Goal: Task Accomplishment & Management: Use online tool/utility

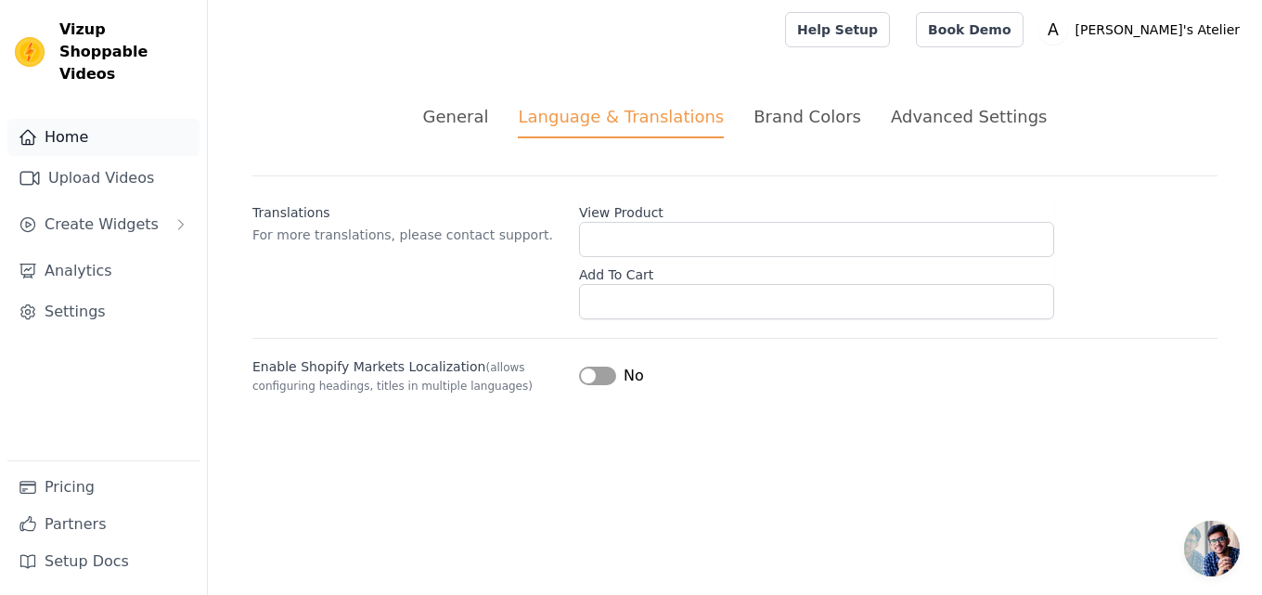
click at [58, 119] on link "Home" at bounding box center [103, 137] width 192 height 37
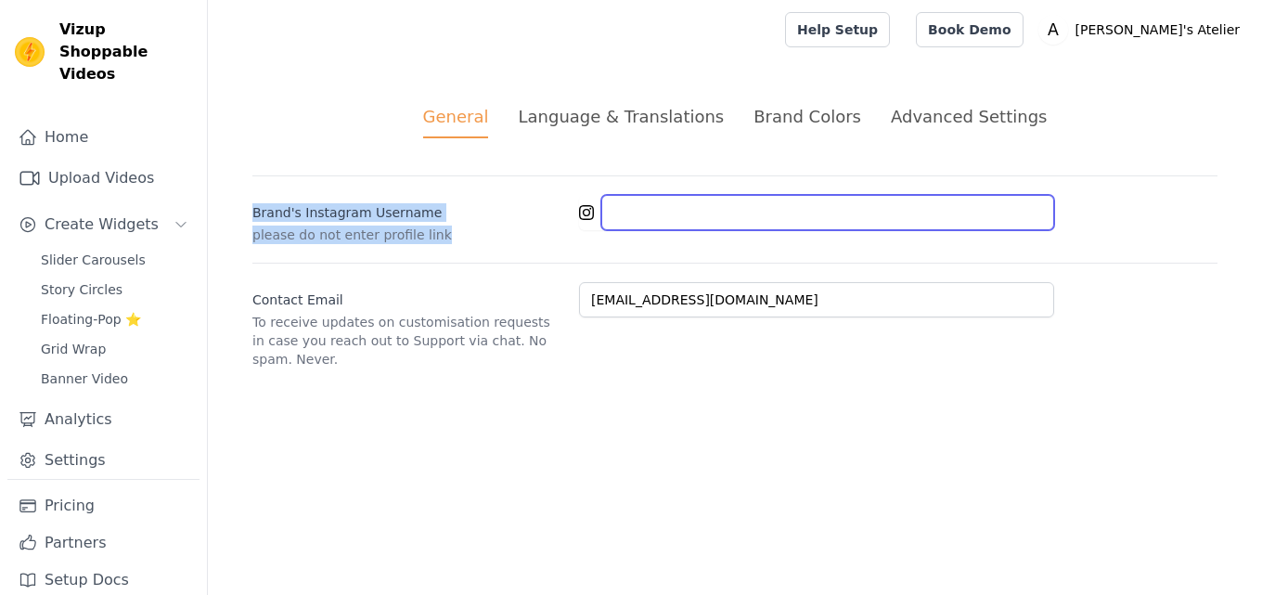
click at [719, 214] on input "Brand's Instagram Username" at bounding box center [827, 212] width 453 height 35
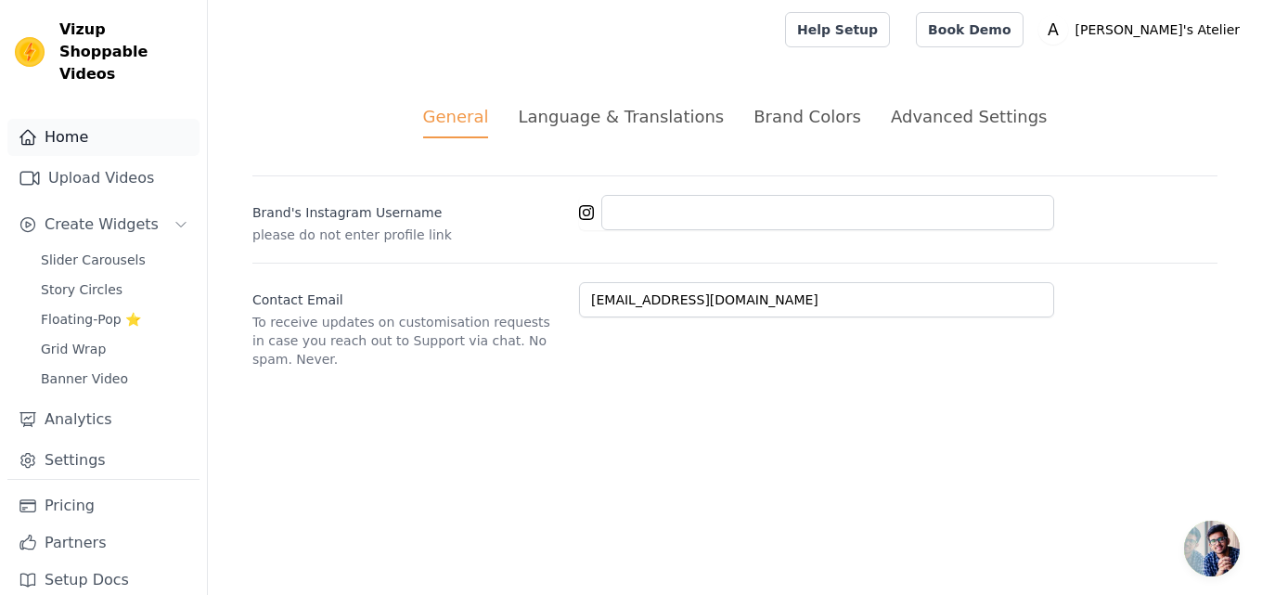
click at [105, 119] on link "Home" at bounding box center [103, 137] width 192 height 37
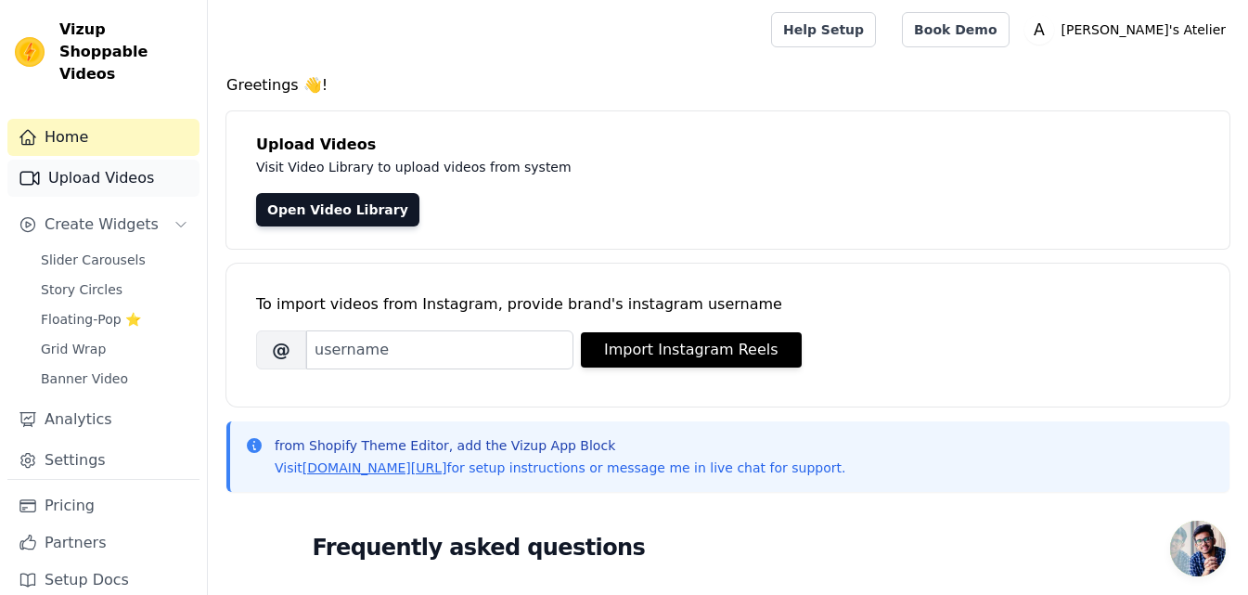
click at [106, 160] on link "Upload Videos" at bounding box center [103, 178] width 192 height 37
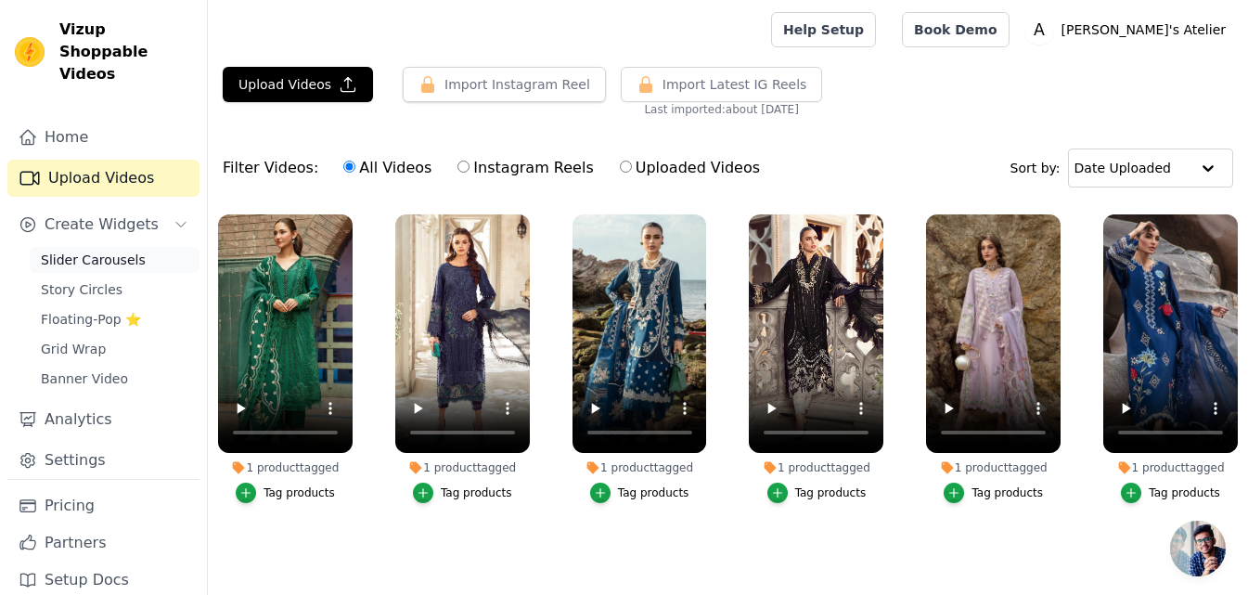
click at [97, 251] on span "Slider Carousels" at bounding box center [93, 260] width 105 height 19
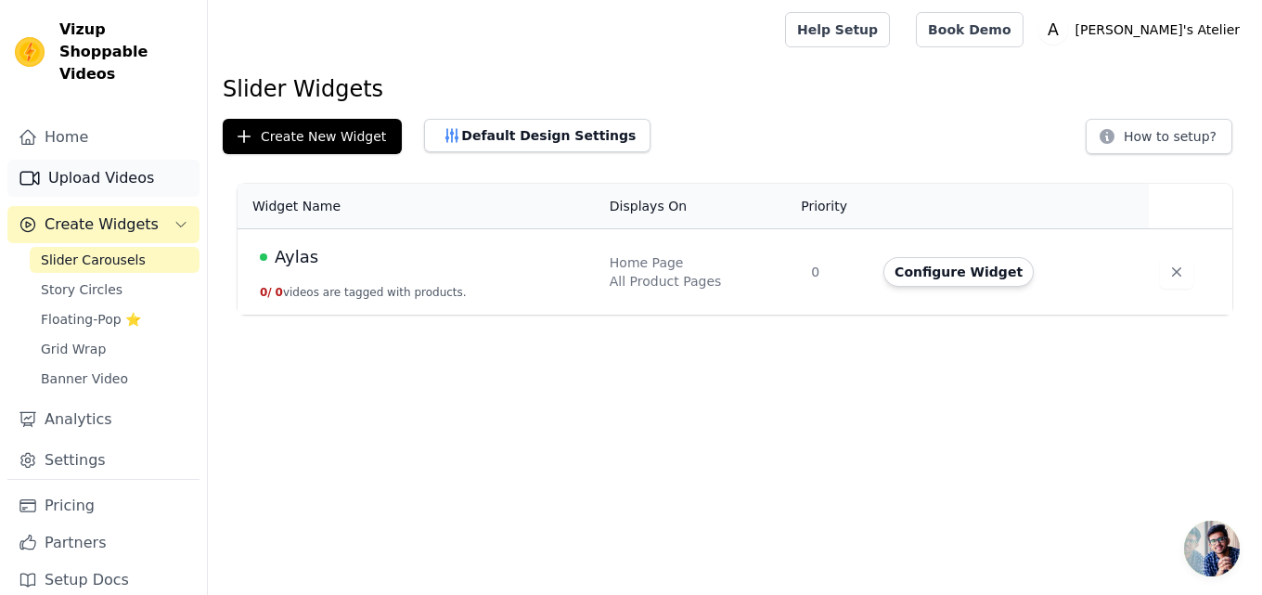
click at [103, 168] on link "Upload Videos" at bounding box center [103, 178] width 192 height 37
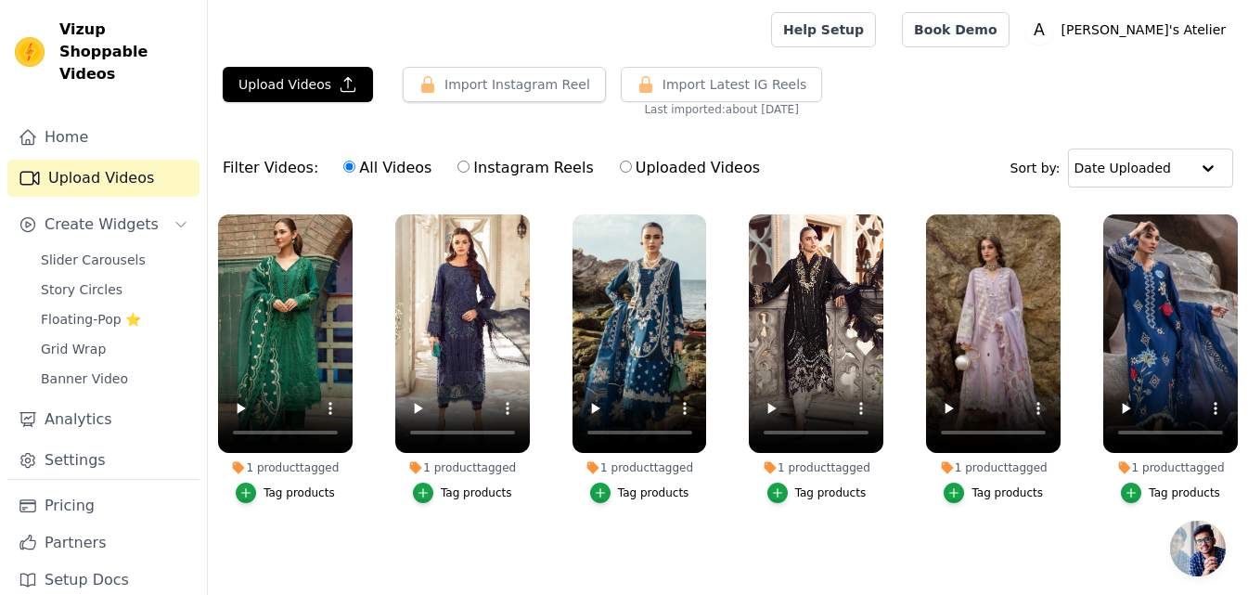
scroll to position [29, 0]
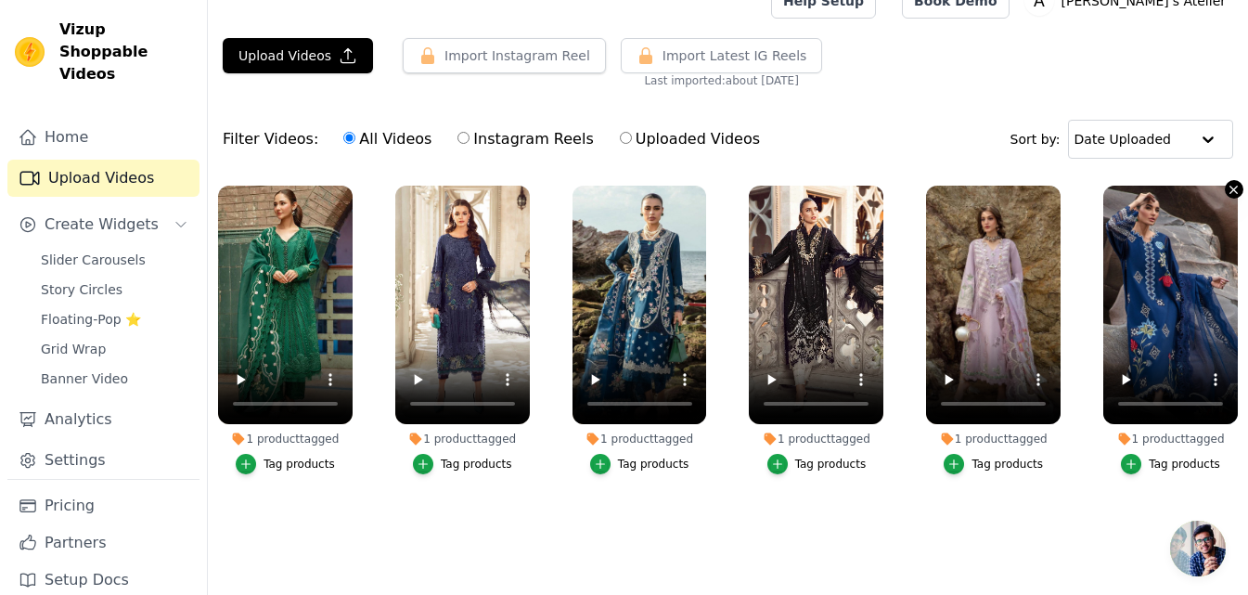
click at [1229, 195] on icon "button" at bounding box center [1234, 190] width 14 height 14
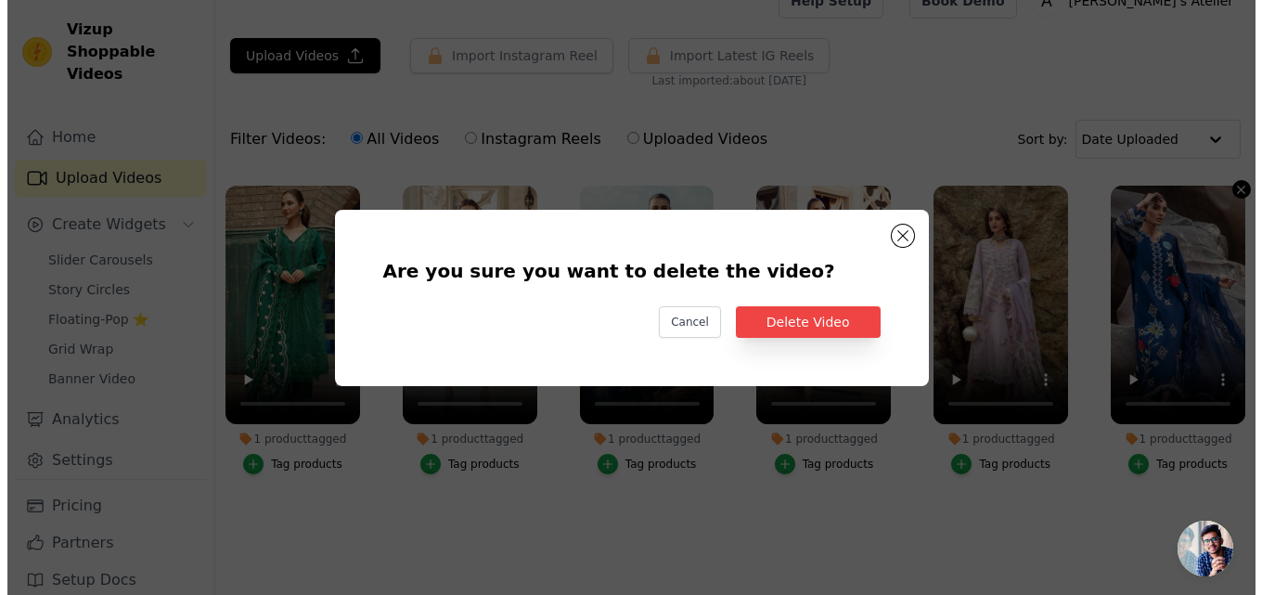
scroll to position [0, 0]
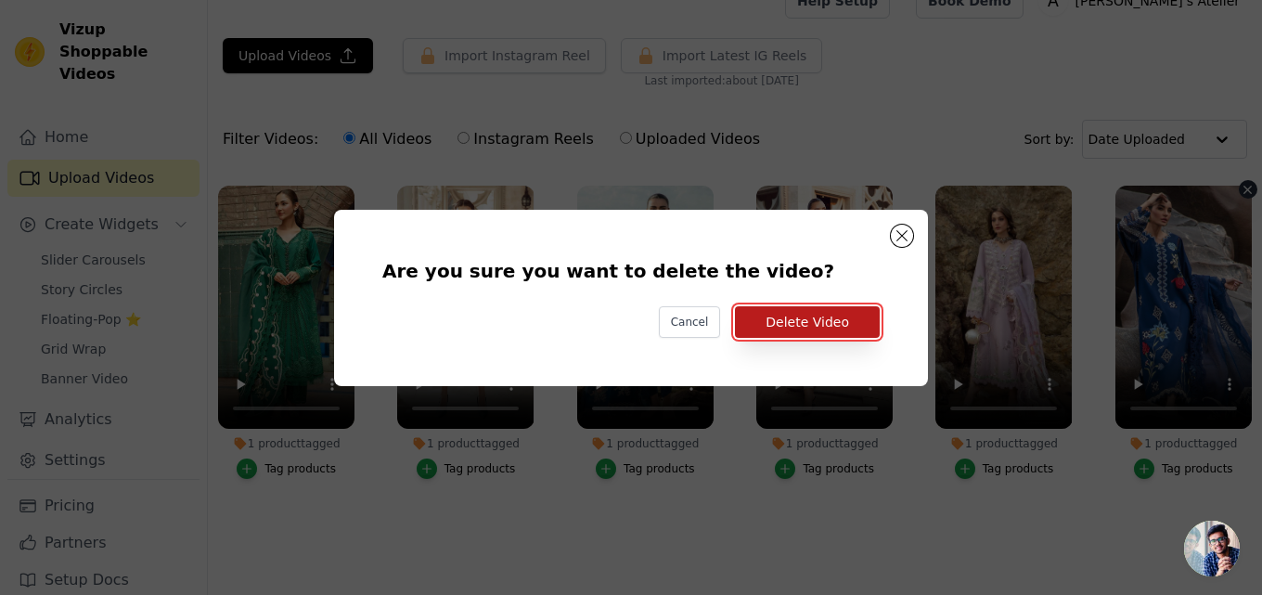
click at [848, 315] on button "Delete Video" at bounding box center [807, 322] width 145 height 32
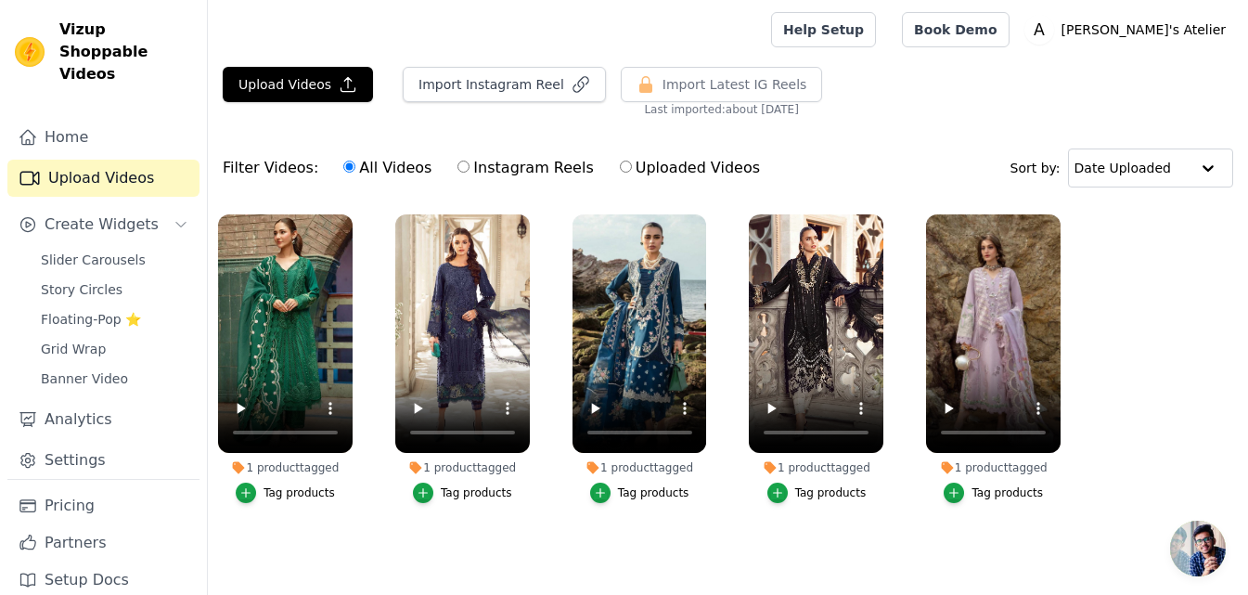
scroll to position [9, 0]
click at [1052, 212] on icon "button" at bounding box center [1057, 219] width 14 height 14
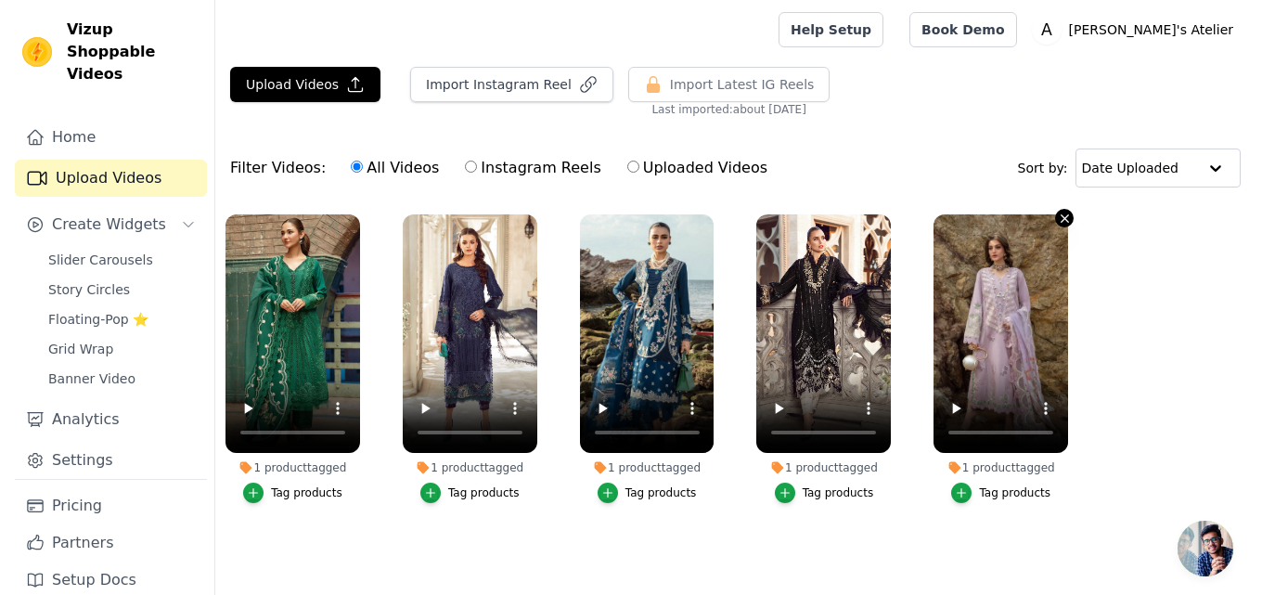
scroll to position [0, 0]
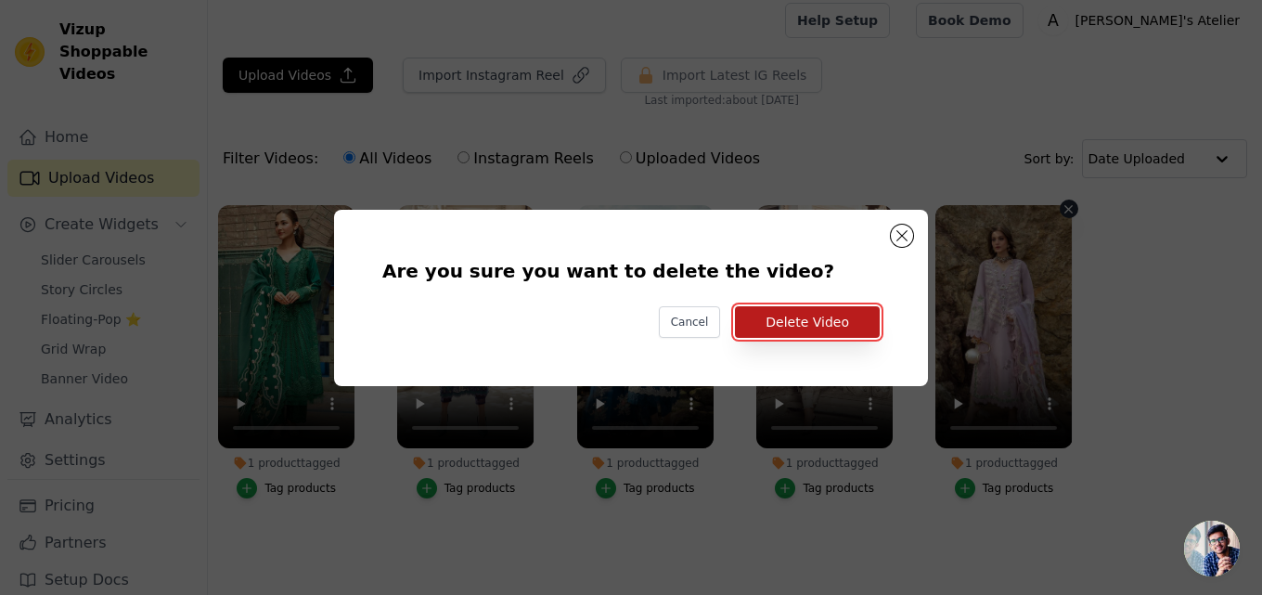
click at [820, 322] on button "Delete Video" at bounding box center [807, 322] width 145 height 32
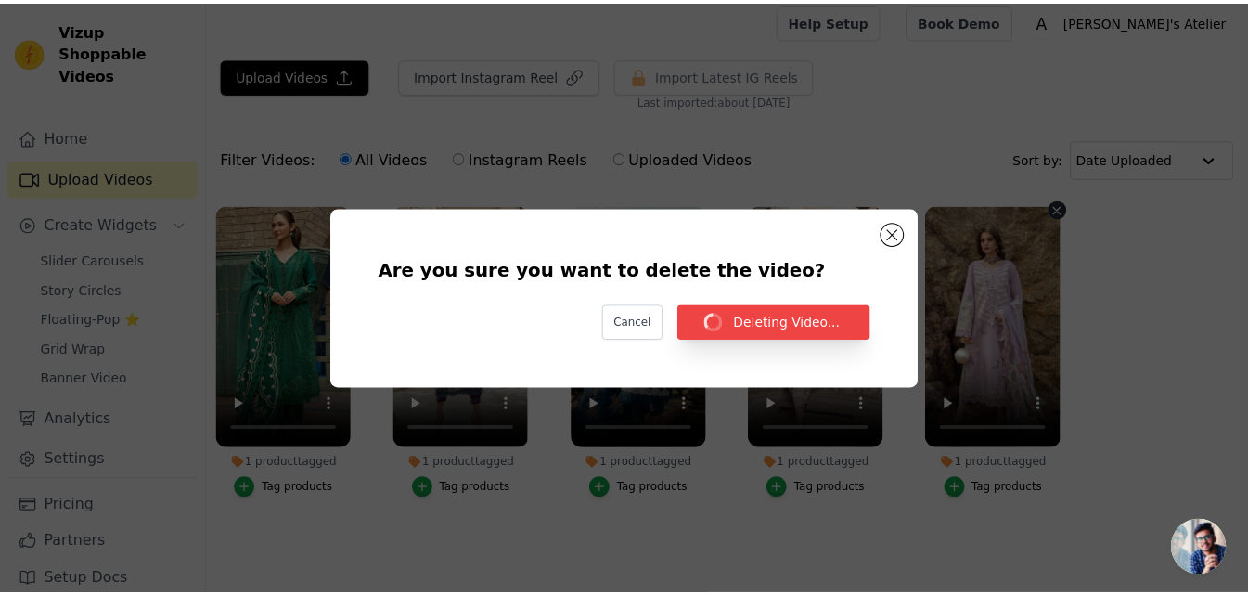
scroll to position [9, 0]
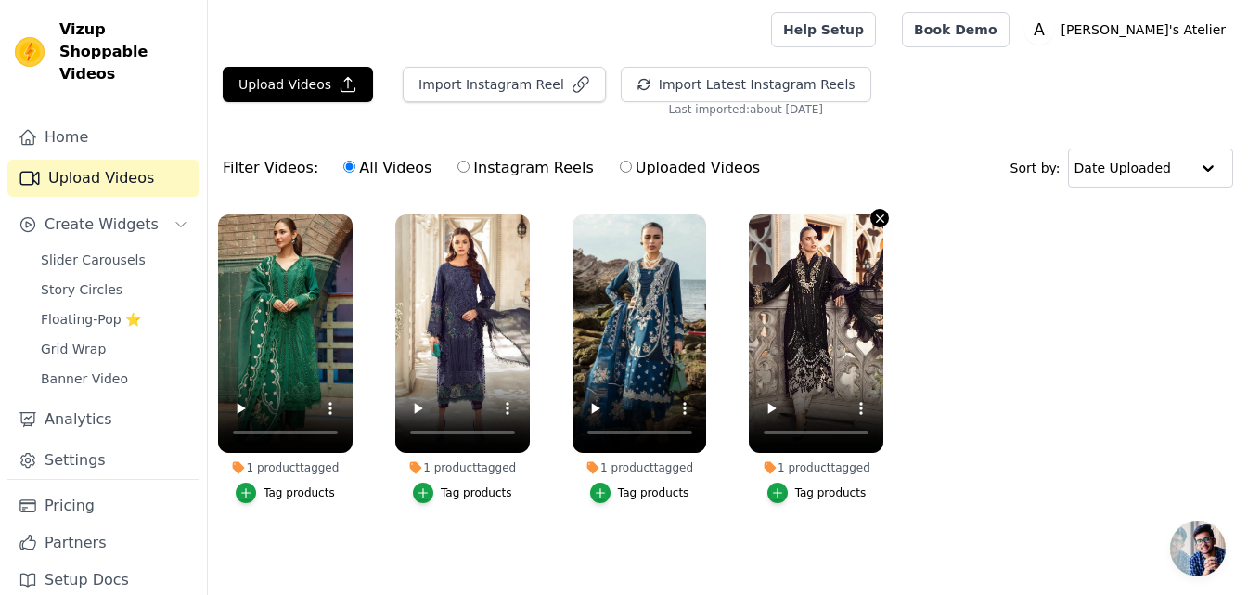
click at [877, 212] on icon "button" at bounding box center [880, 219] width 14 height 14
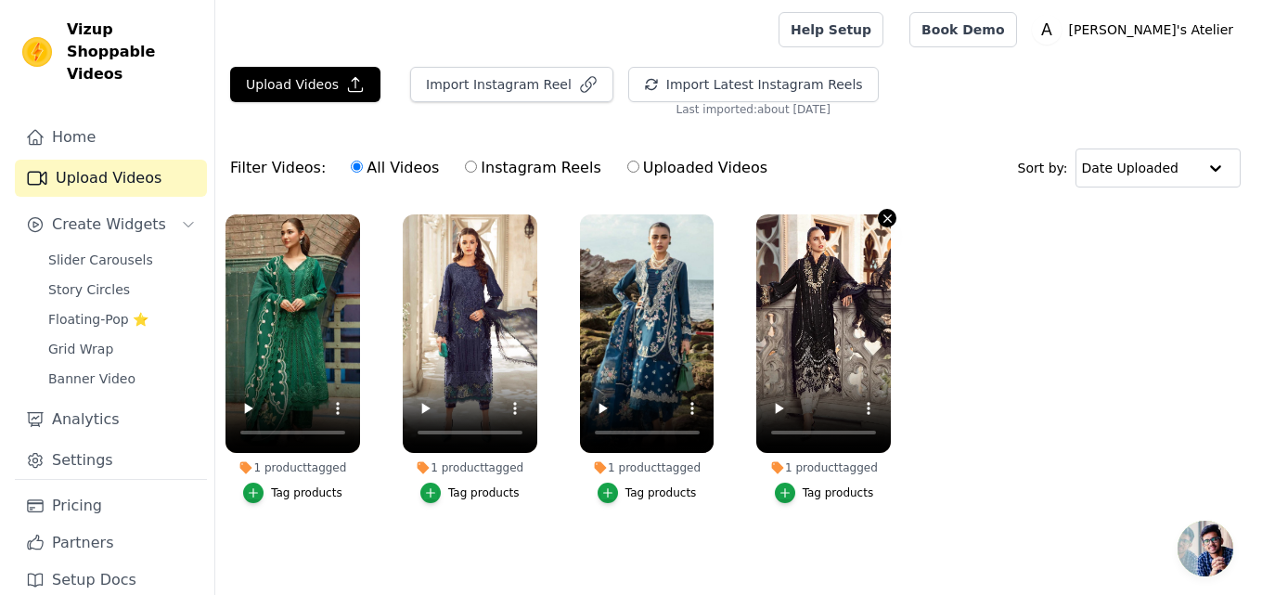
scroll to position [0, 0]
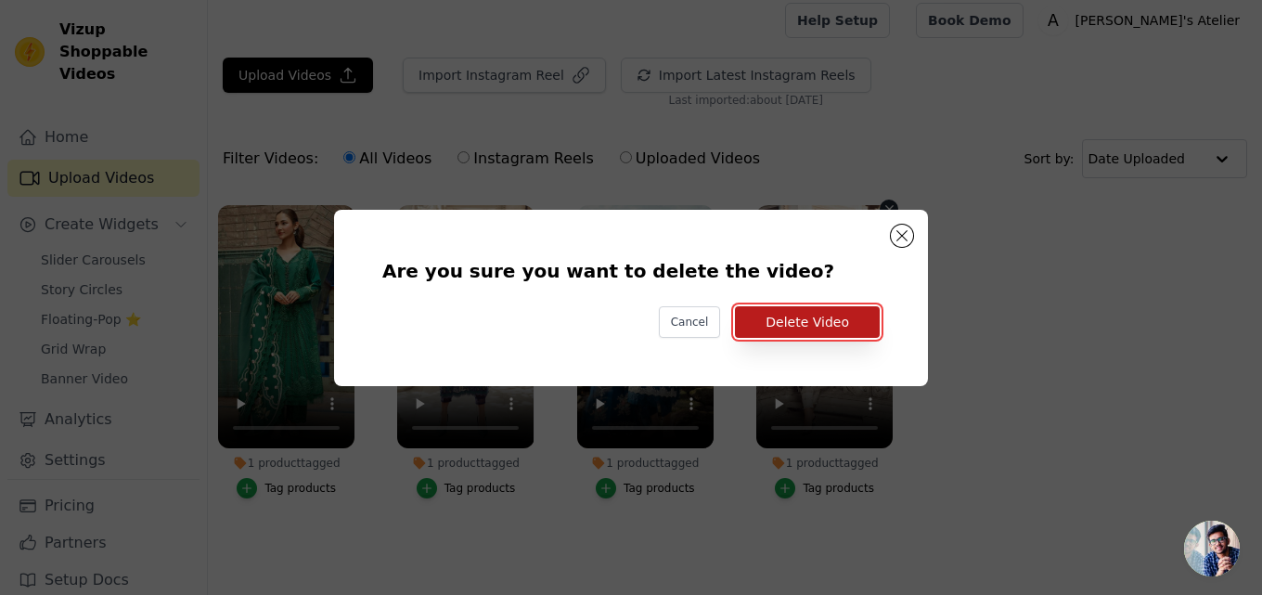
click at [815, 321] on button "Delete Video" at bounding box center [807, 322] width 145 height 32
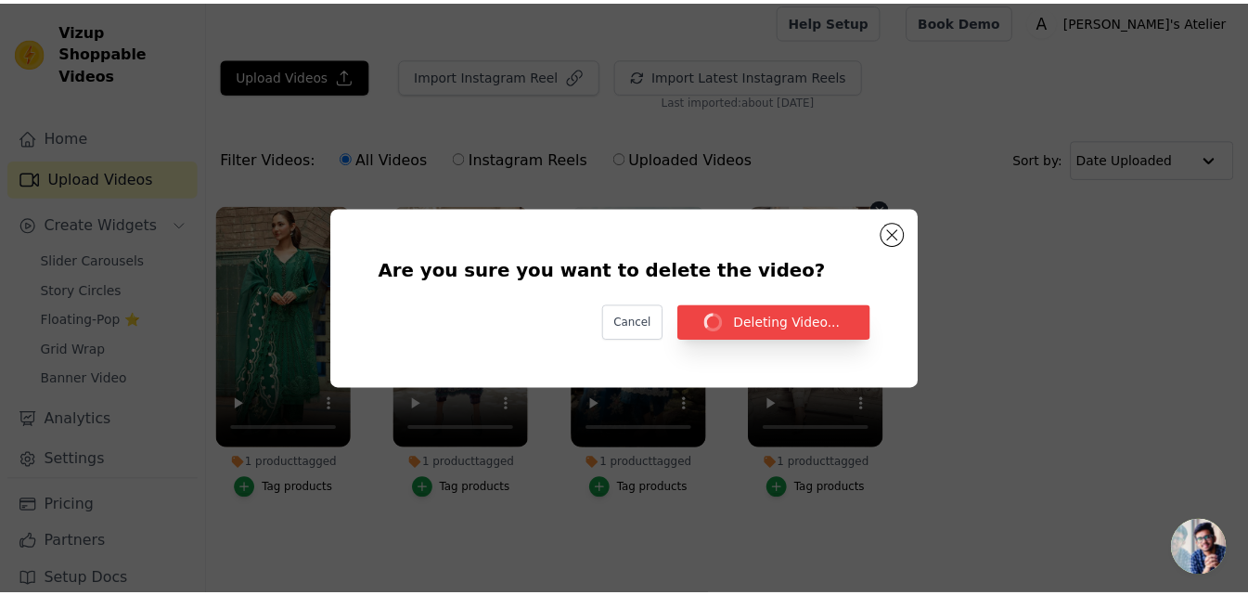
scroll to position [9, 0]
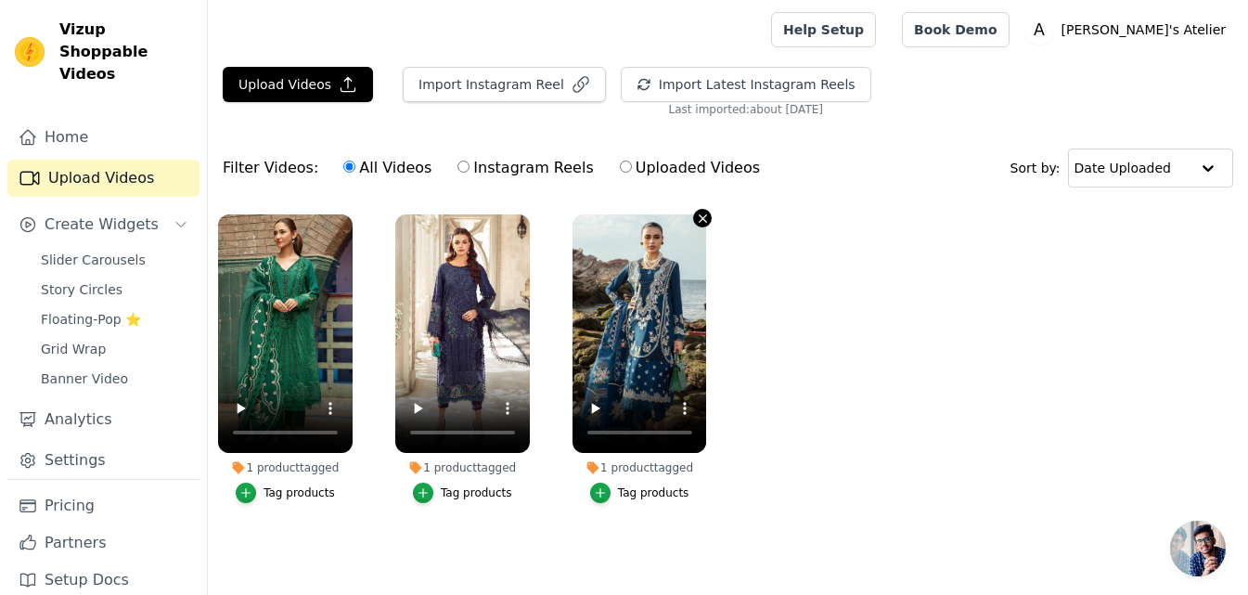
click at [696, 212] on icon "button" at bounding box center [703, 219] width 14 height 14
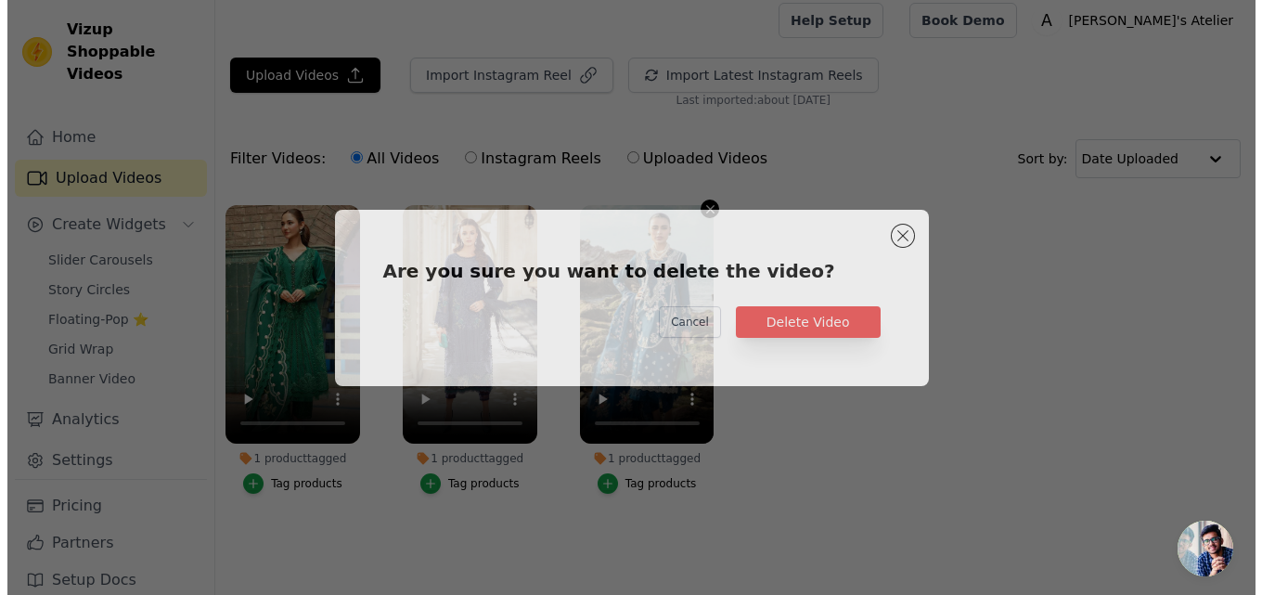
scroll to position [0, 0]
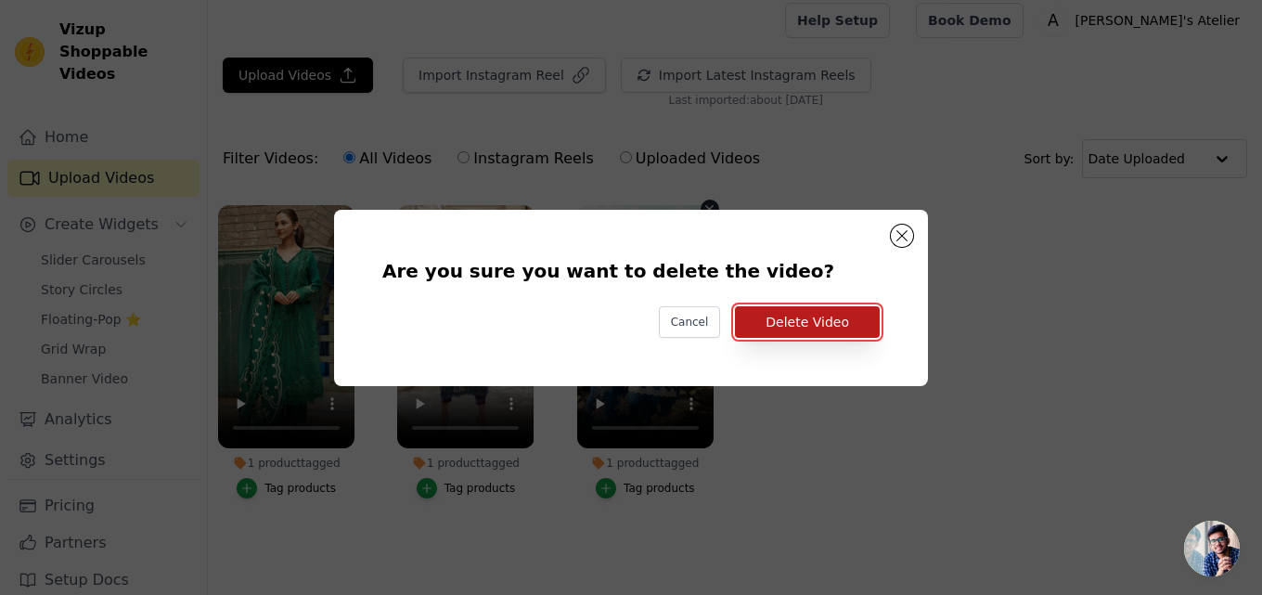
click at [766, 318] on button "Delete Video" at bounding box center [807, 322] width 145 height 32
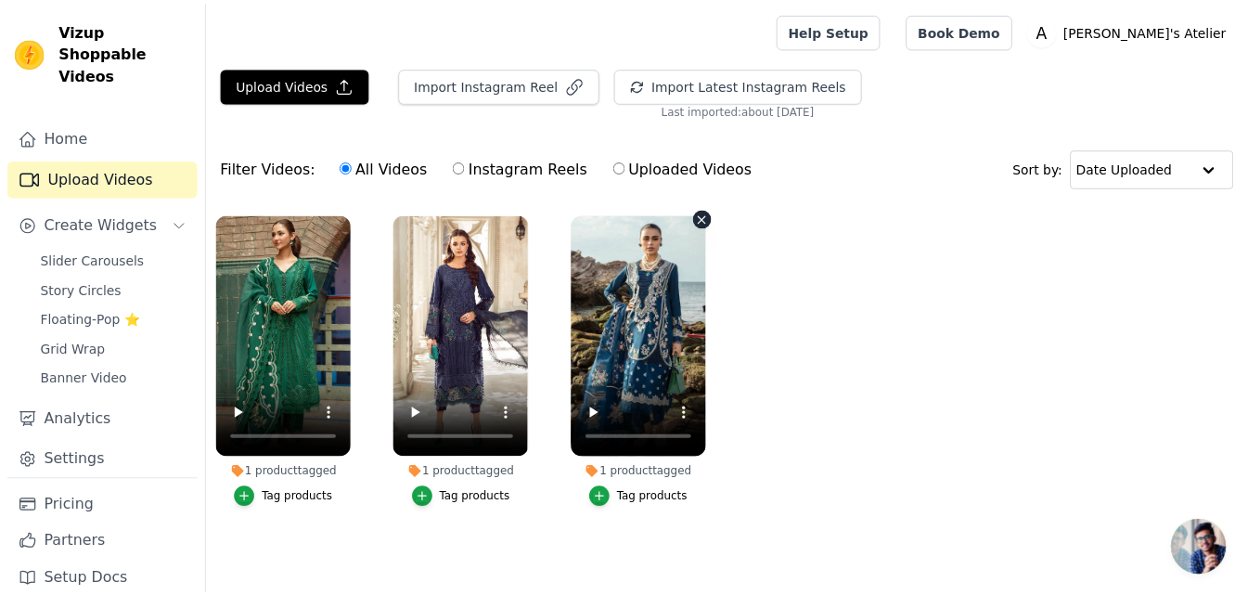
scroll to position [9, 0]
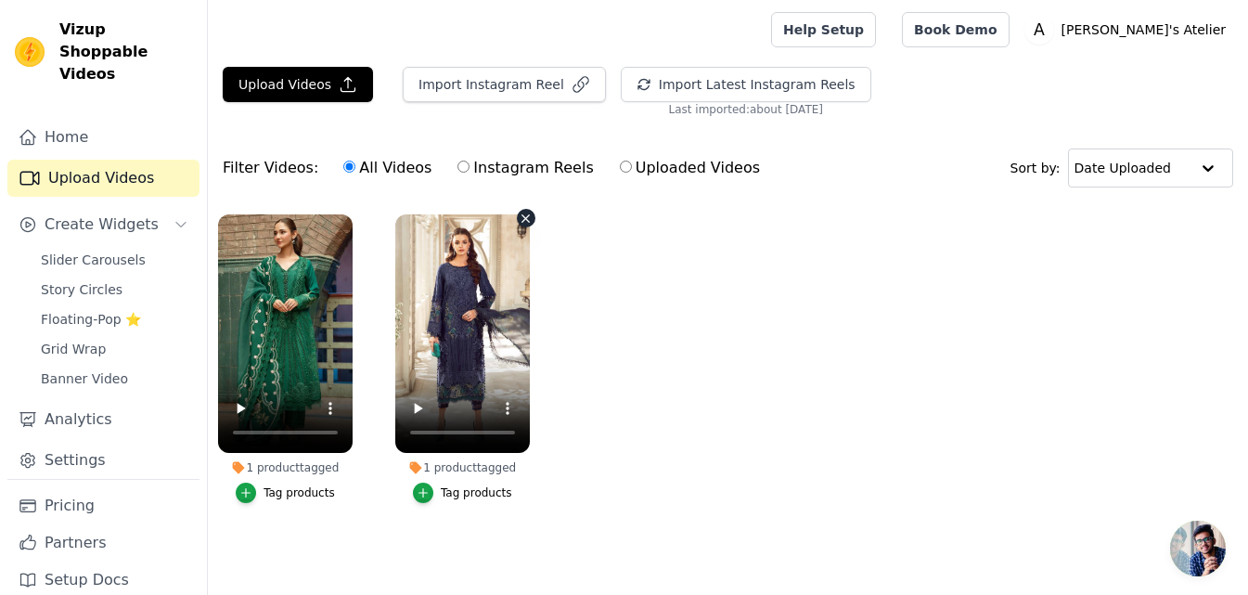
click at [524, 212] on icon "button" at bounding box center [526, 219] width 14 height 14
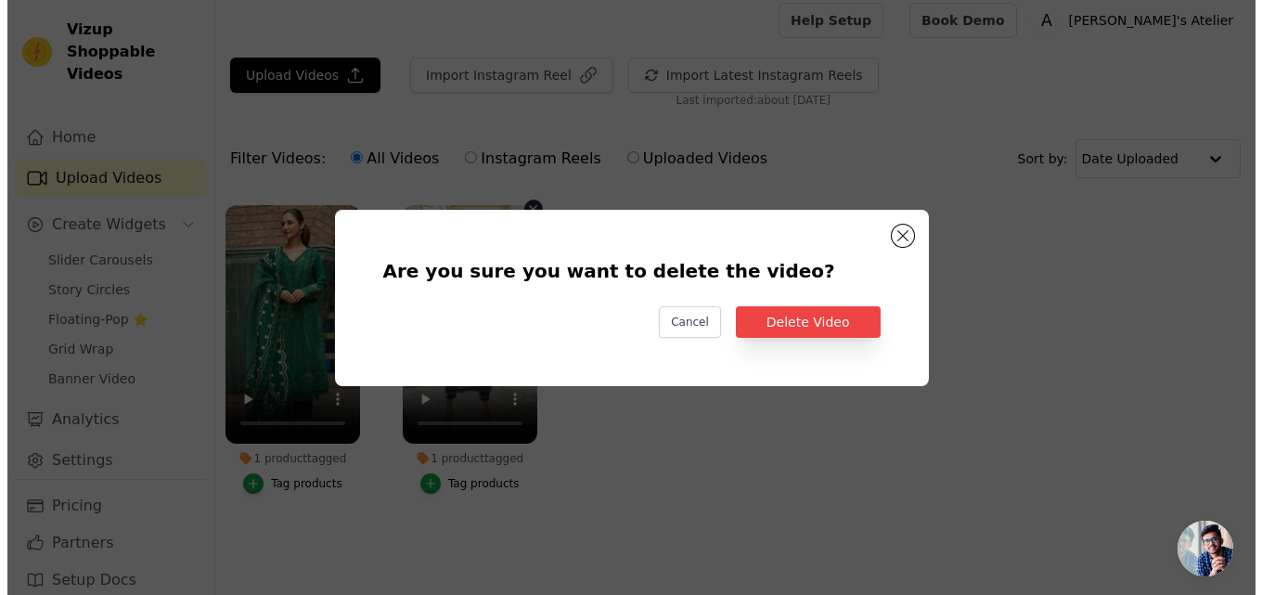
scroll to position [0, 0]
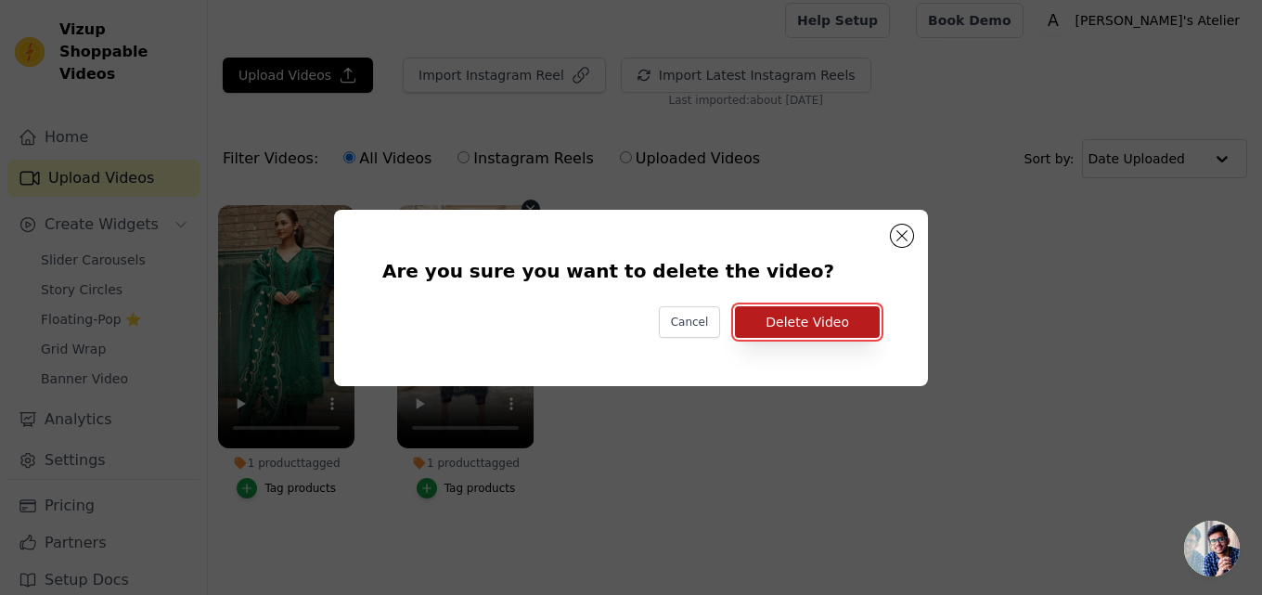
click at [769, 334] on button "Delete Video" at bounding box center [807, 322] width 145 height 32
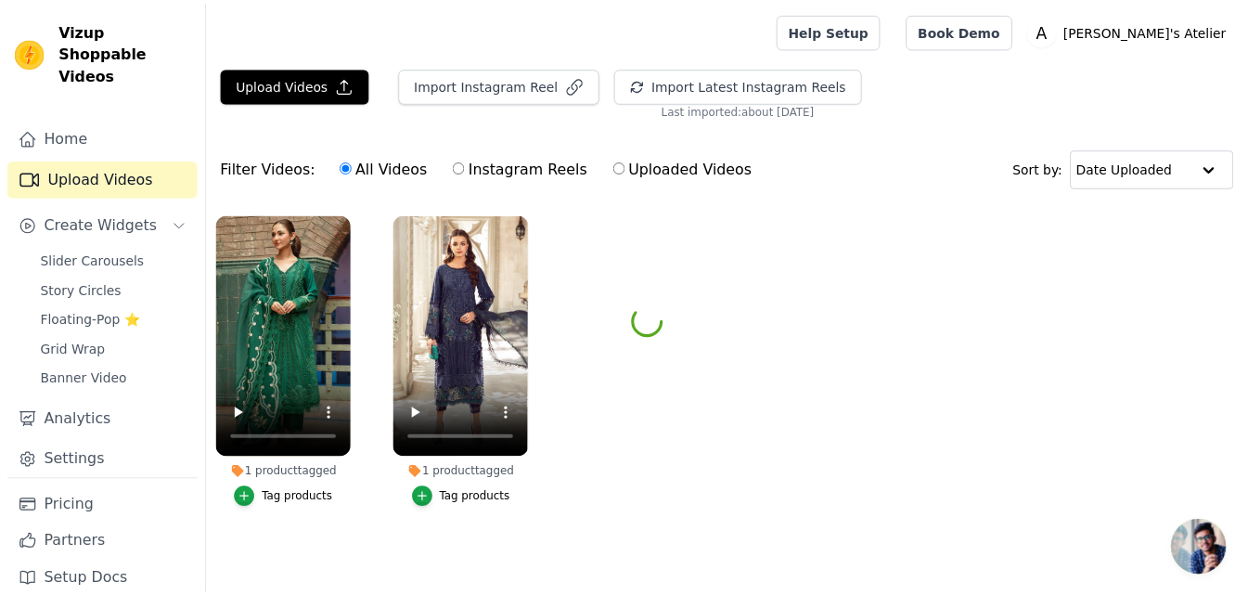
scroll to position [9, 0]
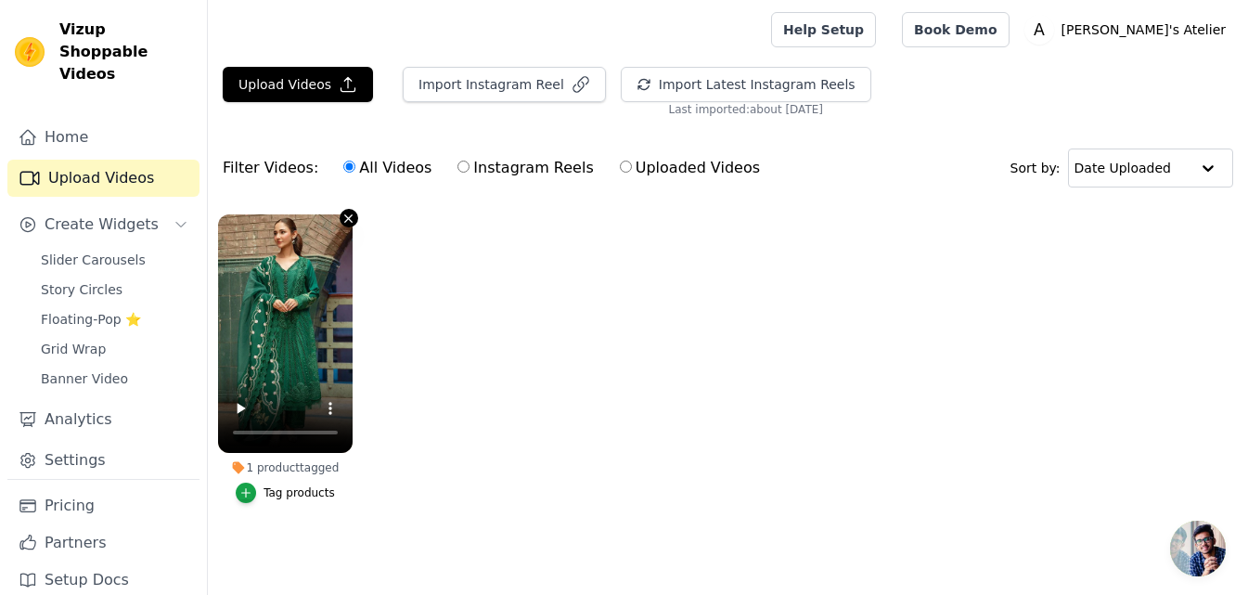
click at [348, 212] on icon "button" at bounding box center [348, 219] width 14 height 14
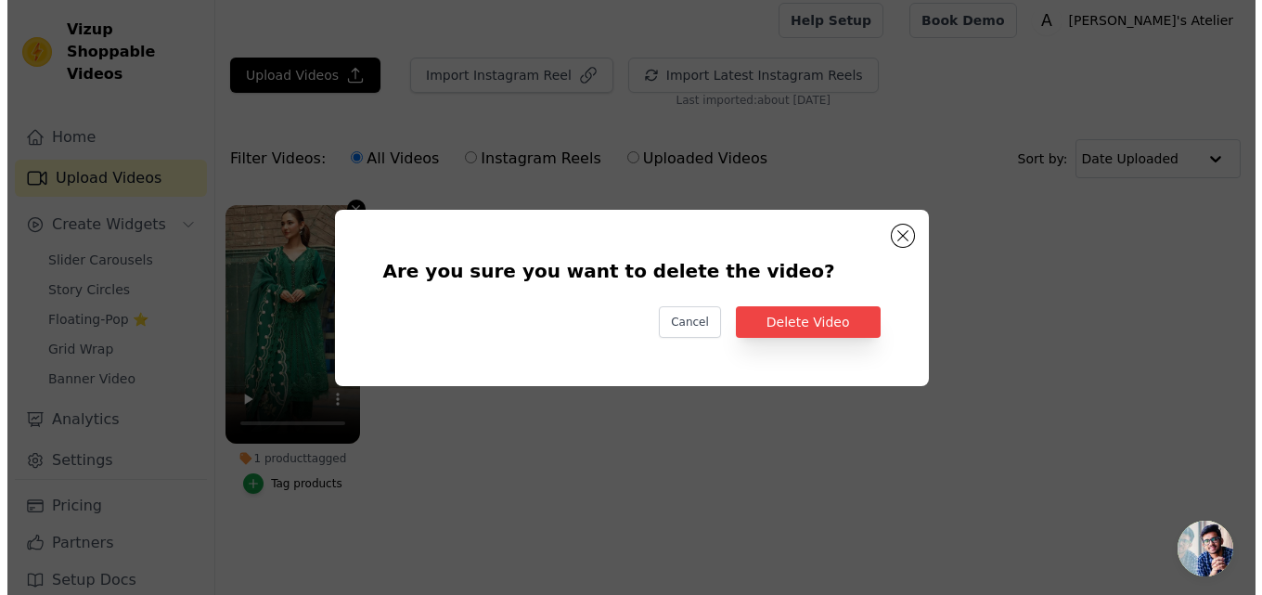
scroll to position [0, 0]
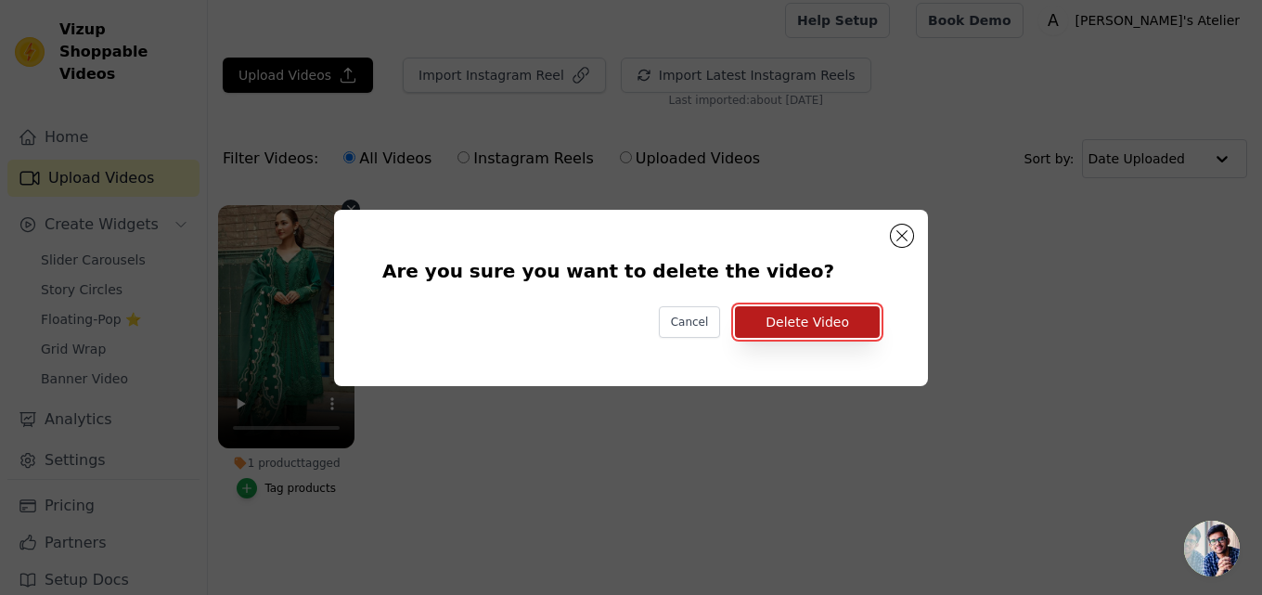
click at [774, 325] on button "Delete Video" at bounding box center [807, 322] width 145 height 32
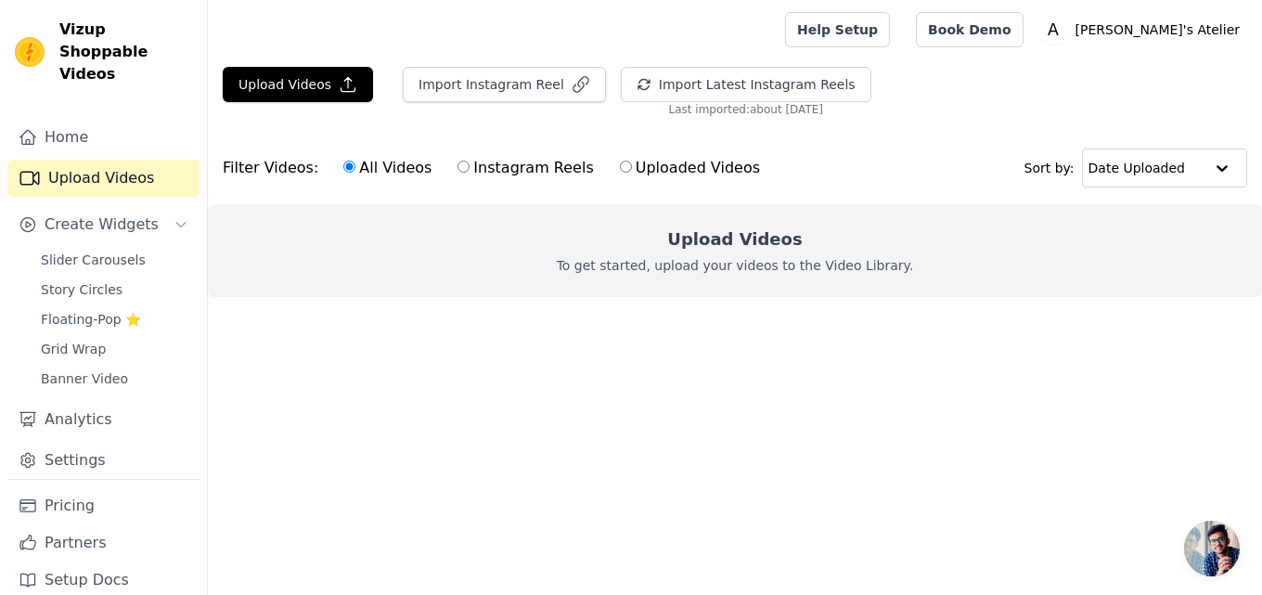
click at [434, 179] on div "All Videos Instagram Reels Uploaded Videos" at bounding box center [551, 168] width 437 height 43
click at [483, 182] on div "All Videos Instagram Reels Uploaded Videos" at bounding box center [551, 168] width 437 height 43
click at [499, 178] on label "Instagram Reels" at bounding box center [524, 168] width 137 height 24
click at [469, 173] on input "Instagram Reels" at bounding box center [463, 167] width 12 height 12
radio input "true"
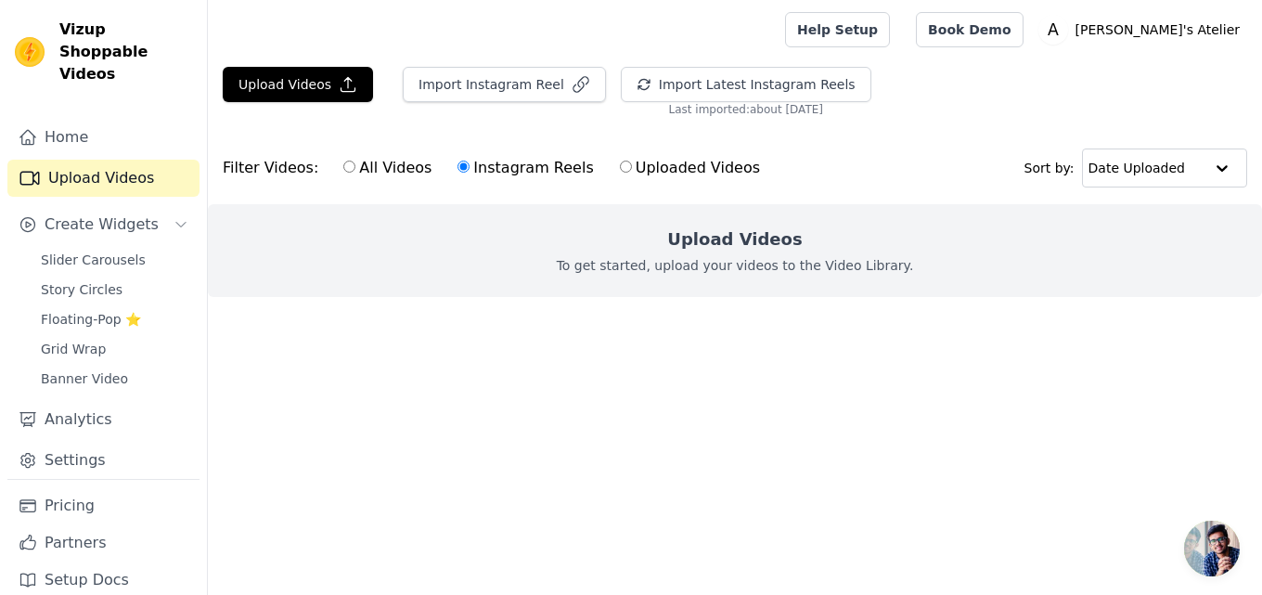
click at [645, 178] on label "Uploaded Videos" at bounding box center [690, 168] width 142 height 24
click at [632, 173] on input "Uploaded Videos" at bounding box center [626, 167] width 12 height 12
radio input "true"
click at [293, 160] on div "Filter Videos: All Videos Instagram Reels Uploaded Videos" at bounding box center [496, 168] width 547 height 43
click at [93, 119] on link "Home" at bounding box center [103, 137] width 192 height 37
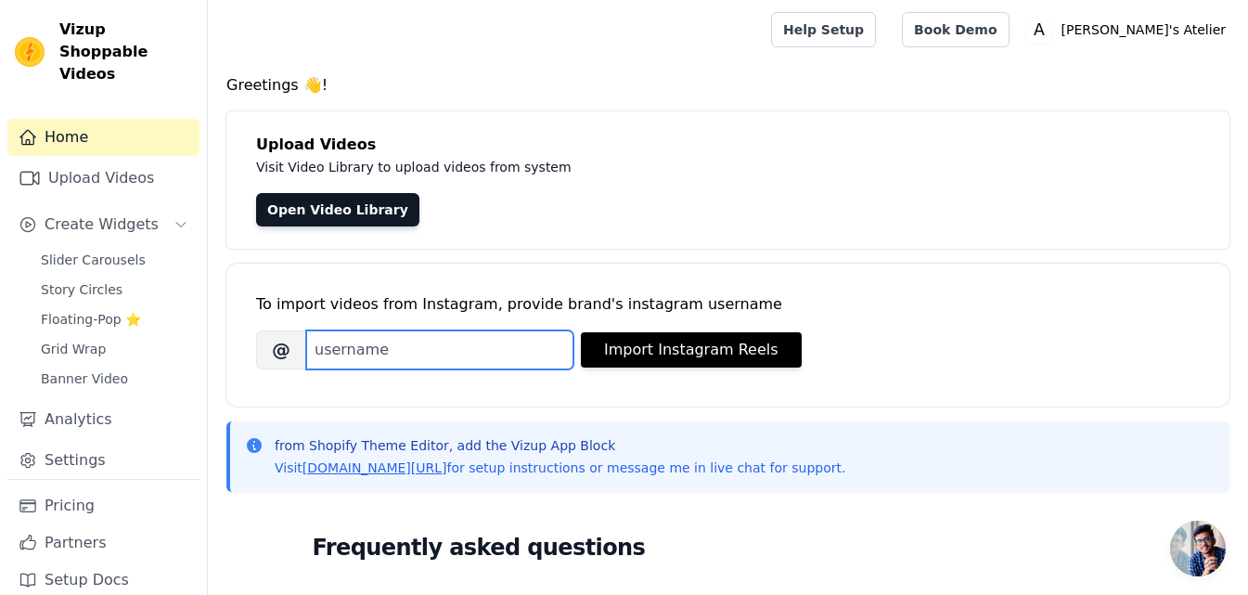
click at [379, 344] on input "Brand's Instagram Username" at bounding box center [439, 349] width 267 height 39
paste input "aylasatelierr"
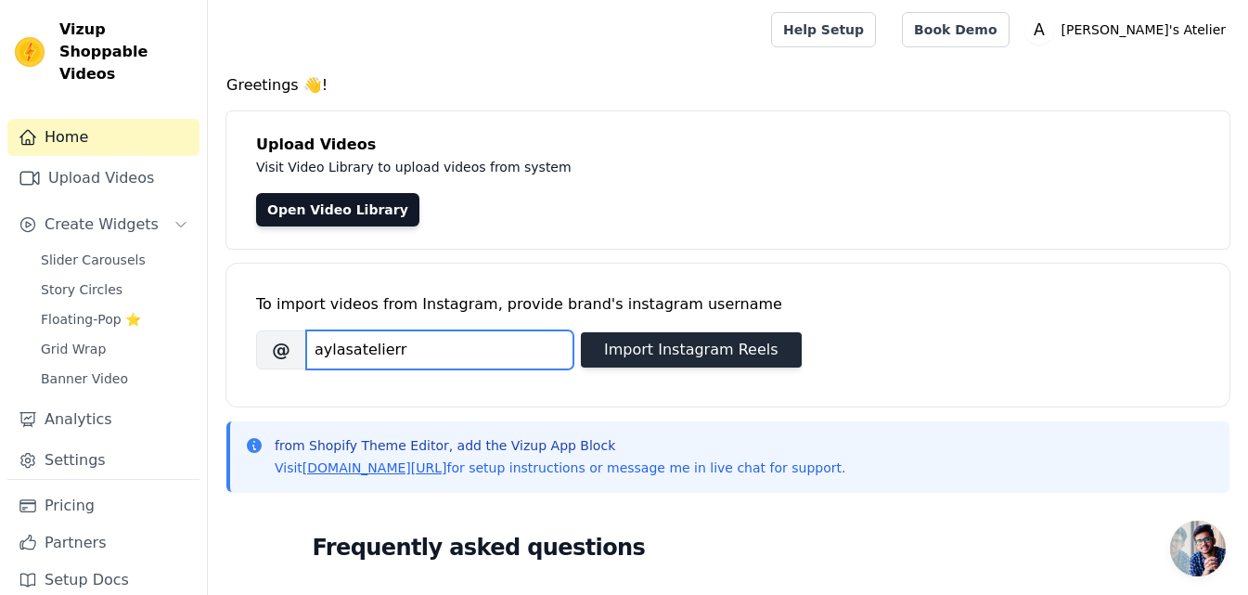
type input "aylasatelierr"
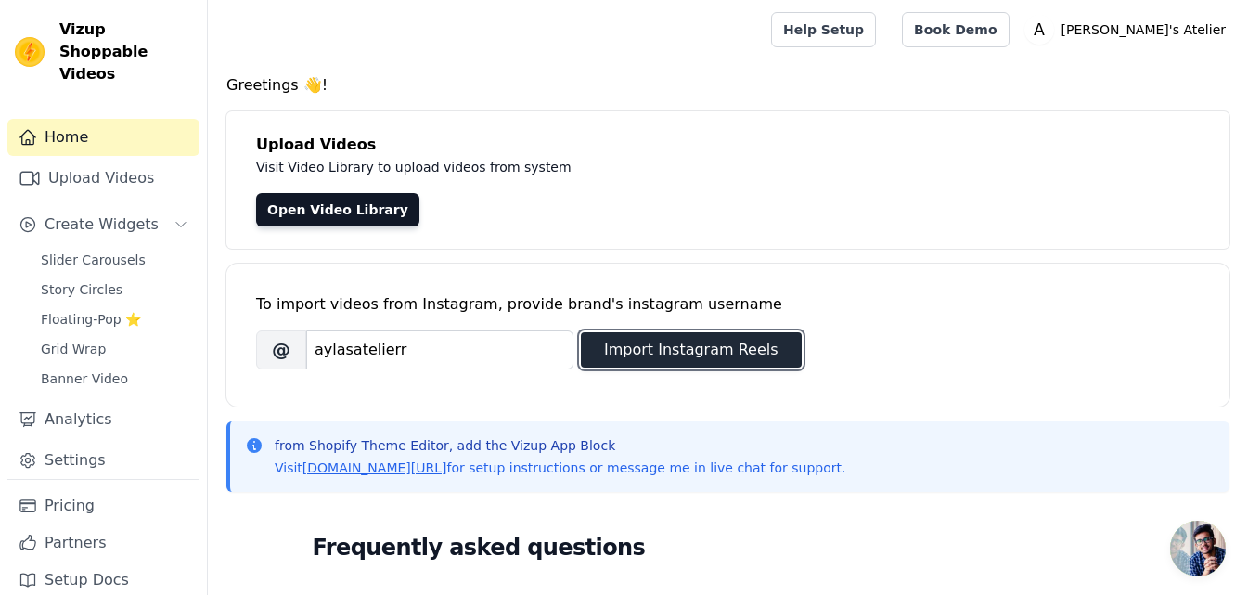
click at [647, 355] on button "Import Instagram Reels" at bounding box center [691, 349] width 221 height 35
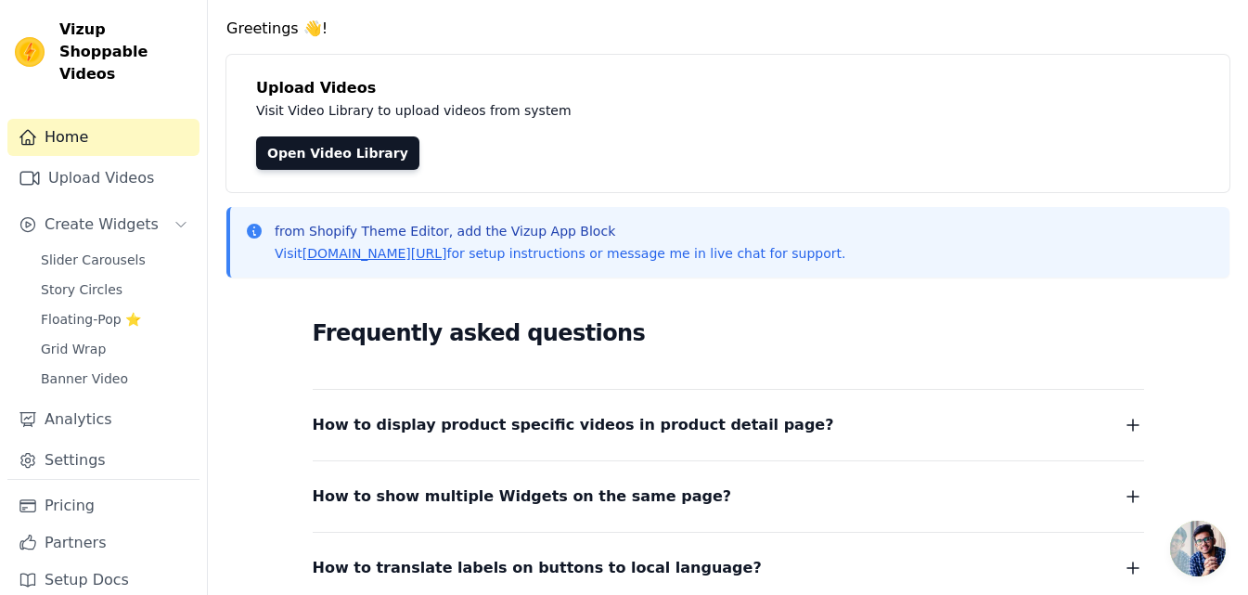
scroll to position [56, 0]
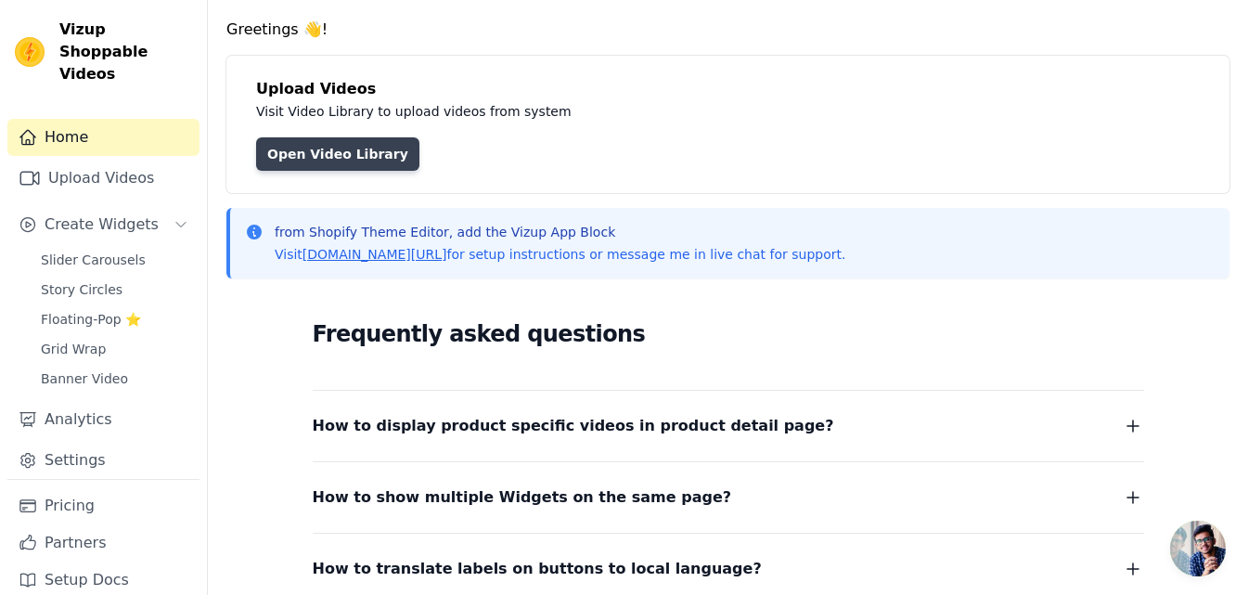
click at [358, 150] on link "Open Video Library" at bounding box center [337, 153] width 163 height 33
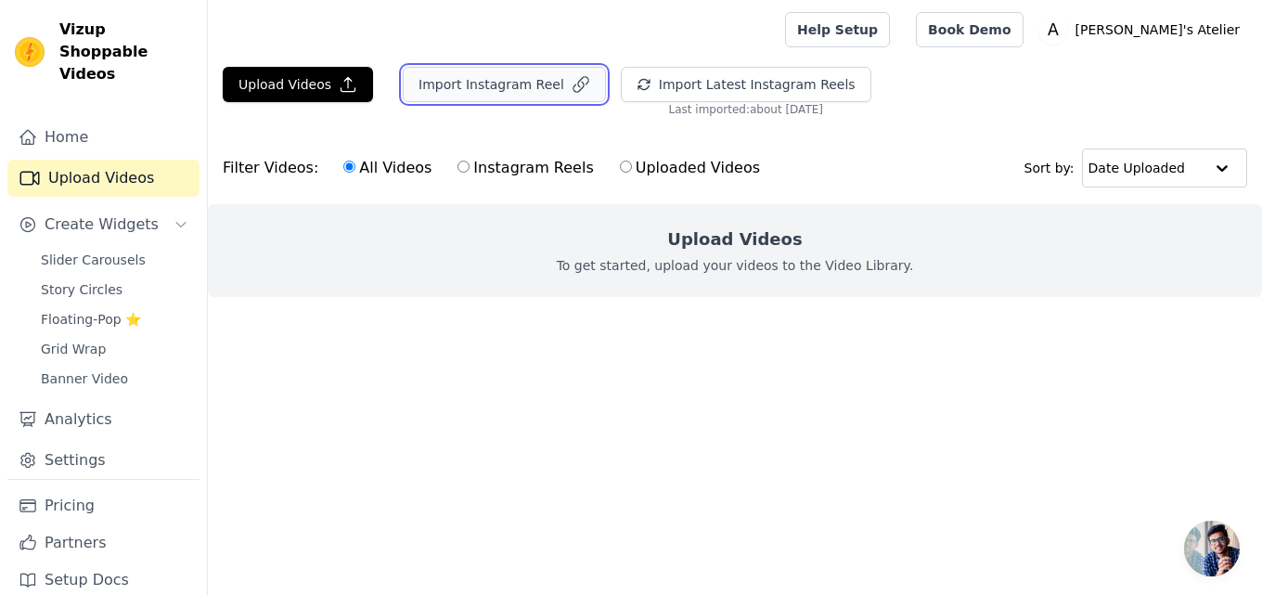
click at [460, 86] on button "Import Instagram Reel" at bounding box center [504, 84] width 203 height 35
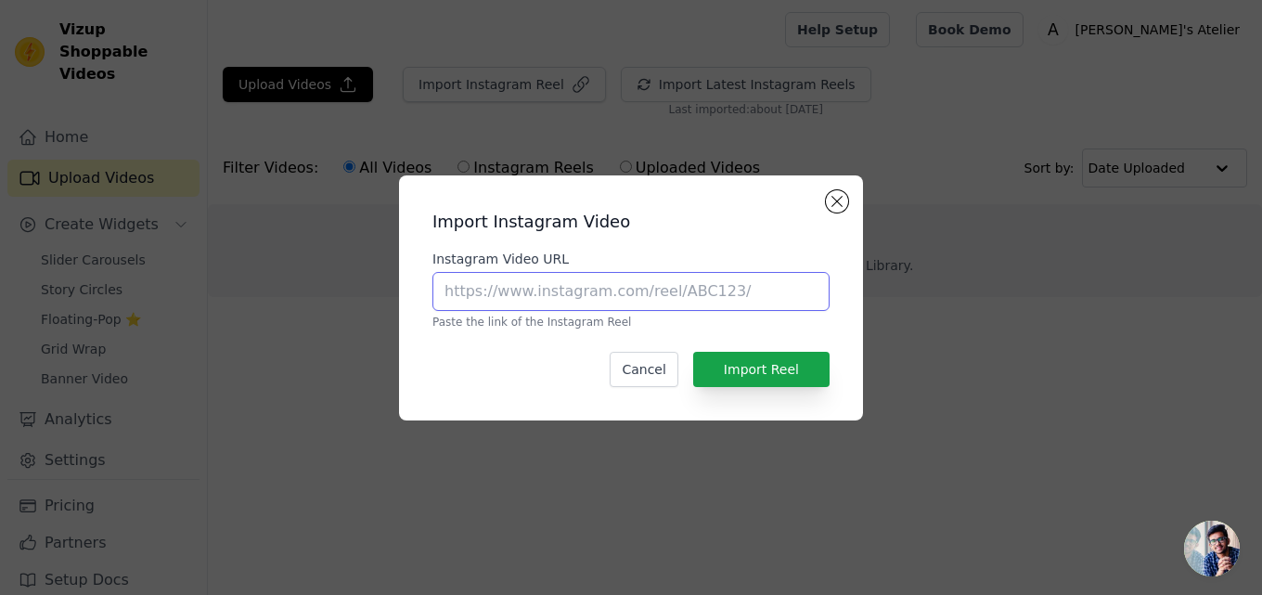
click at [671, 291] on input "Instagram Video URL" at bounding box center [630, 291] width 397 height 39
paste input "https://www.instagram.com/aylasatelierr/reels/"
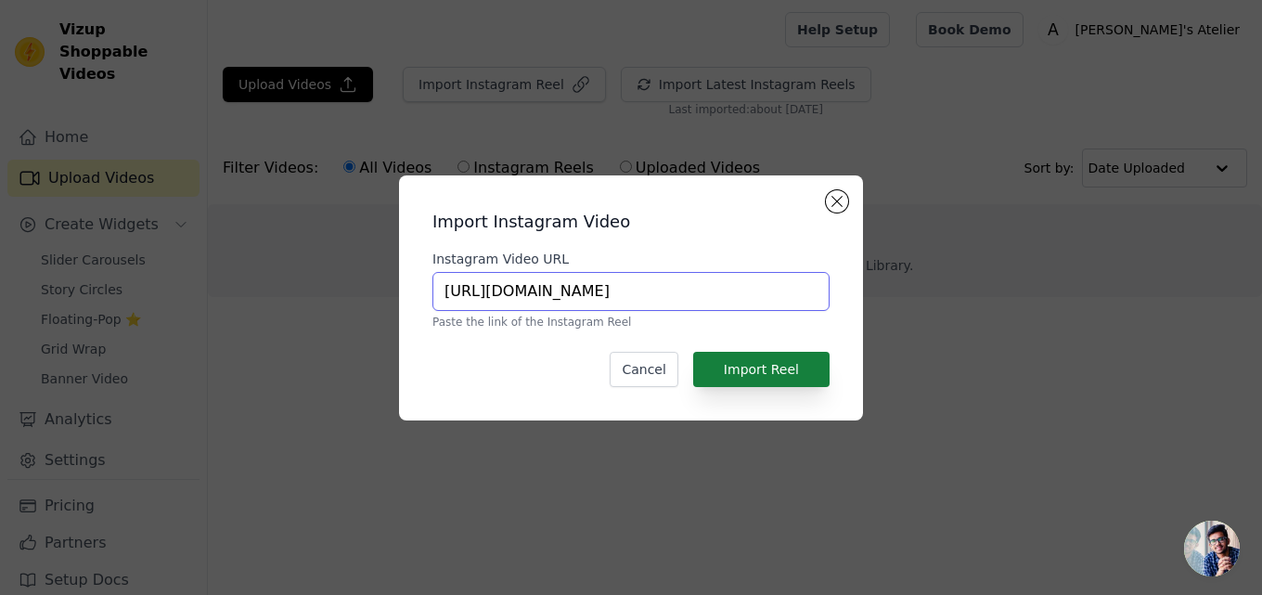
type input "https://www.instagram.com/aylasatelierr/reels/"
click at [747, 368] on button "Import Reel" at bounding box center [761, 369] width 136 height 35
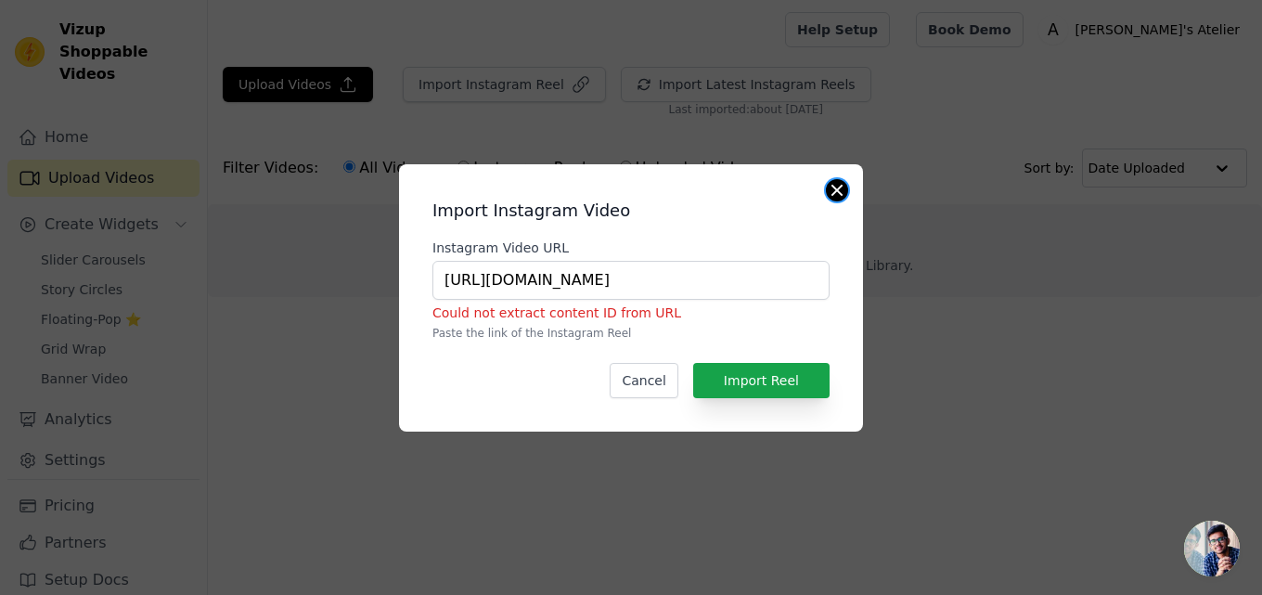
click at [835, 185] on button "Close modal" at bounding box center [837, 190] width 22 height 22
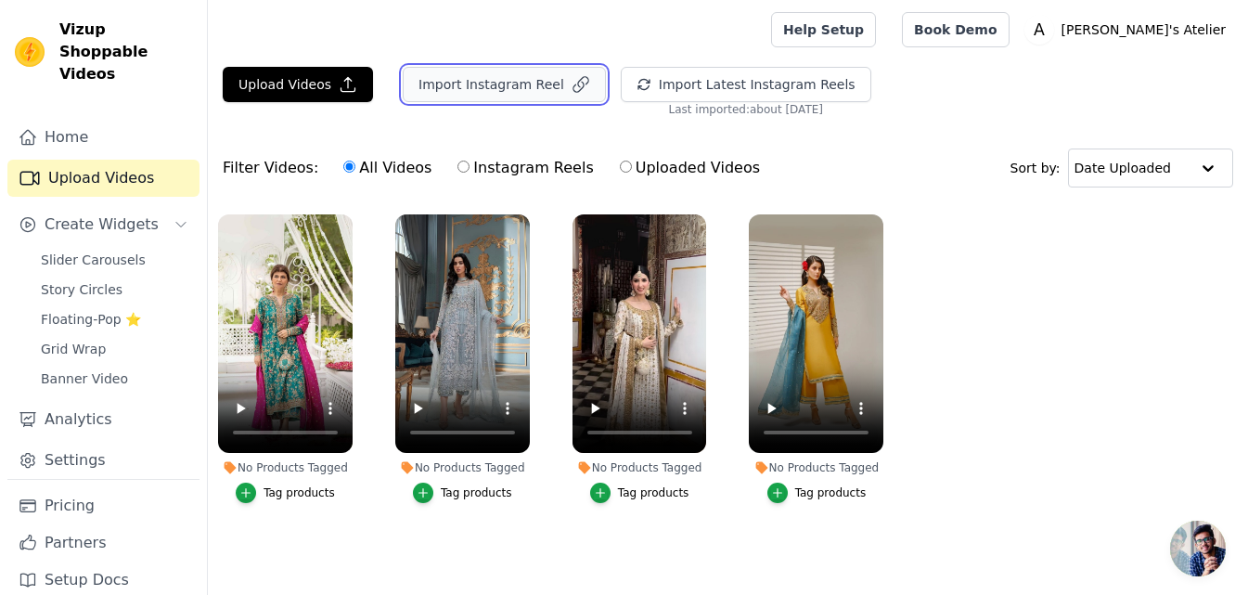
click at [471, 92] on button "Import Instagram Reel" at bounding box center [504, 84] width 203 height 35
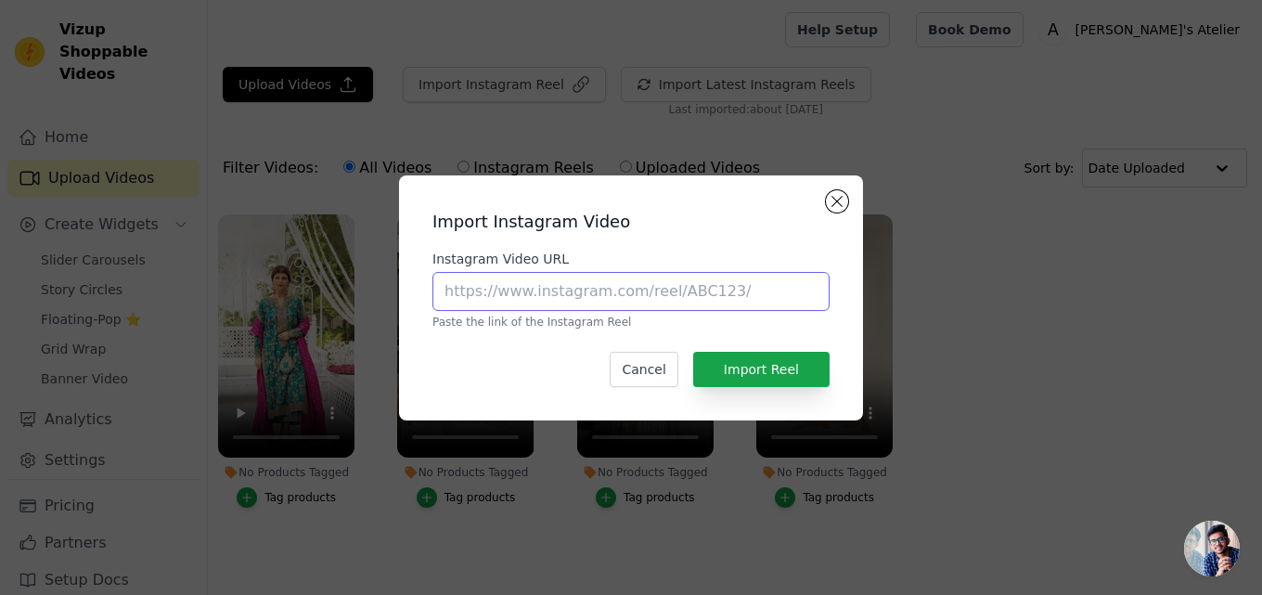
click at [459, 292] on input "Instagram Video URL" at bounding box center [630, 291] width 397 height 39
paste input "https://www.instagram.com/aylasatelierr/reels/"
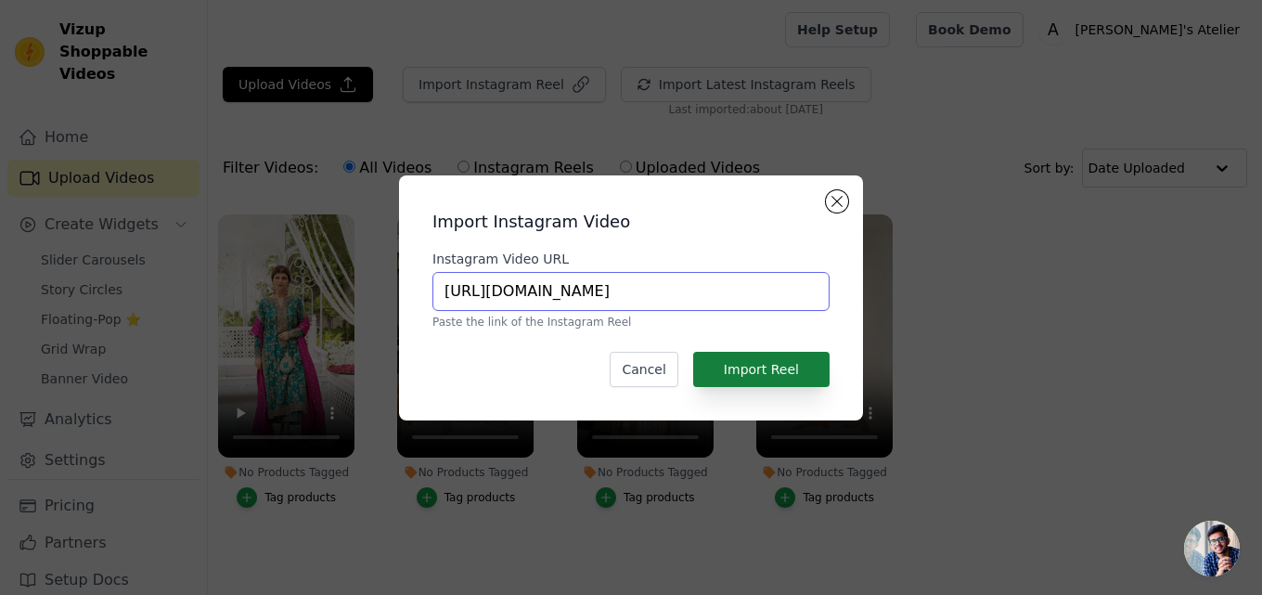
type input "https://www.instagram.com/aylasatelierr/reels/"
click at [784, 370] on button "Import Reel" at bounding box center [761, 369] width 136 height 35
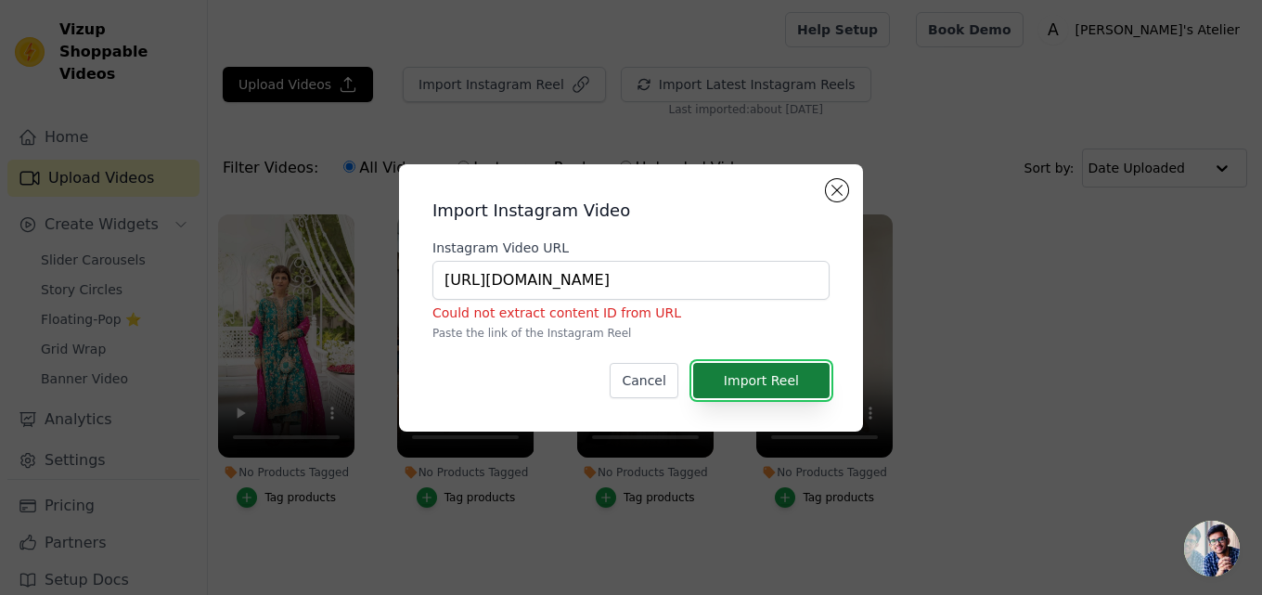
click at [784, 370] on button "Import Reel" at bounding box center [761, 380] width 136 height 35
drag, startPoint x: 773, startPoint y: 277, endPoint x: 237, endPoint y: 307, distance: 537.1
click at [237, 307] on div "Import Instagram Video Instagram Video URL https://www.instagram.com/aylasateli…" at bounding box center [631, 298] width 1202 height 327
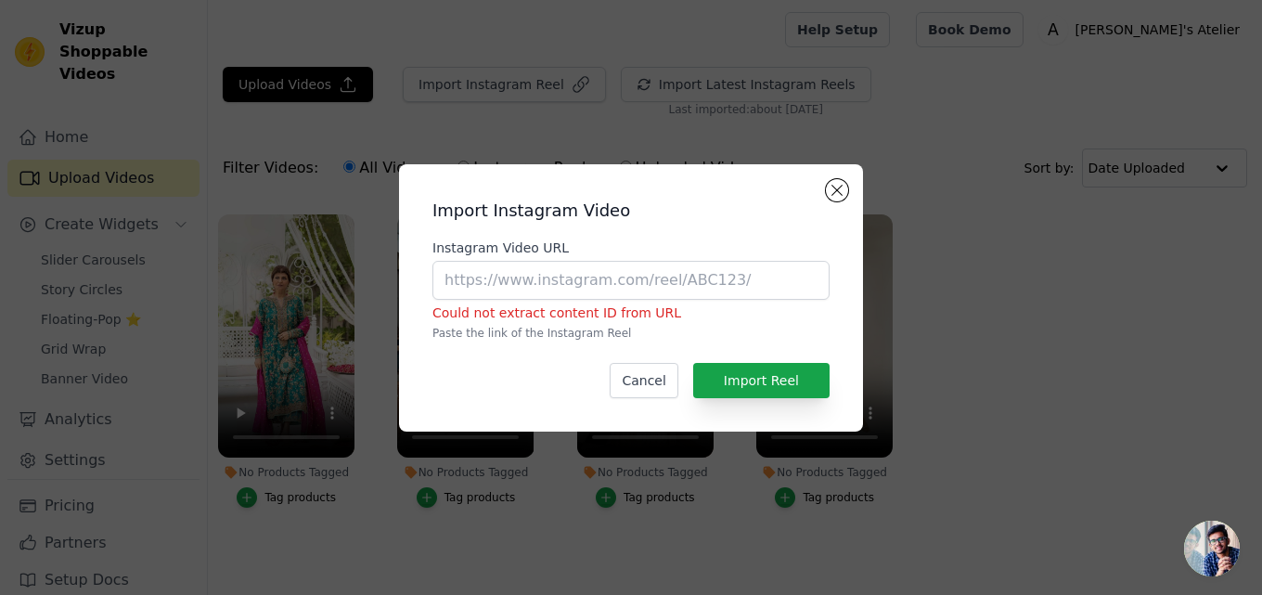
click at [1002, 276] on div "Import Instagram Video Instagram Video URL Could not extract content ID from UR…" at bounding box center [631, 298] width 1202 height 327
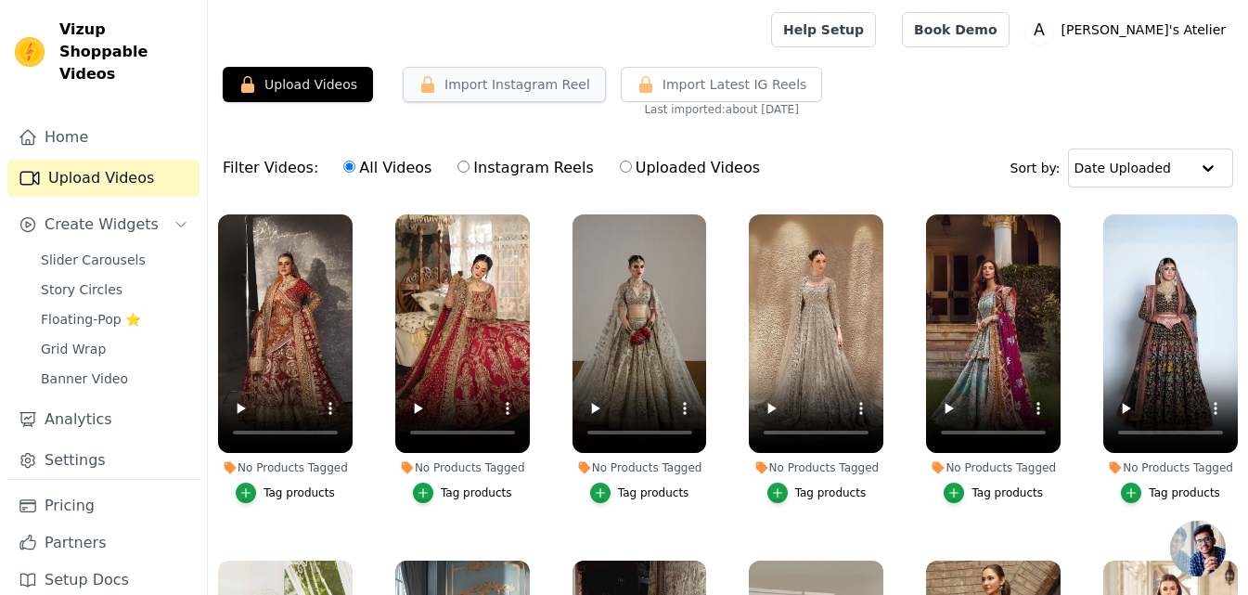
click at [450, 71] on button "Import Instagram Reel" at bounding box center [504, 84] width 203 height 35
click at [463, 94] on button "Import Instagram Reel" at bounding box center [504, 84] width 203 height 35
click at [483, 89] on button "Import Instagram Reel" at bounding box center [504, 84] width 203 height 35
click at [514, 84] on button "Import Instagram Reel" at bounding box center [504, 84] width 203 height 35
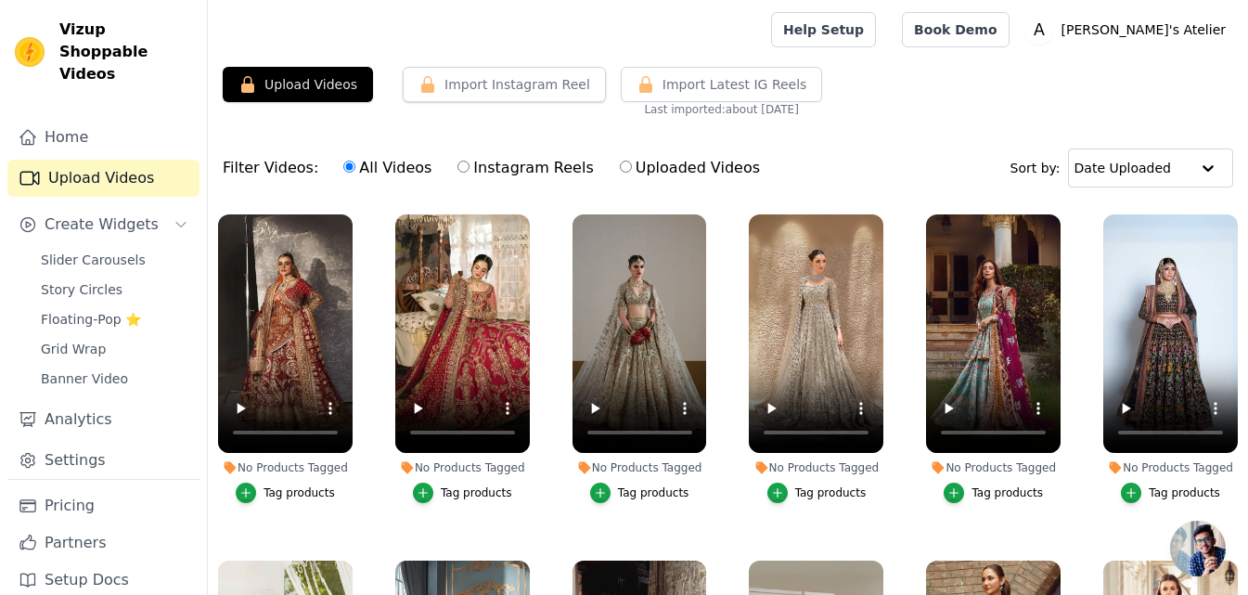
drag, startPoint x: 514, startPoint y: 84, endPoint x: 392, endPoint y: 150, distance: 139.1
drag, startPoint x: 392, startPoint y: 150, endPoint x: 356, endPoint y: 71, distance: 87.2
click at [356, 71] on div "Upload Videos Import Instagram Reel Import Latest Instagram Reels Import Latest…" at bounding box center [728, 403] width 1040 height 673
drag, startPoint x: 300, startPoint y: 16, endPoint x: 304, endPoint y: 42, distance: 26.4
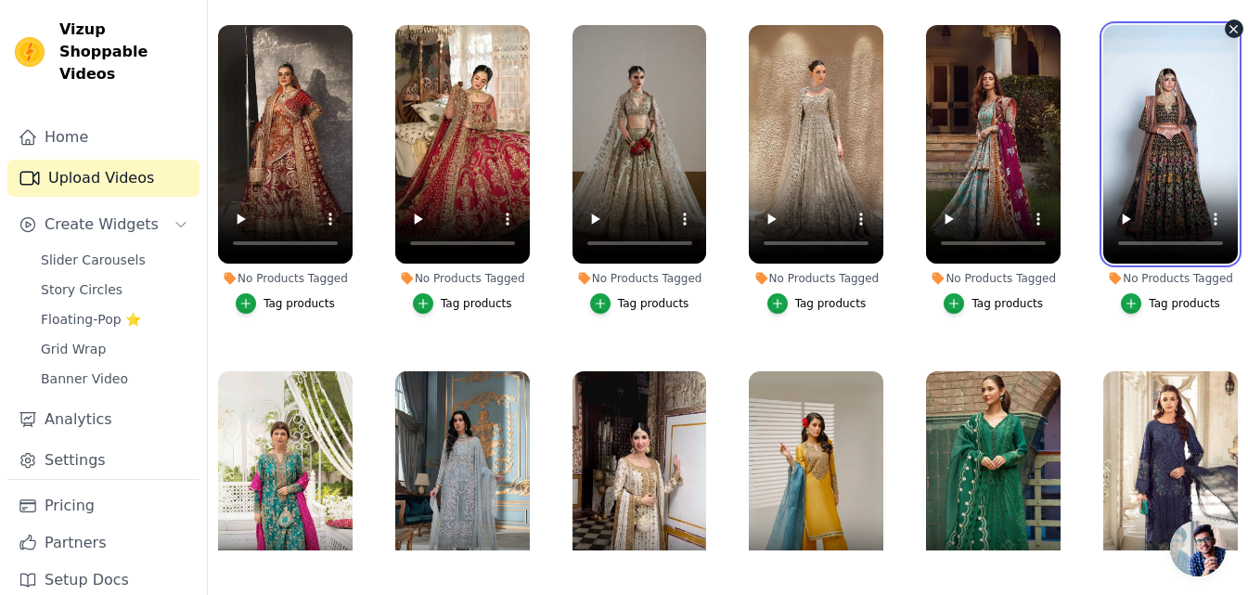
drag, startPoint x: 1220, startPoint y: 117, endPoint x: 1219, endPoint y: 86, distance: 30.6
click at [1219, 86] on video at bounding box center [1170, 144] width 135 height 238
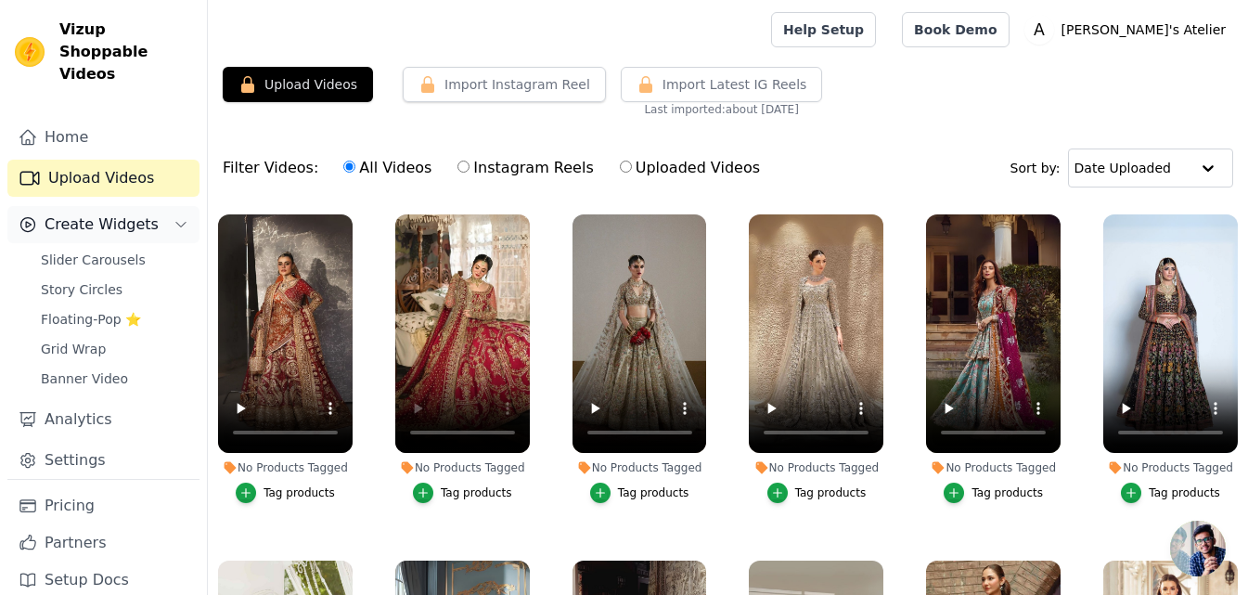
click at [96, 213] on span "Create Widgets" at bounding box center [102, 224] width 114 height 22
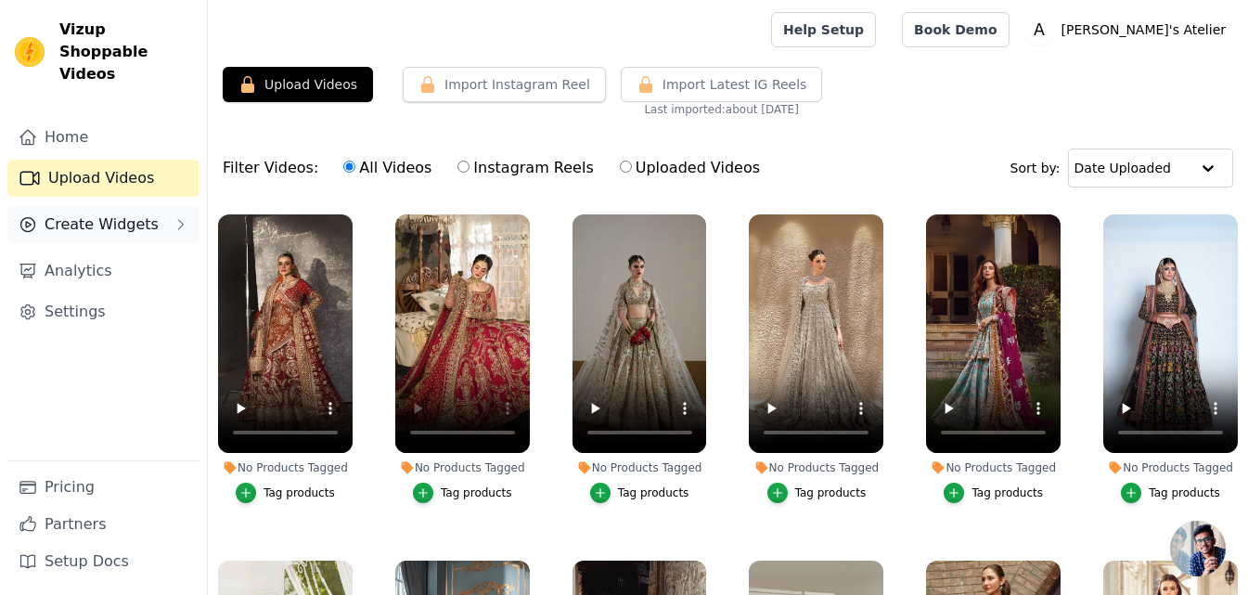
click at [81, 213] on span "Create Widgets" at bounding box center [102, 224] width 114 height 22
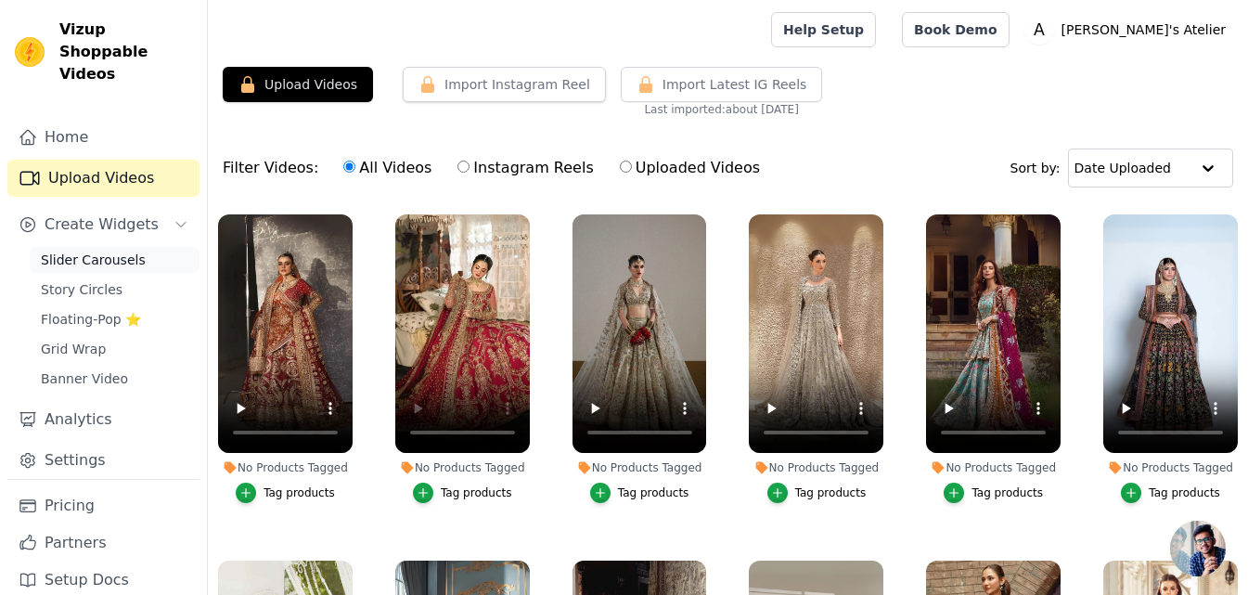
click at [88, 251] on span "Slider Carousels" at bounding box center [93, 260] width 105 height 19
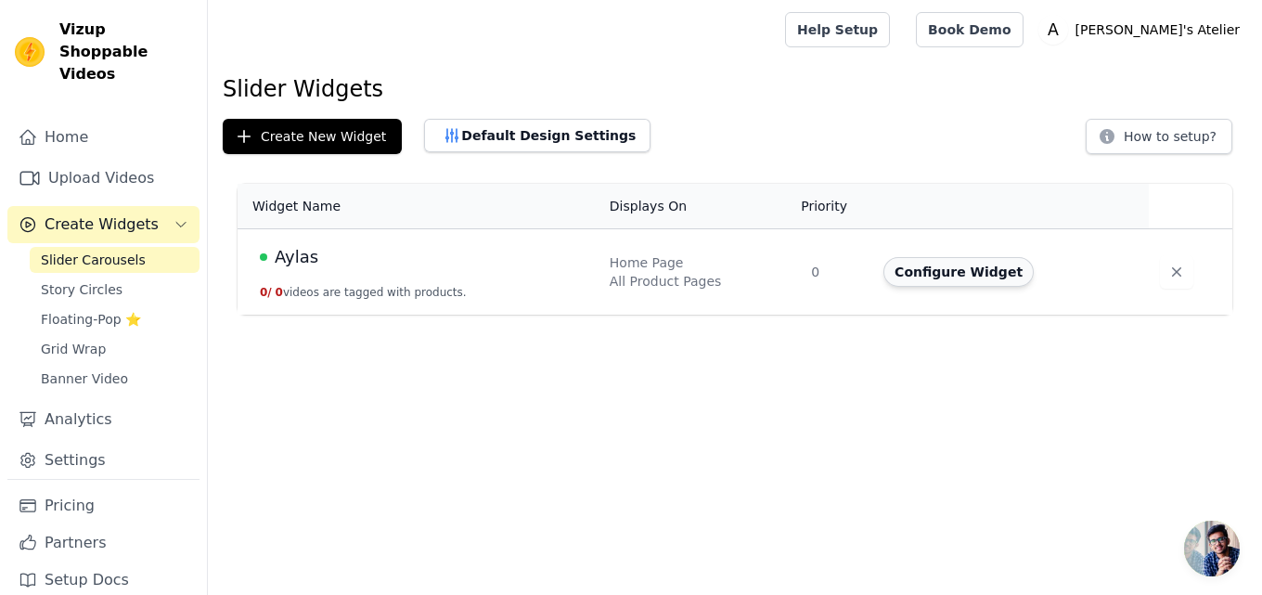
click at [949, 275] on button "Configure Widget" at bounding box center [958, 272] width 150 height 30
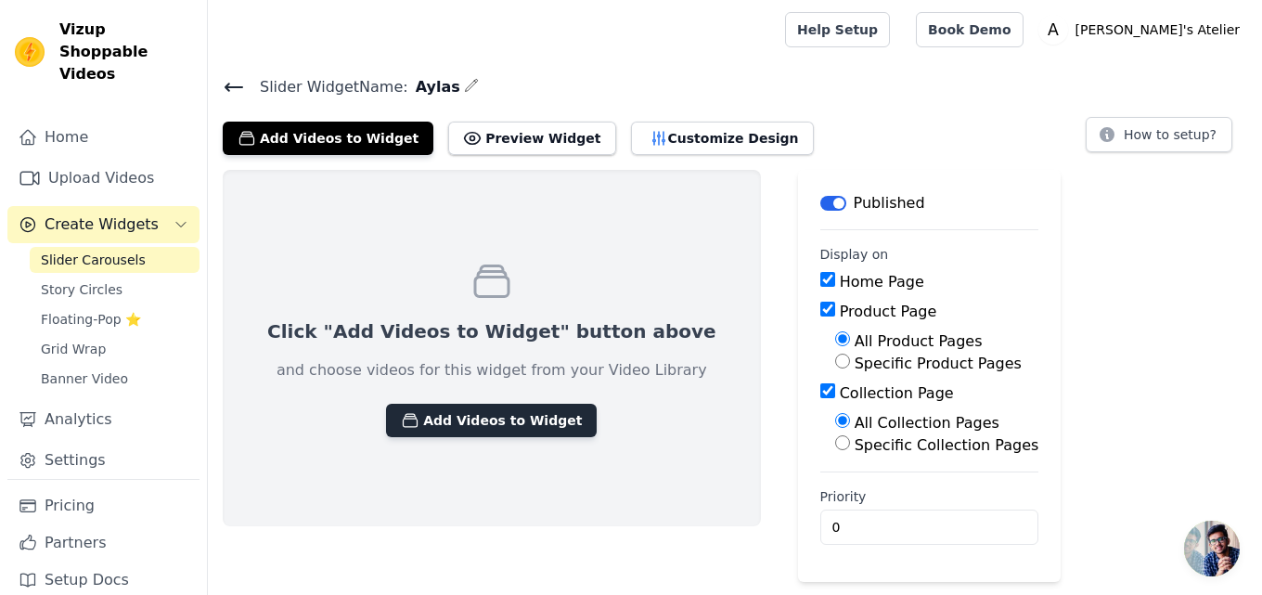
click at [450, 422] on button "Add Videos to Widget" at bounding box center [491, 420] width 211 height 33
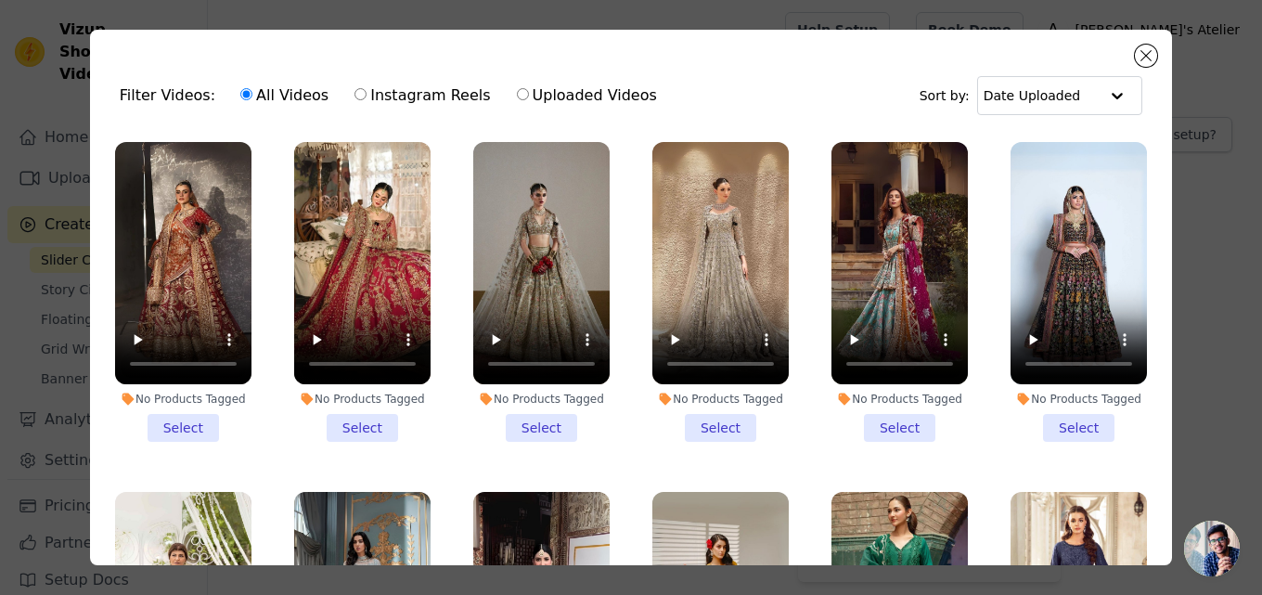
click at [361, 418] on li "No Products Tagged Select" at bounding box center [362, 292] width 136 height 300
click at [0, 0] on input "No Products Tagged Select" at bounding box center [0, 0] width 0 height 0
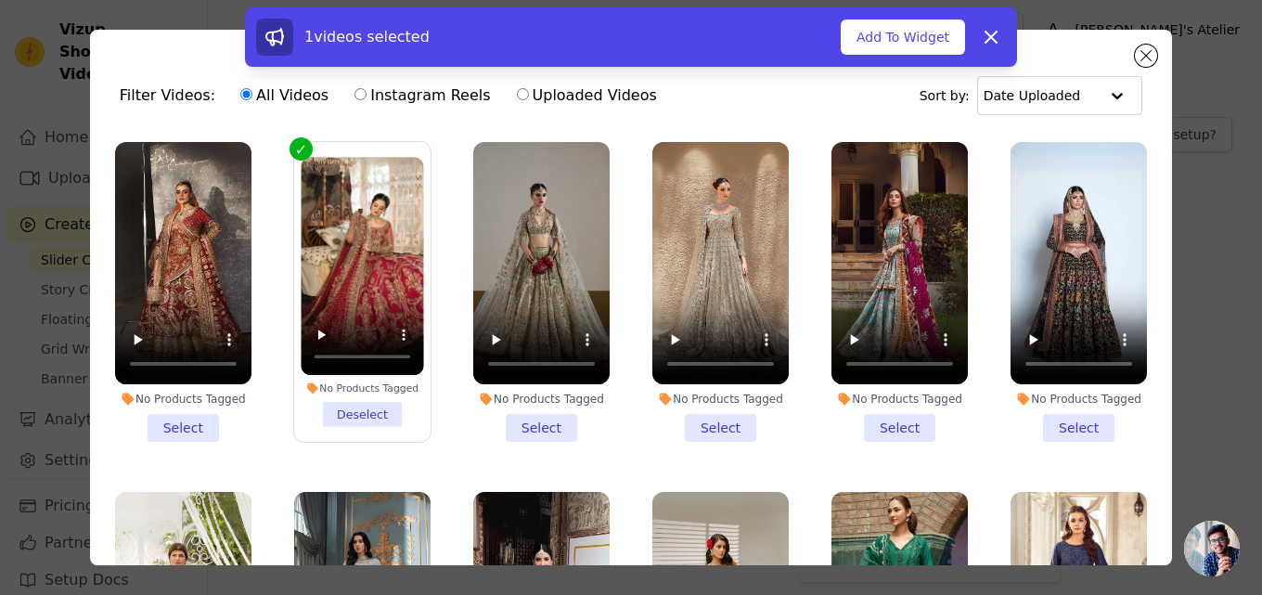
click at [1035, 420] on li "No Products Tagged Select" at bounding box center [1078, 292] width 136 height 300
click at [0, 0] on input "No Products Tagged Select" at bounding box center [0, 0] width 0 height 0
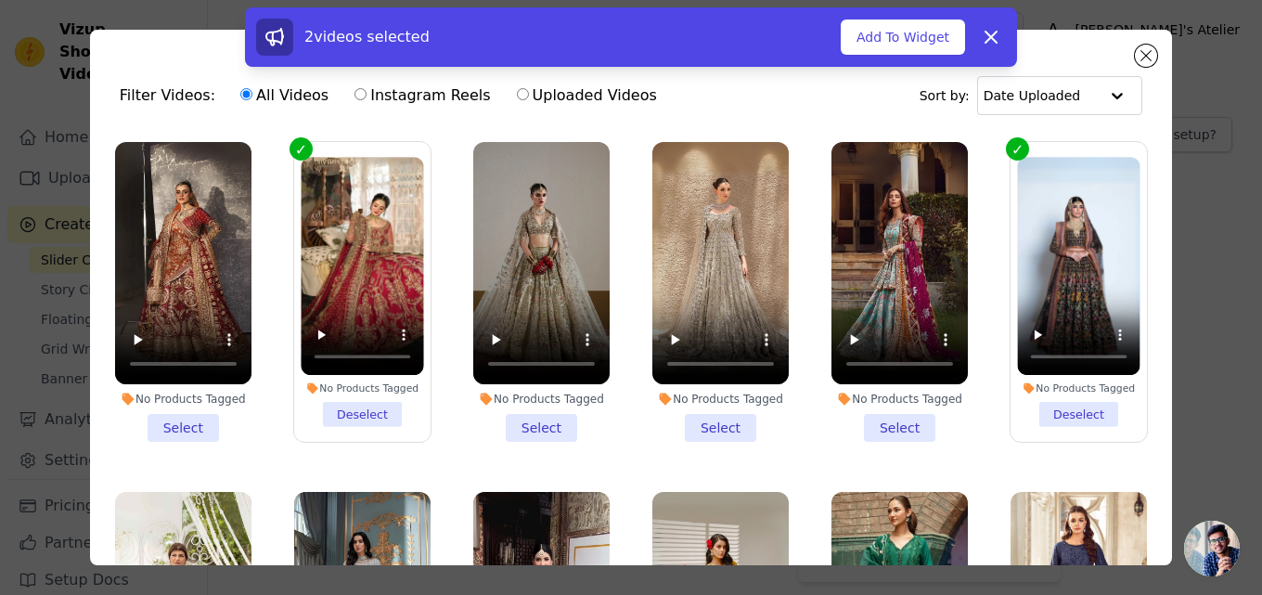
click at [1035, 420] on li "No Products Tagged Deselect" at bounding box center [1078, 292] width 122 height 270
click at [0, 0] on input "No Products Tagged Deselect" at bounding box center [0, 0] width 0 height 0
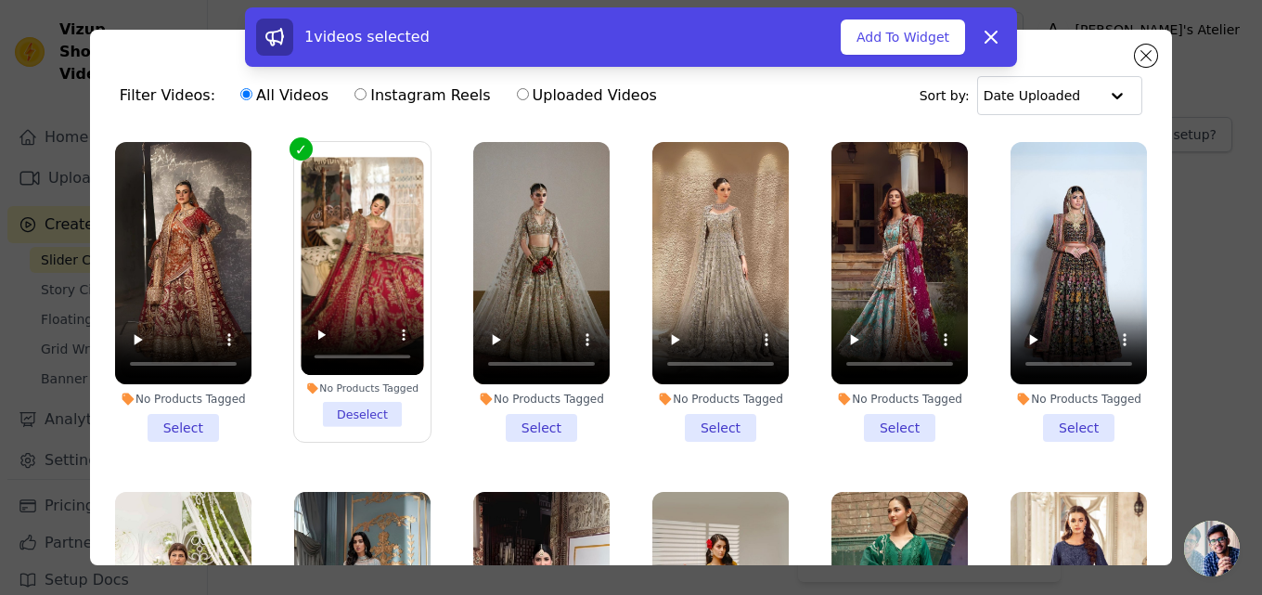
click at [700, 418] on li "No Products Tagged Select" at bounding box center [720, 292] width 136 height 300
click at [0, 0] on input "No Products Tagged Select" at bounding box center [0, 0] width 0 height 0
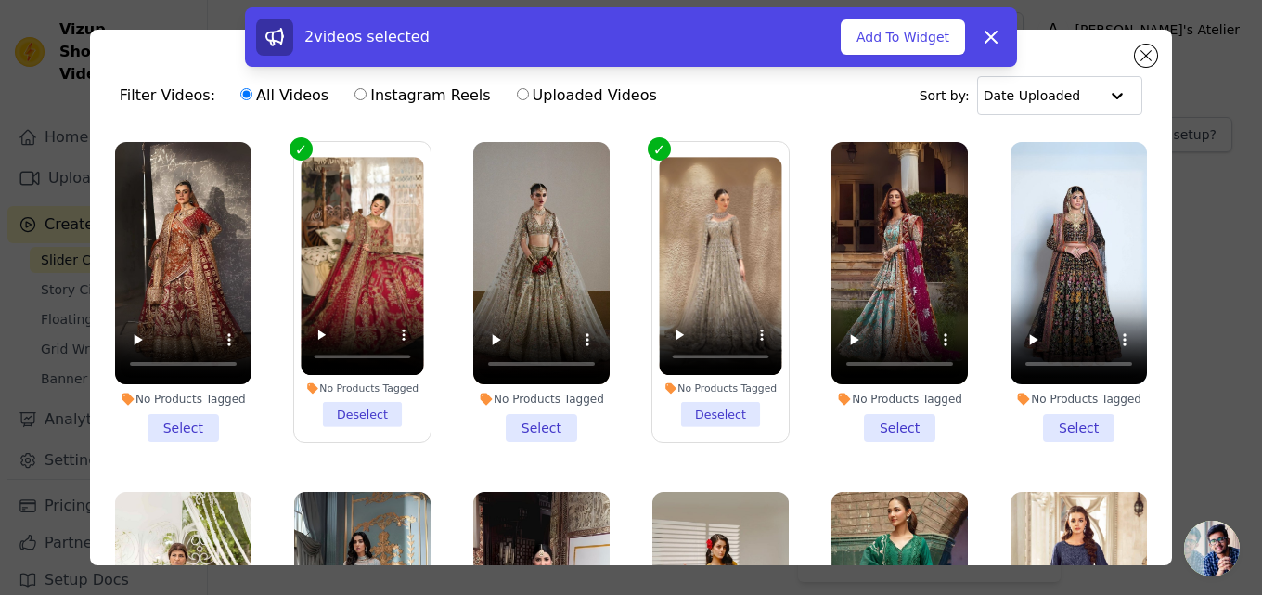
click at [695, 407] on li "No Products Tagged Deselect" at bounding box center [720, 292] width 122 height 270
click at [0, 0] on input "No Products Tagged Deselect" at bounding box center [0, 0] width 0 height 0
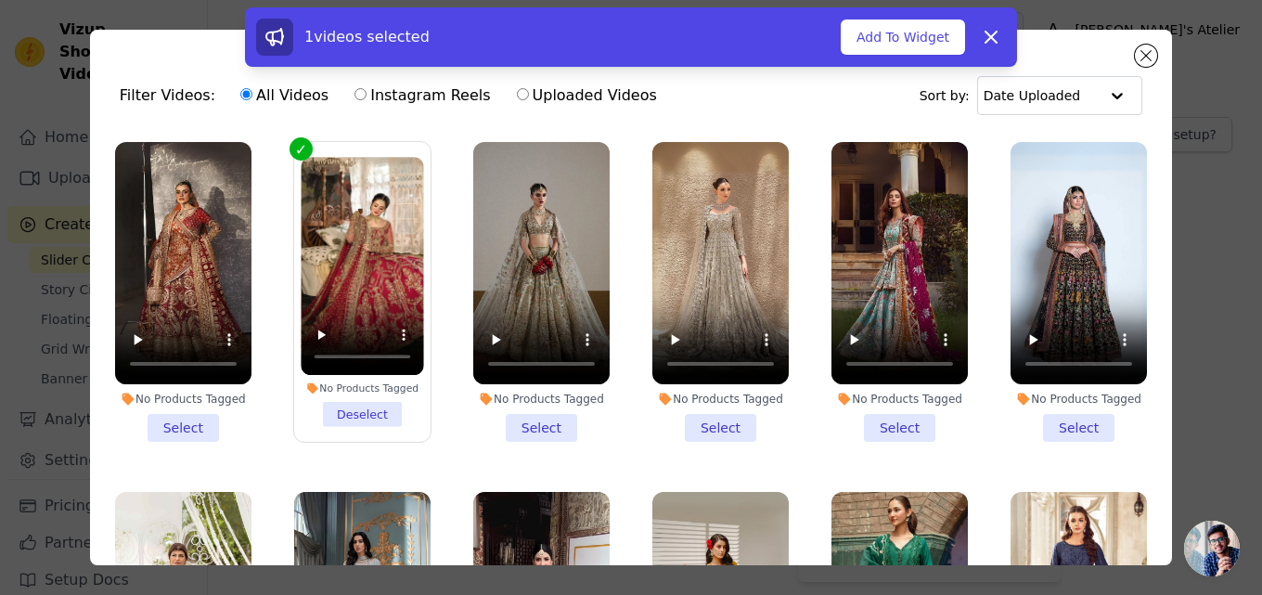
click at [1059, 426] on li "No Products Tagged Select" at bounding box center [1078, 292] width 136 height 300
click at [0, 0] on input "No Products Tagged Select" at bounding box center [0, 0] width 0 height 0
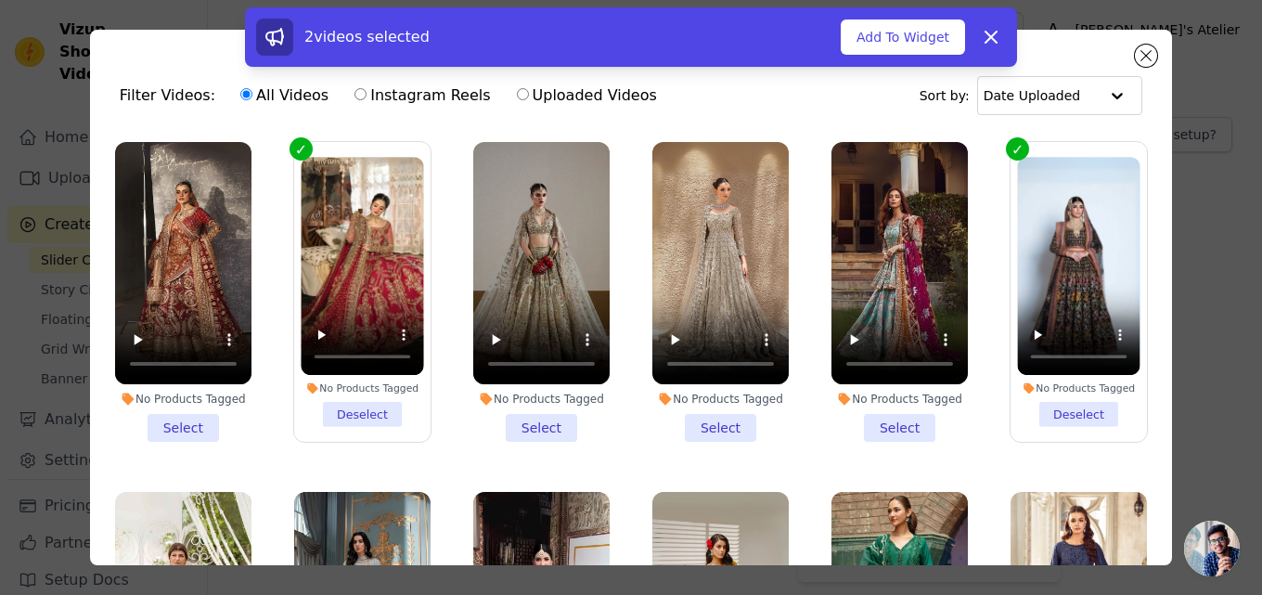
click at [184, 423] on li "No Products Tagged Select" at bounding box center [183, 292] width 136 height 300
click at [0, 0] on input "No Products Tagged Select" at bounding box center [0, 0] width 0 height 0
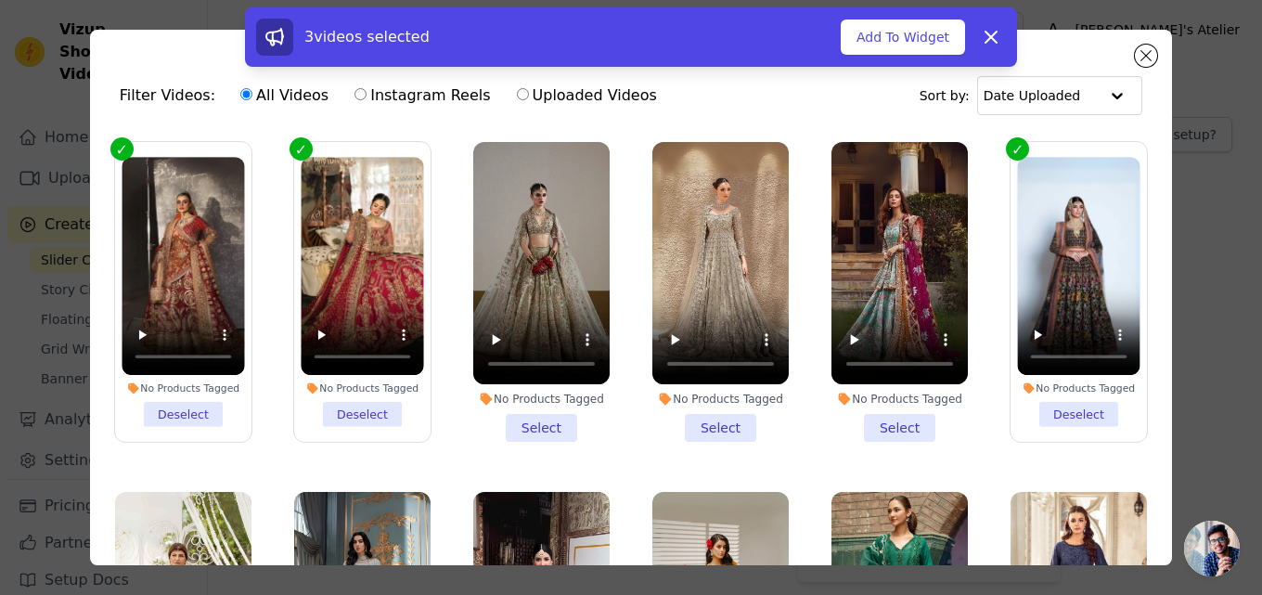
click at [705, 417] on li "No Products Tagged Select" at bounding box center [720, 292] width 136 height 300
click at [0, 0] on input "No Products Tagged Select" at bounding box center [0, 0] width 0 height 0
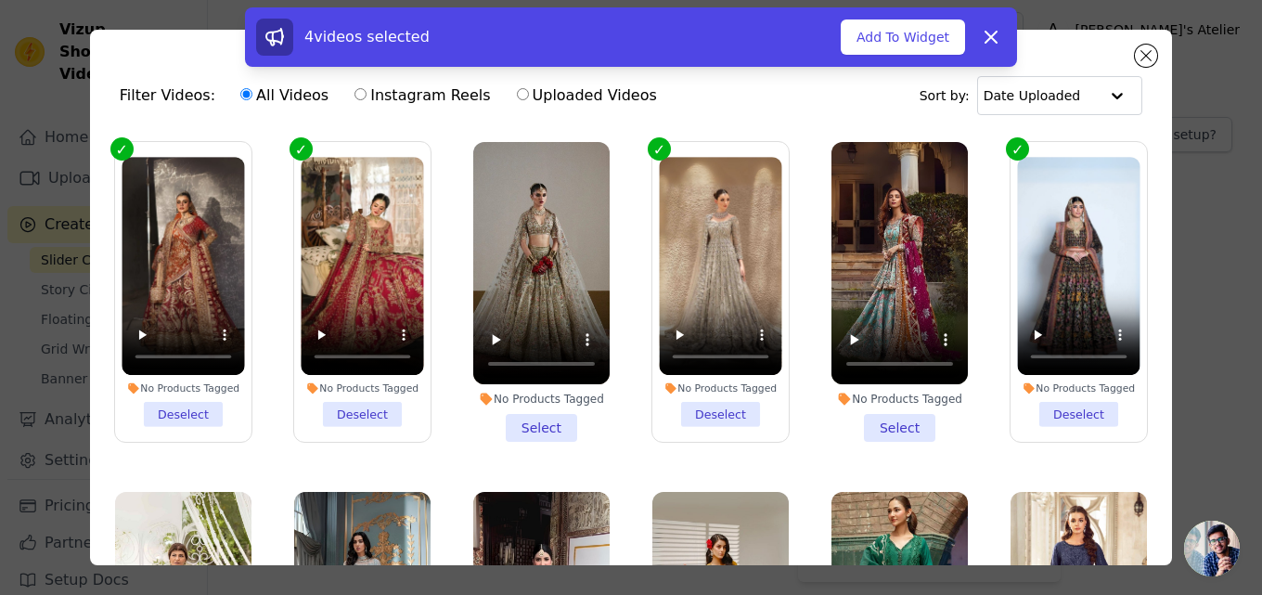
click at [870, 416] on li "No Products Tagged Select" at bounding box center [899, 292] width 136 height 300
click at [0, 0] on input "No Products Tagged Select" at bounding box center [0, 0] width 0 height 0
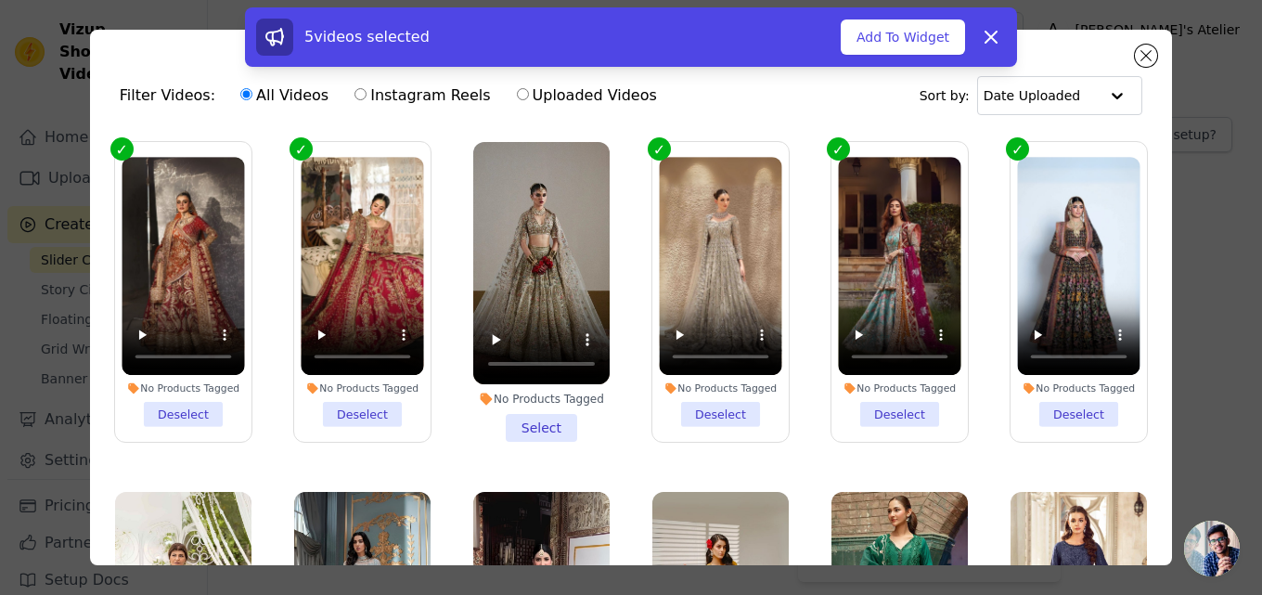
click at [522, 418] on li "No Products Tagged Select" at bounding box center [541, 292] width 136 height 300
click at [0, 0] on input "No Products Tagged Select" at bounding box center [0, 0] width 0 height 0
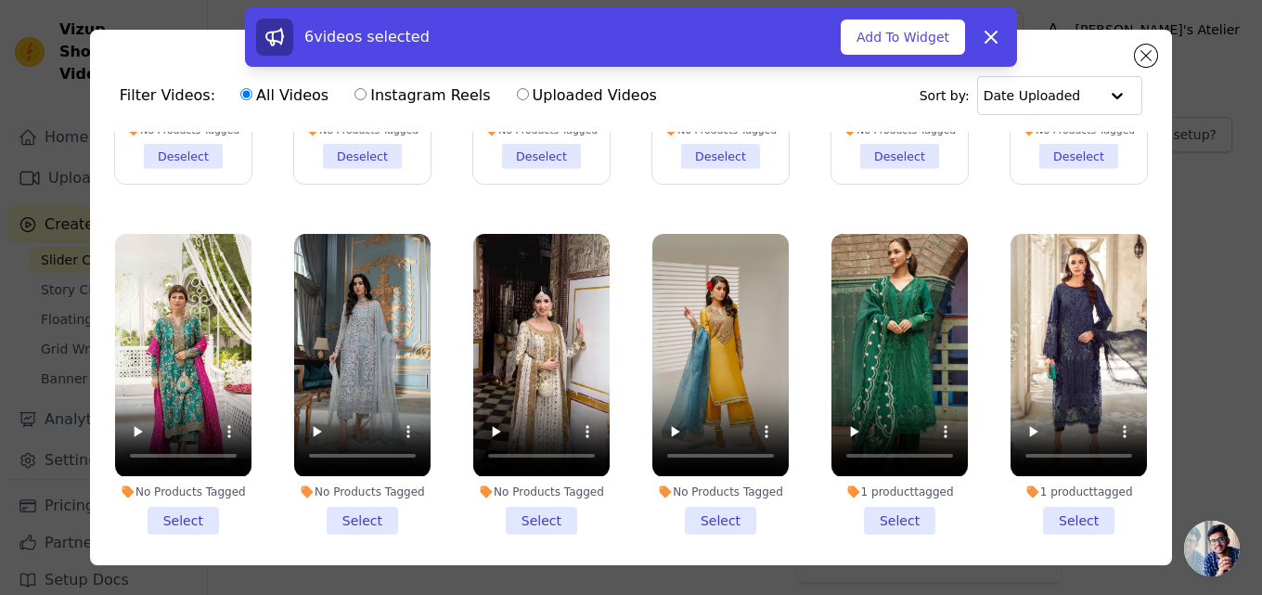
scroll to position [296, 0]
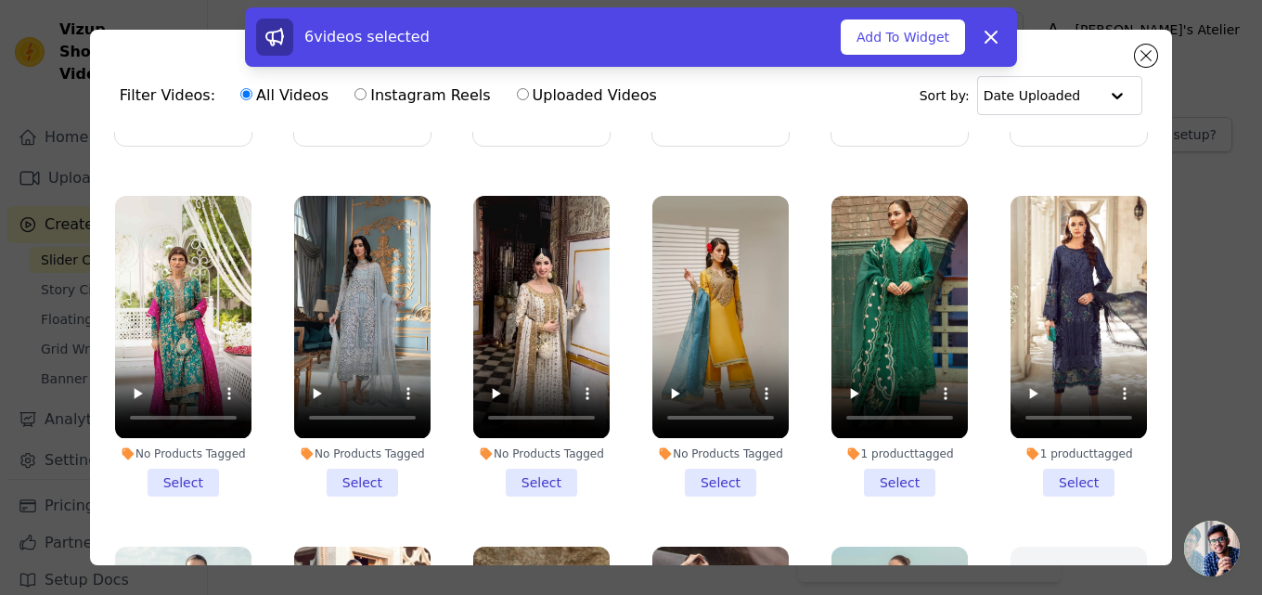
click at [182, 468] on li "No Products Tagged Select" at bounding box center [183, 346] width 136 height 300
click at [0, 0] on input "No Products Tagged Select" at bounding box center [0, 0] width 0 height 0
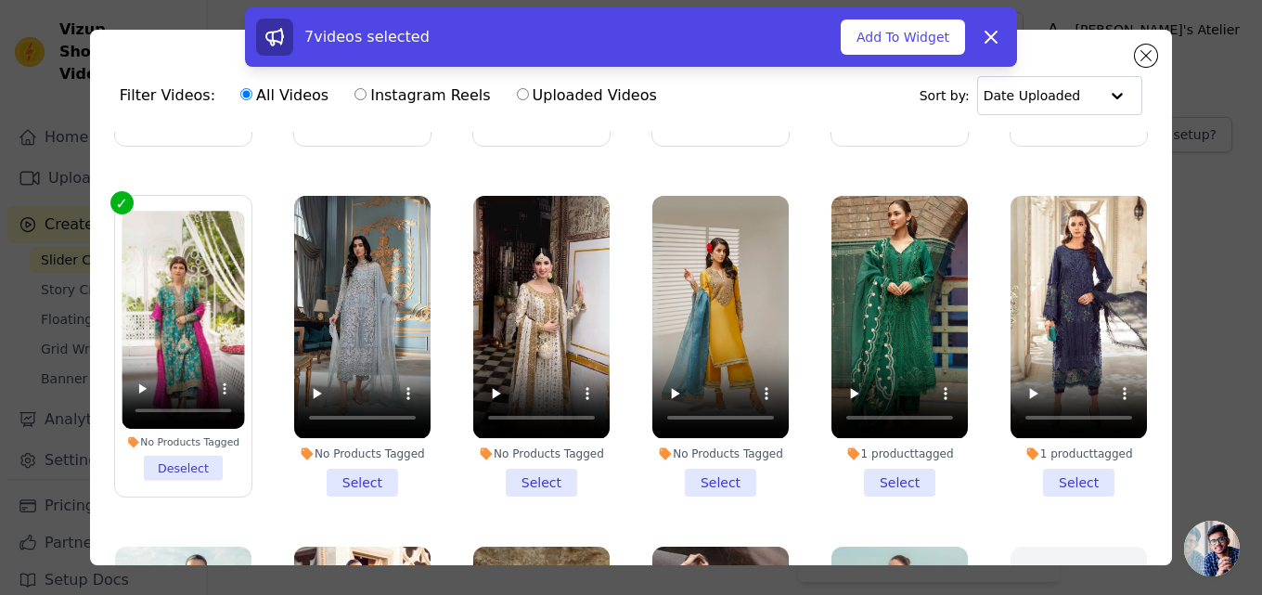
click at [707, 472] on li "No Products Tagged Select" at bounding box center [720, 346] width 136 height 300
click at [0, 0] on input "No Products Tagged Select" at bounding box center [0, 0] width 0 height 0
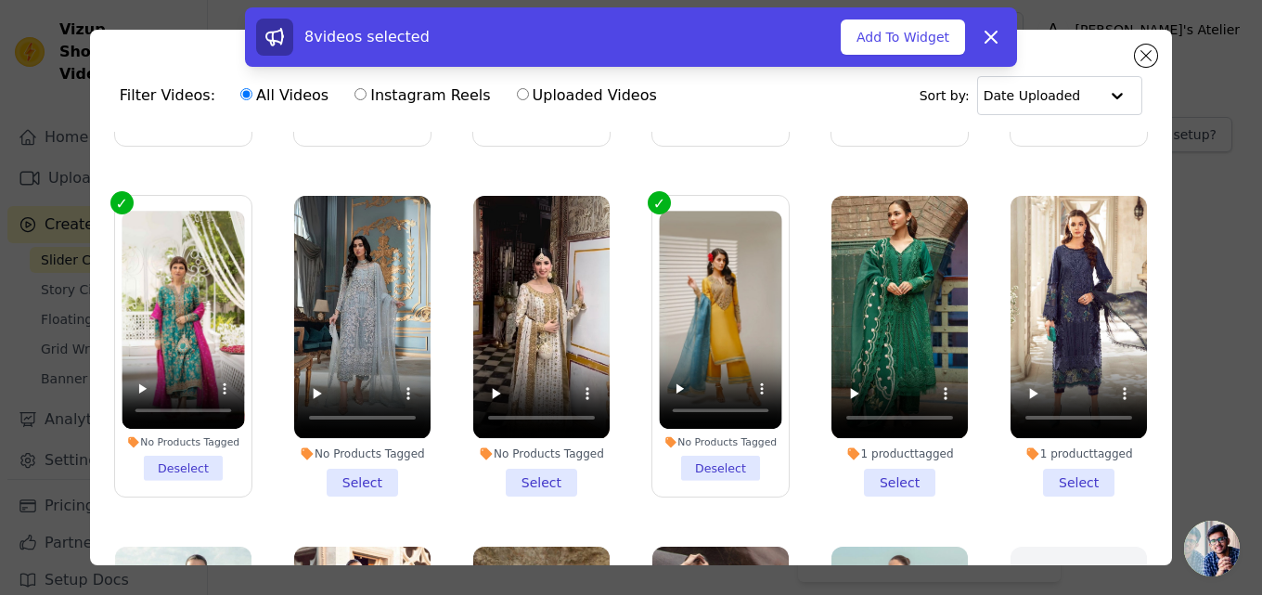
click at [526, 473] on li "No Products Tagged Select" at bounding box center [541, 346] width 136 height 300
click at [0, 0] on input "No Products Tagged Select" at bounding box center [0, 0] width 0 height 0
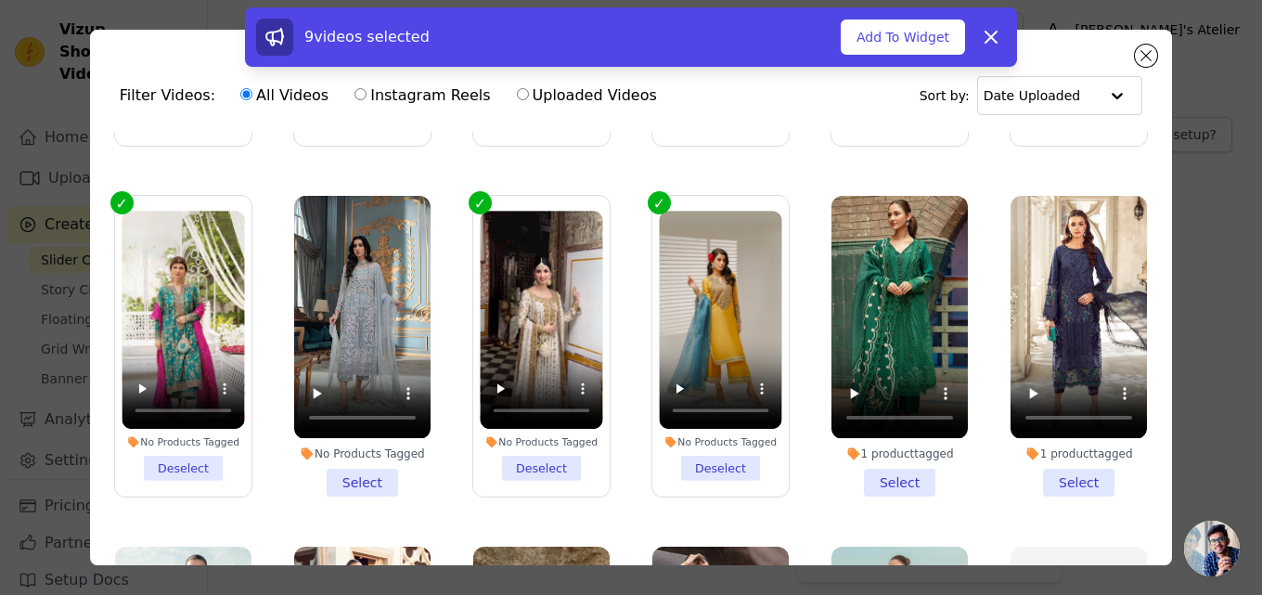
click at [361, 474] on li "No Products Tagged Select" at bounding box center [362, 346] width 136 height 300
click at [0, 0] on input "No Products Tagged Select" at bounding box center [0, 0] width 0 height 0
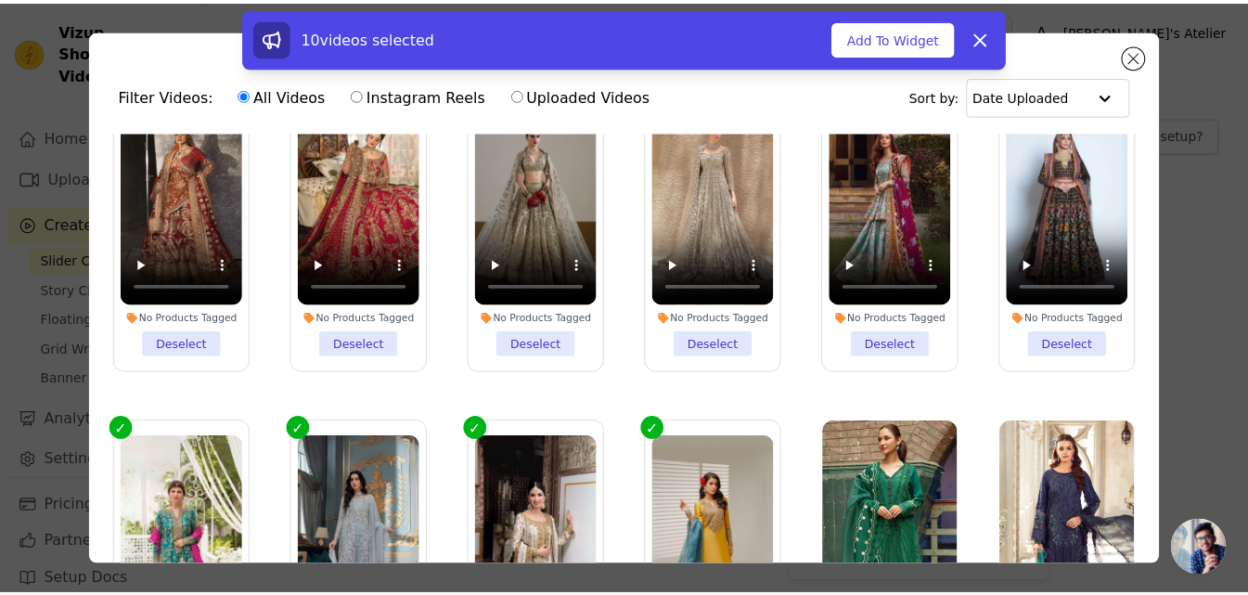
scroll to position [0, 0]
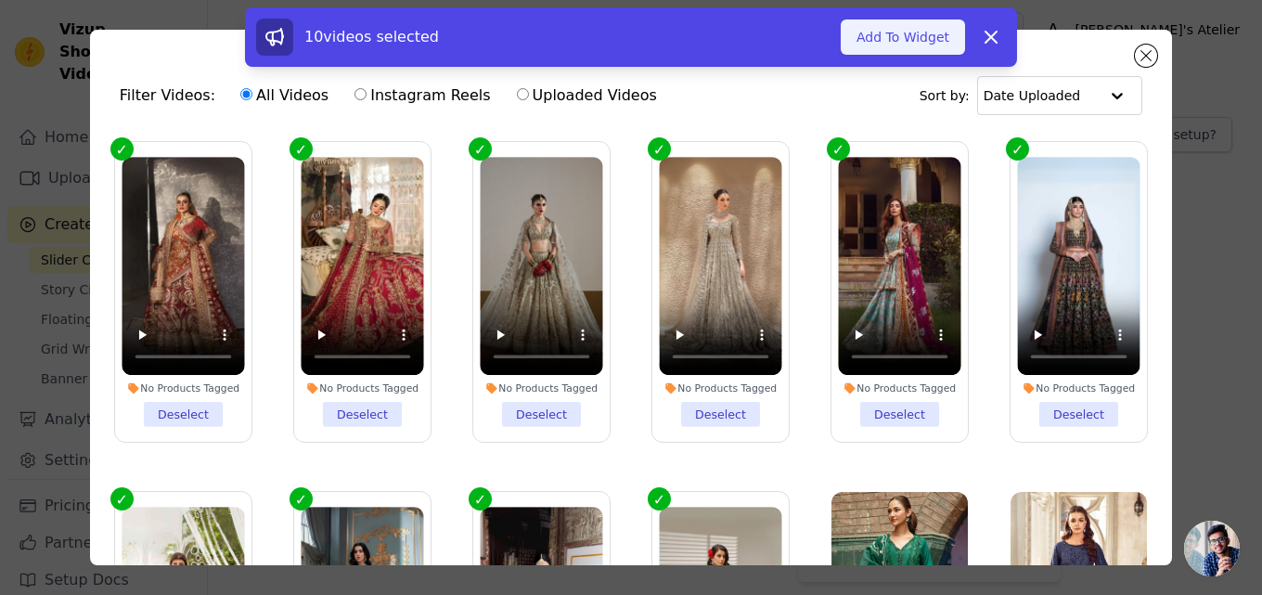
click at [943, 39] on button "Add To Widget" at bounding box center [903, 36] width 124 height 35
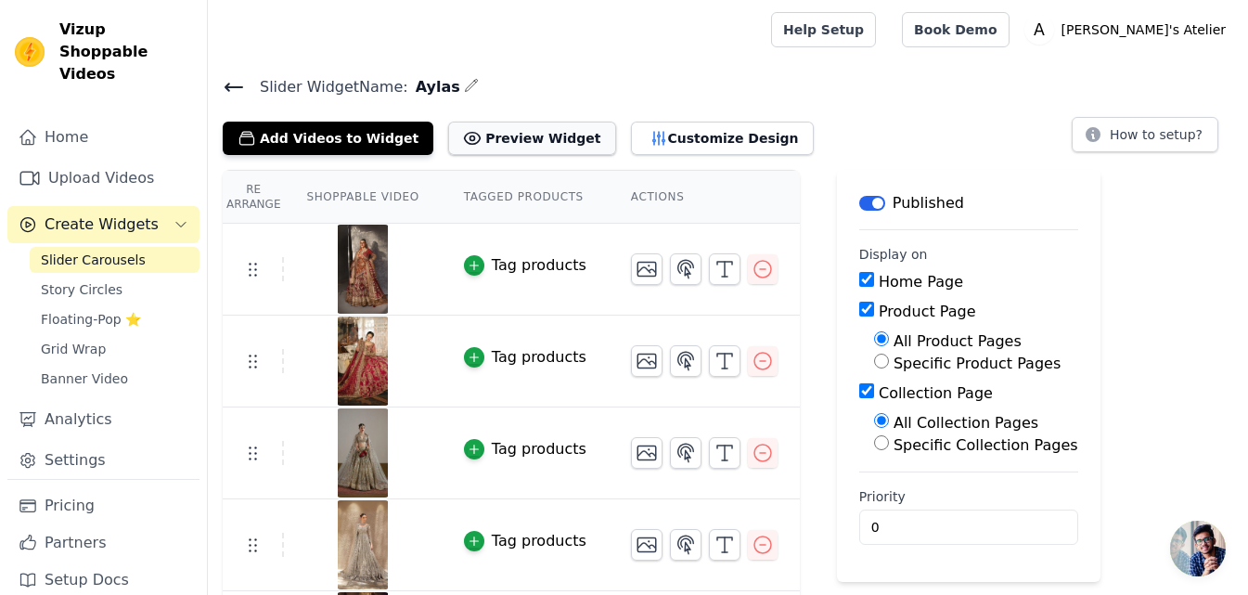
click at [533, 134] on button "Preview Widget" at bounding box center [531, 138] width 167 height 33
click at [450, 262] on td "Tag products" at bounding box center [525, 270] width 167 height 92
click at [468, 269] on icon "button" at bounding box center [474, 265] width 13 height 13
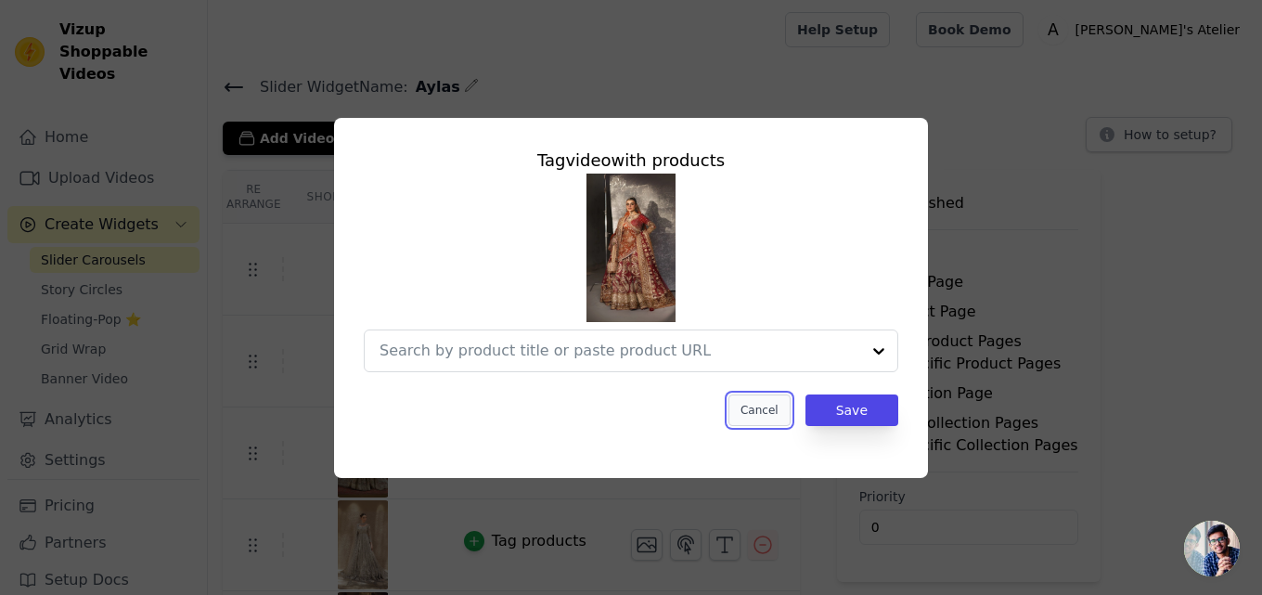
click at [777, 405] on button "Cancel" at bounding box center [759, 410] width 62 height 32
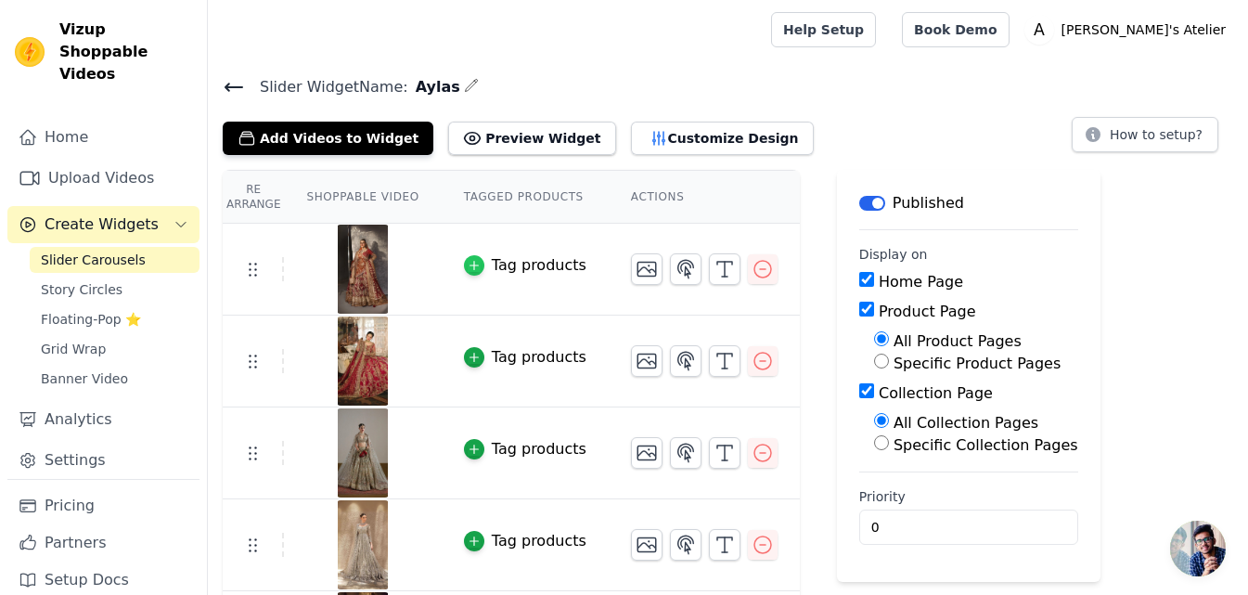
click at [468, 265] on icon "button" at bounding box center [474, 265] width 13 height 13
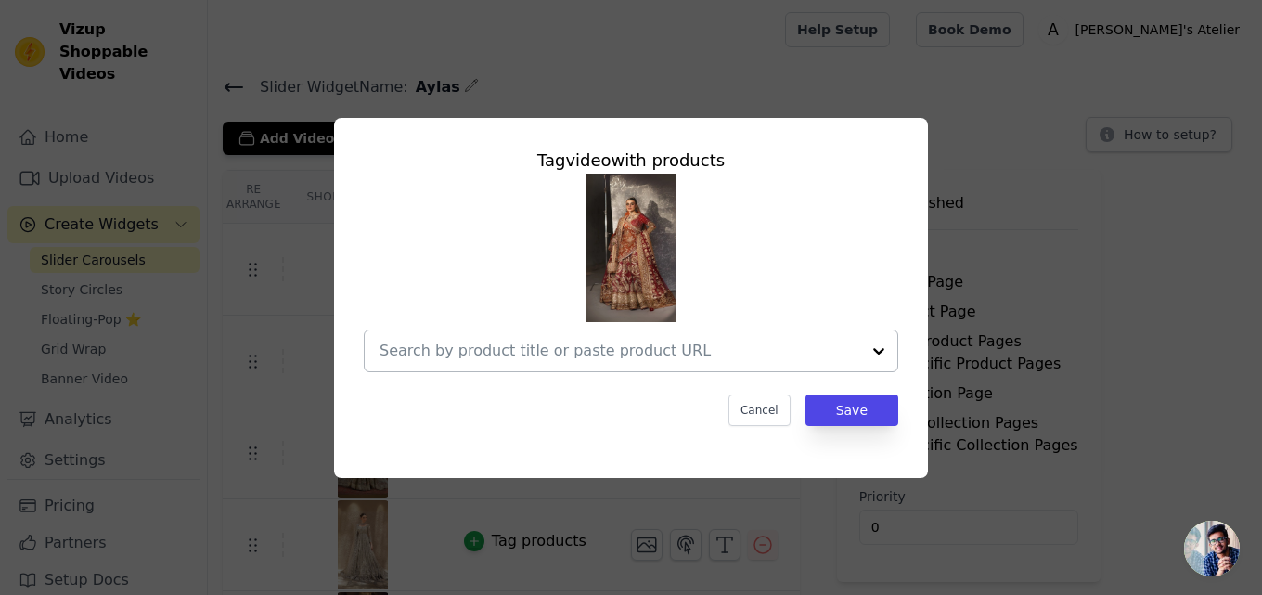
click at [619, 358] on input "text" at bounding box center [619, 351] width 481 height 22
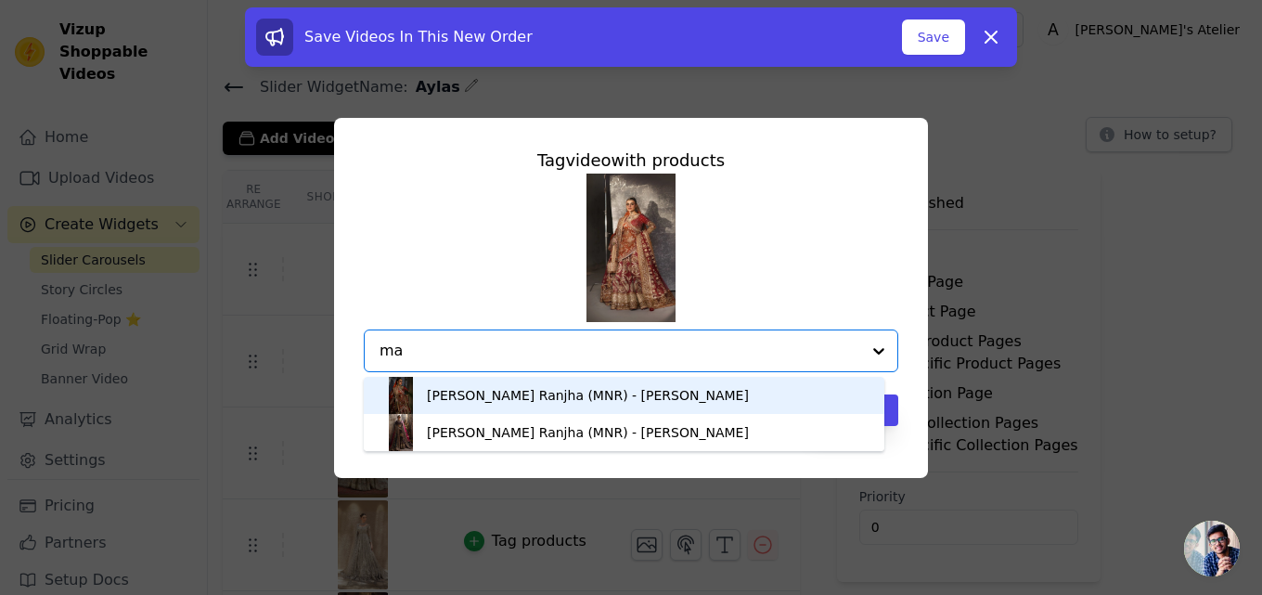
type input "m"
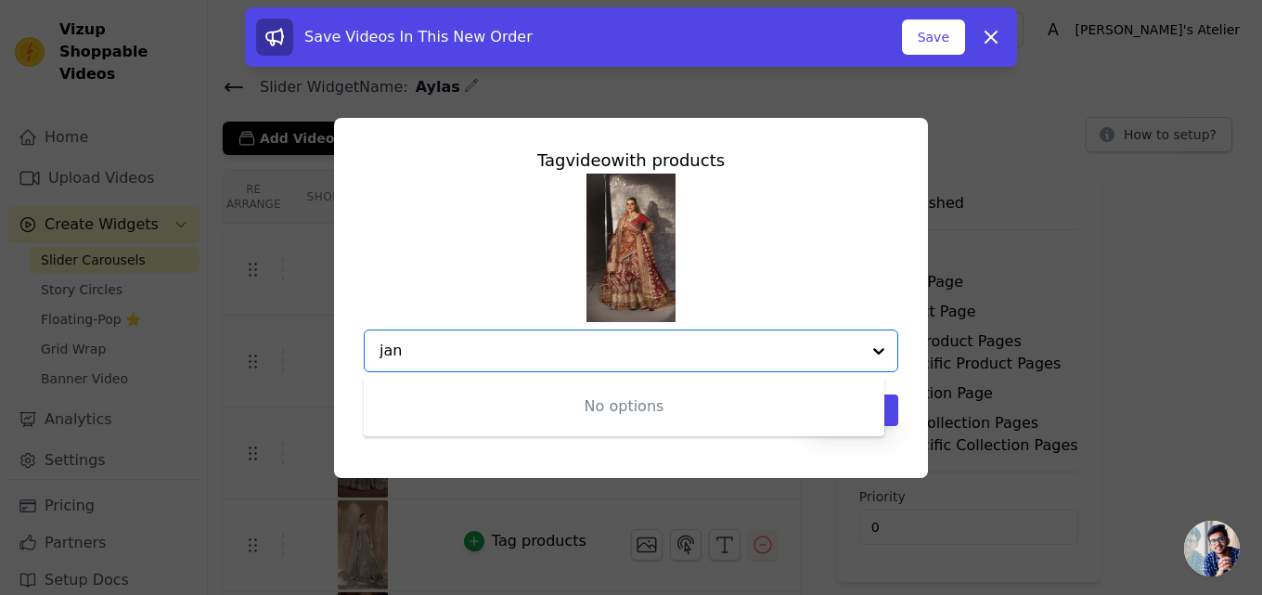
paste input "https://www.instagram.com/aylasatelierr/reels/"
click at [859, 351] on input "janhttps://www.instagram.com/aylasatelierr/reels/" at bounding box center [619, 351] width 481 height 22
type input "janhttps://www.instagram.com/aylasatelierr/reels/"
click at [882, 350] on div at bounding box center [878, 350] width 37 height 41
click at [667, 350] on input "jan" at bounding box center [619, 351] width 481 height 22
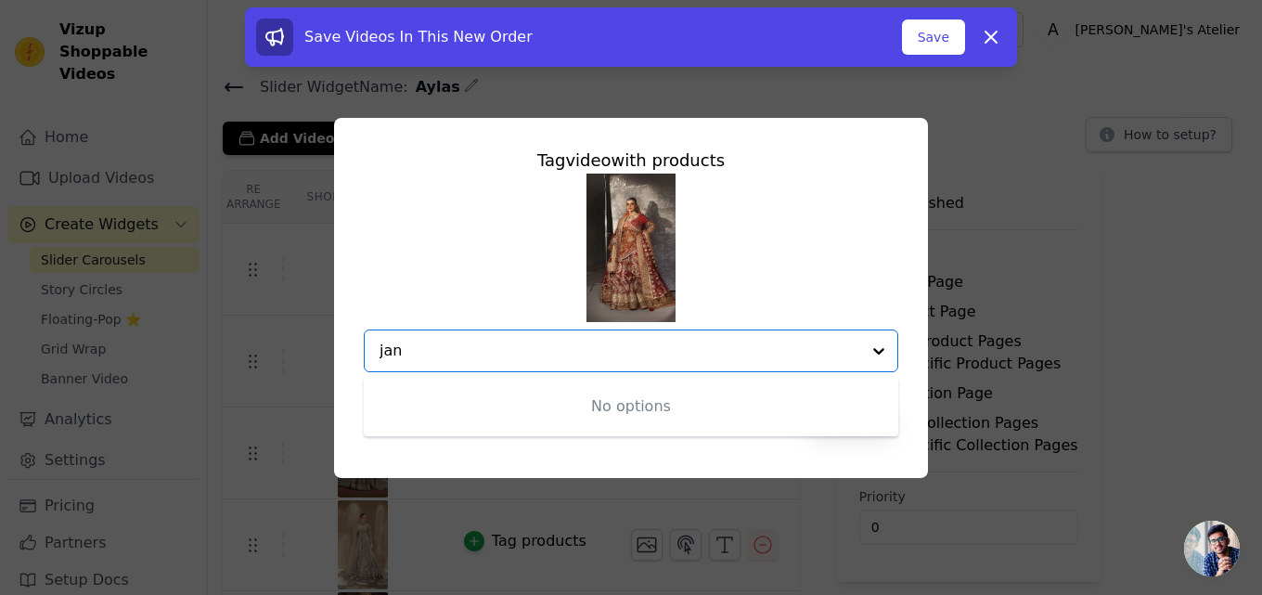
type input "jan"
click at [882, 354] on div at bounding box center [878, 350] width 37 height 41
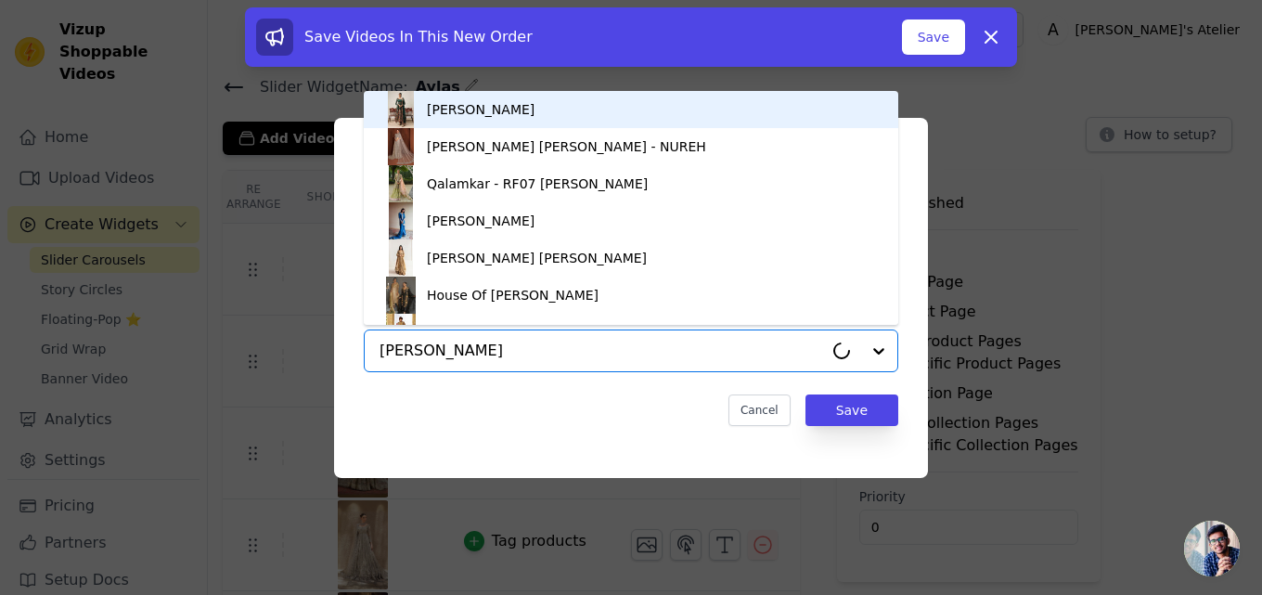
type input "malika"
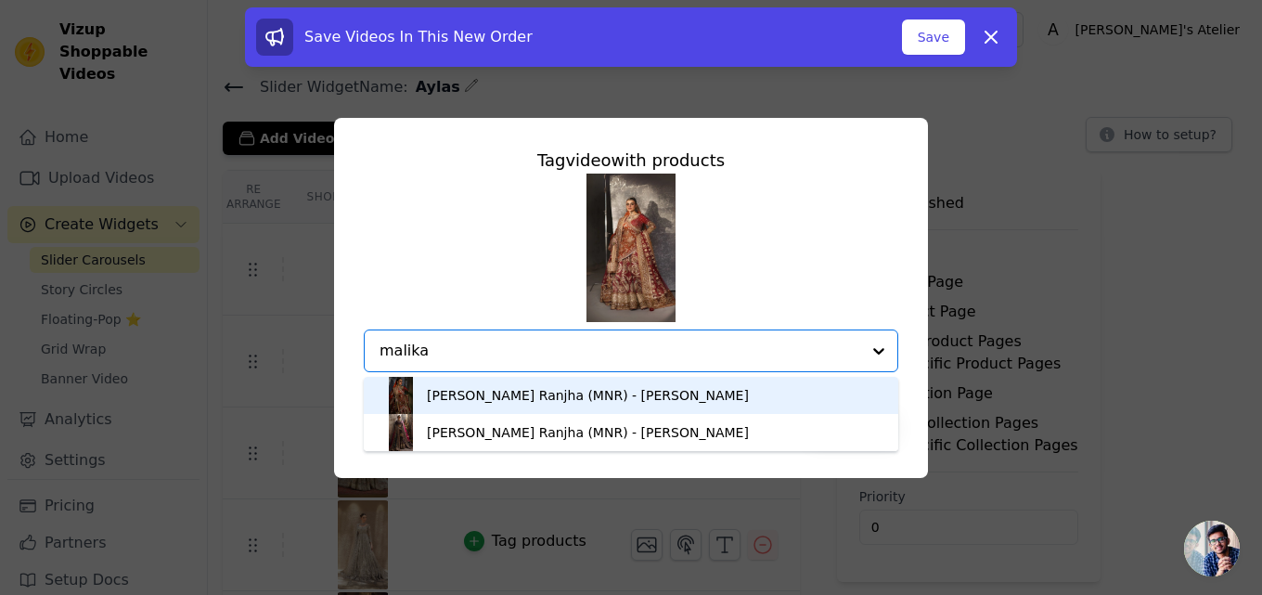
click at [662, 394] on div "Mohsin Naveed Ranjha (MNR) - Malika Jaan A" at bounding box center [588, 395] width 322 height 19
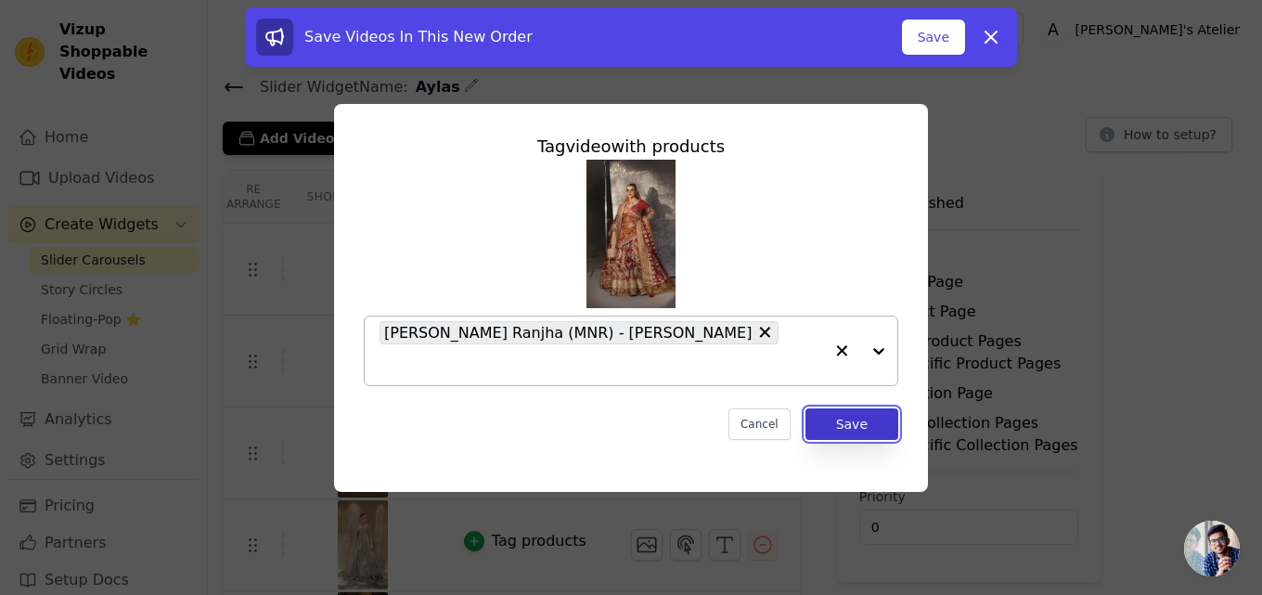
click at [845, 408] on button "Save" at bounding box center [851, 424] width 93 height 32
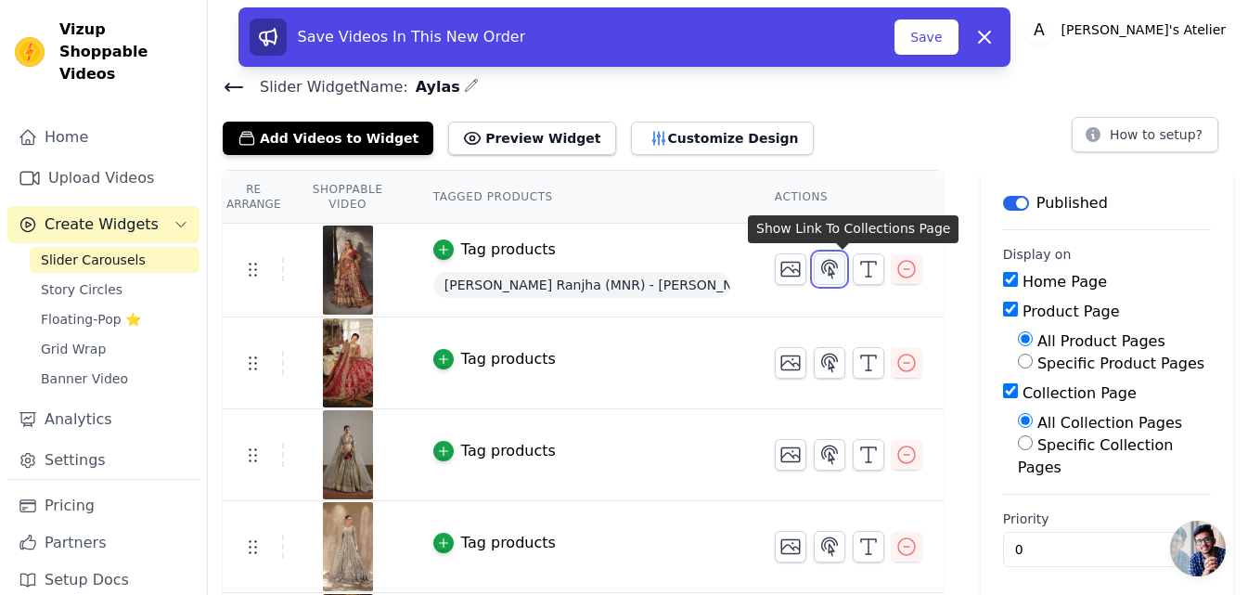
click at [838, 270] on icon "button" at bounding box center [830, 269] width 16 height 18
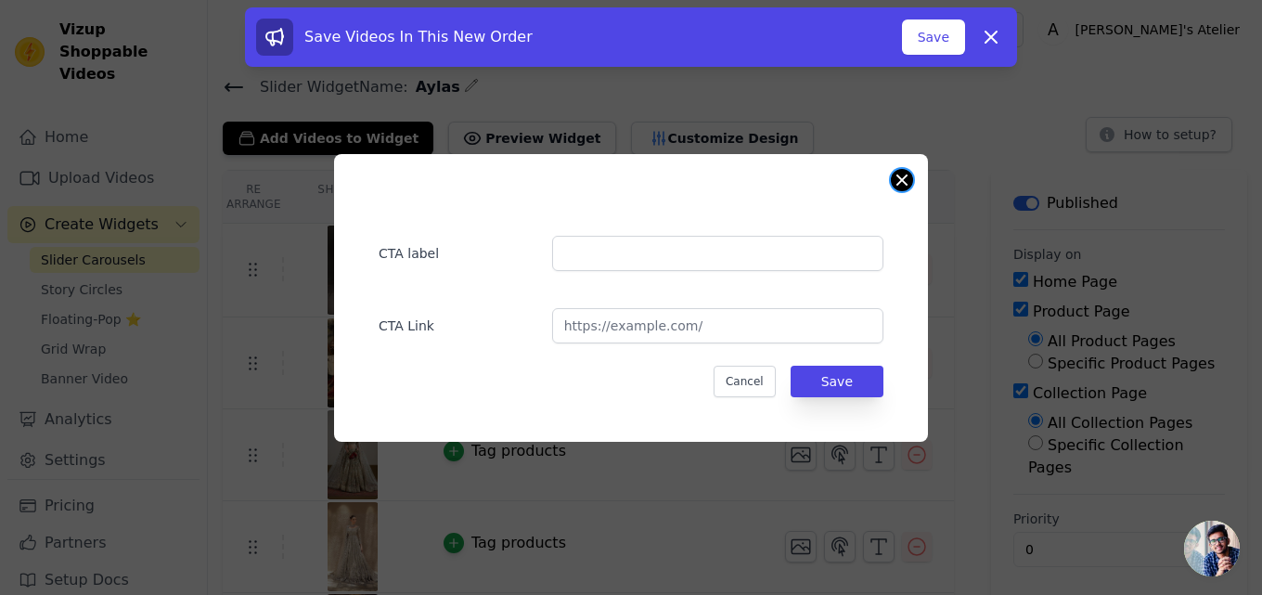
click at [897, 182] on button "Close modal" at bounding box center [902, 180] width 22 height 22
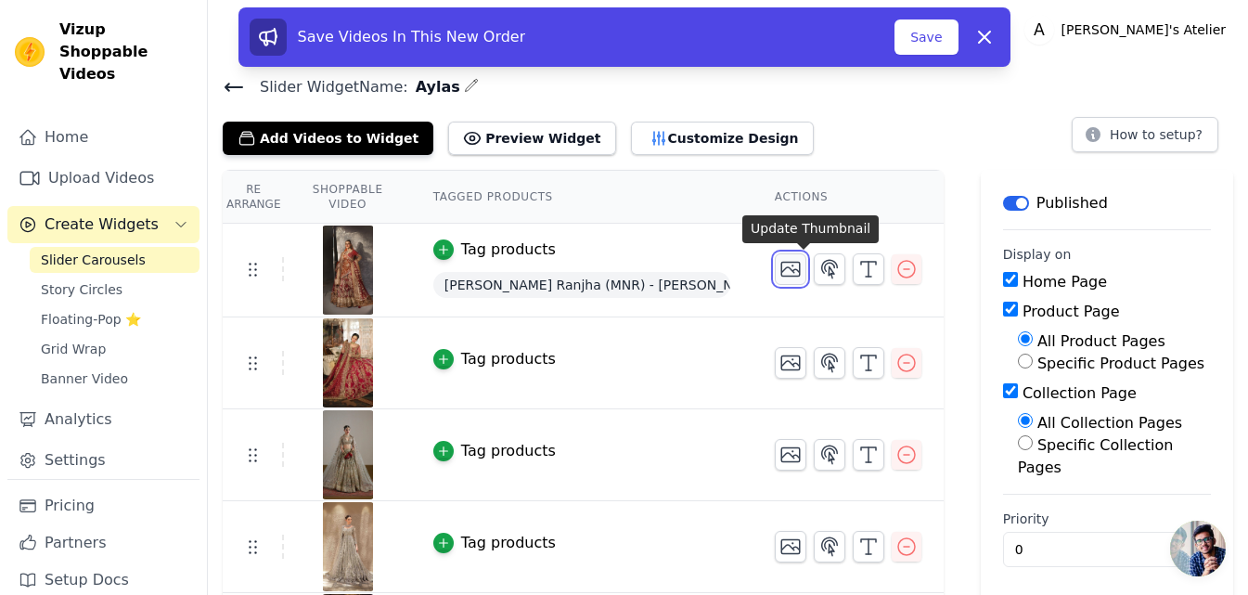
click at [797, 276] on icon "button" at bounding box center [790, 269] width 22 height 22
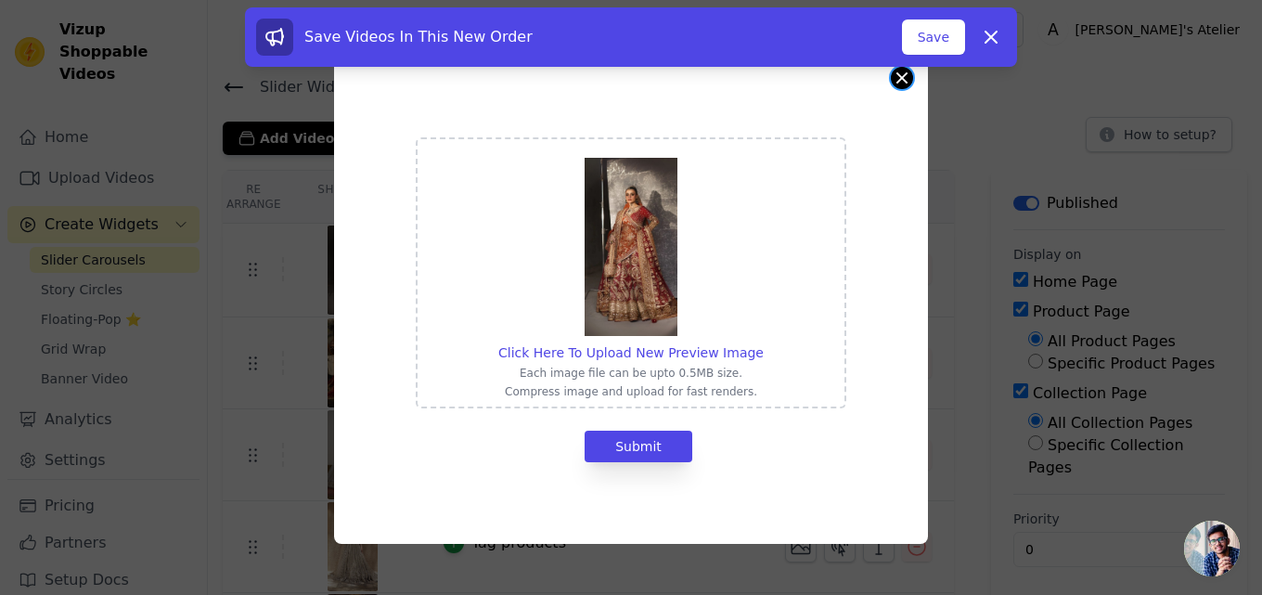
click at [897, 85] on button "Close modal" at bounding box center [902, 78] width 22 height 22
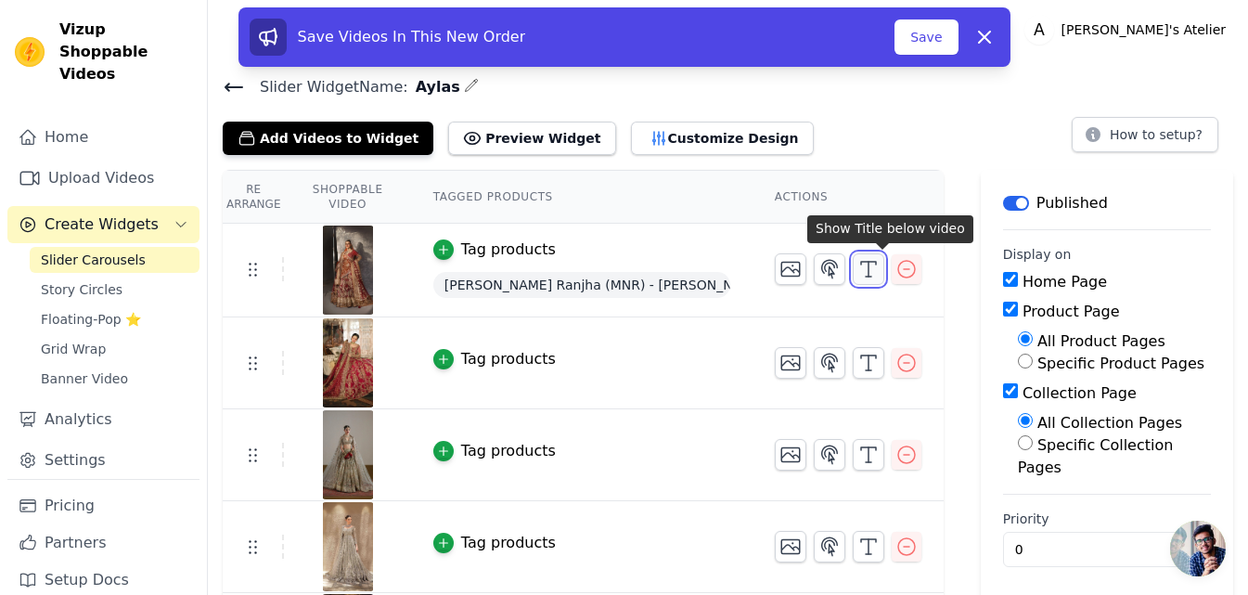
click at [879, 265] on icon "button" at bounding box center [868, 269] width 22 height 22
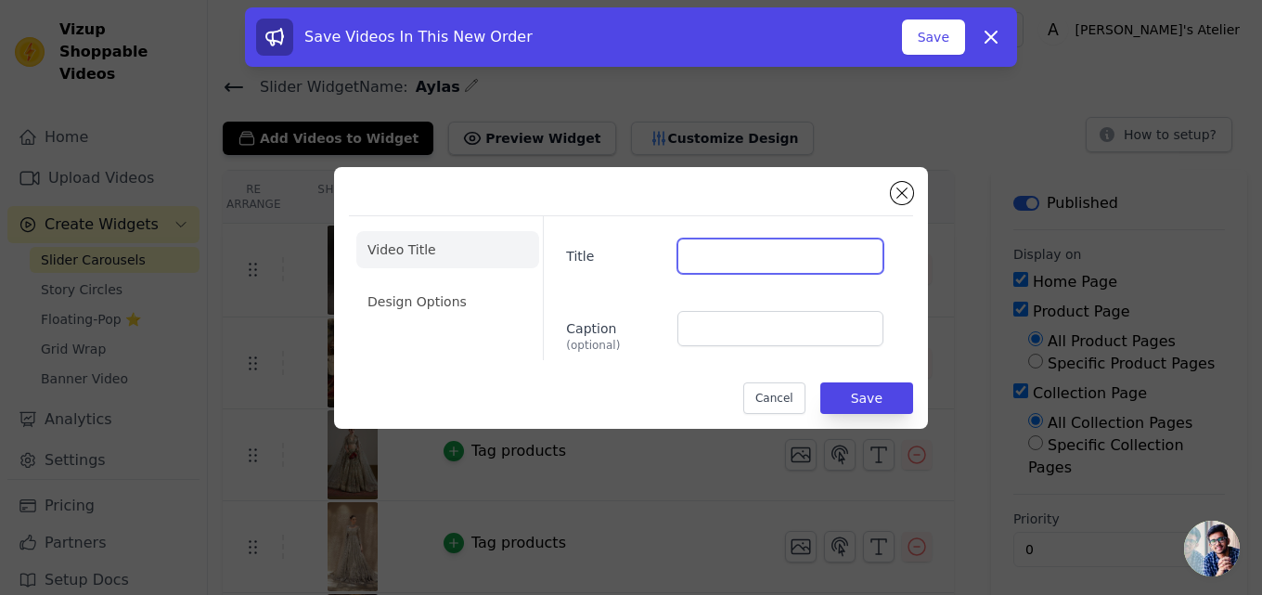
click at [800, 270] on input "Title" at bounding box center [780, 255] width 206 height 35
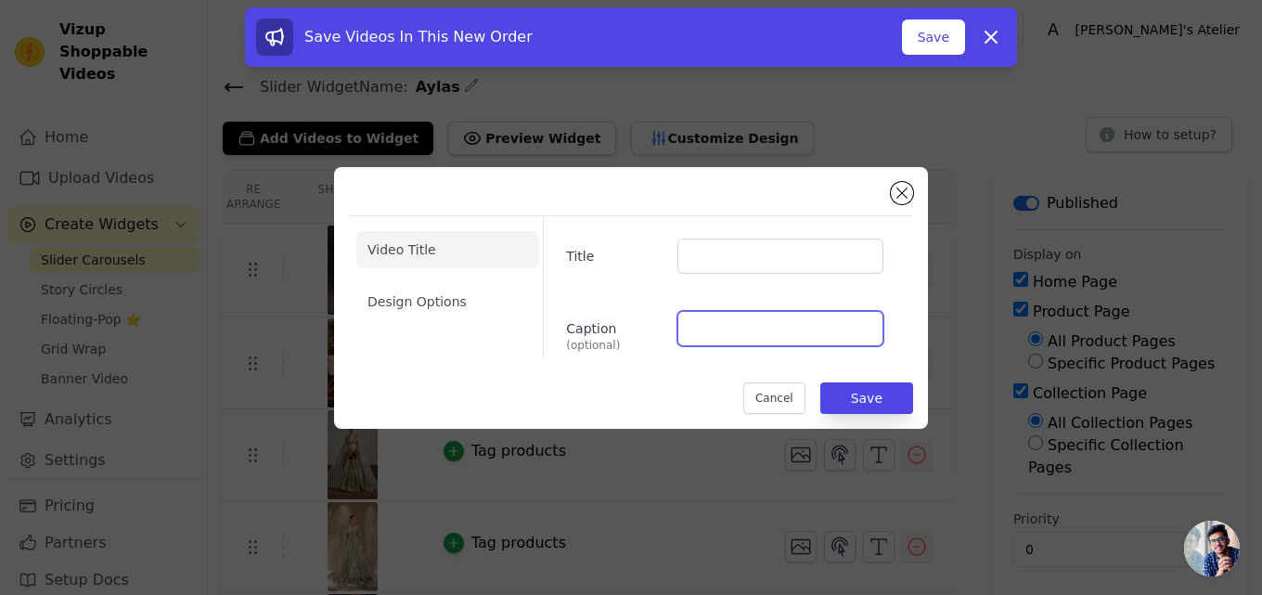
click at [766, 326] on input "Caption (optional)" at bounding box center [780, 328] width 206 height 35
click at [391, 299] on li "Design Options" at bounding box center [447, 301] width 183 height 37
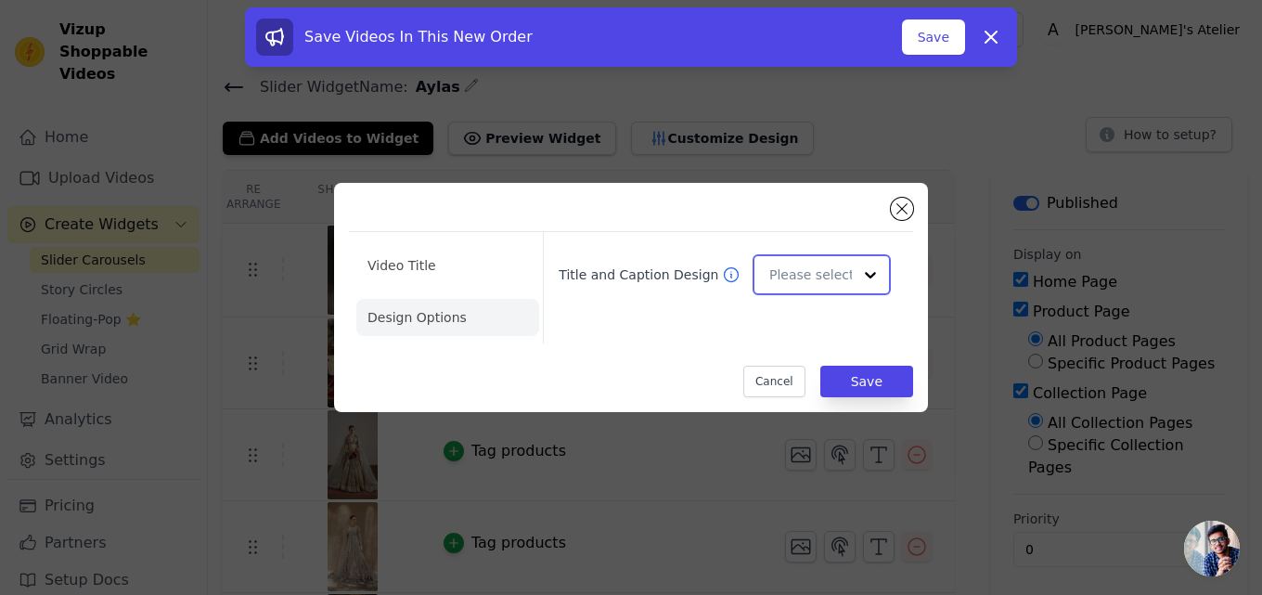
click at [822, 273] on input "Title and Caption Design" at bounding box center [810, 274] width 83 height 37
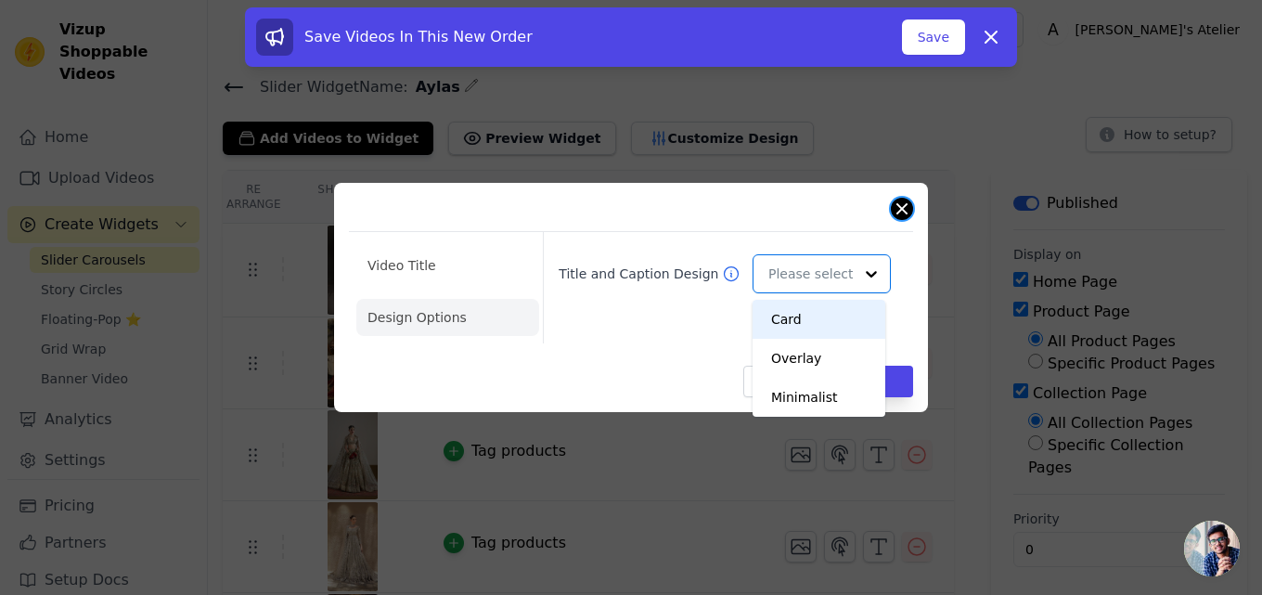
click at [895, 208] on button "Close modal" at bounding box center [902, 209] width 22 height 22
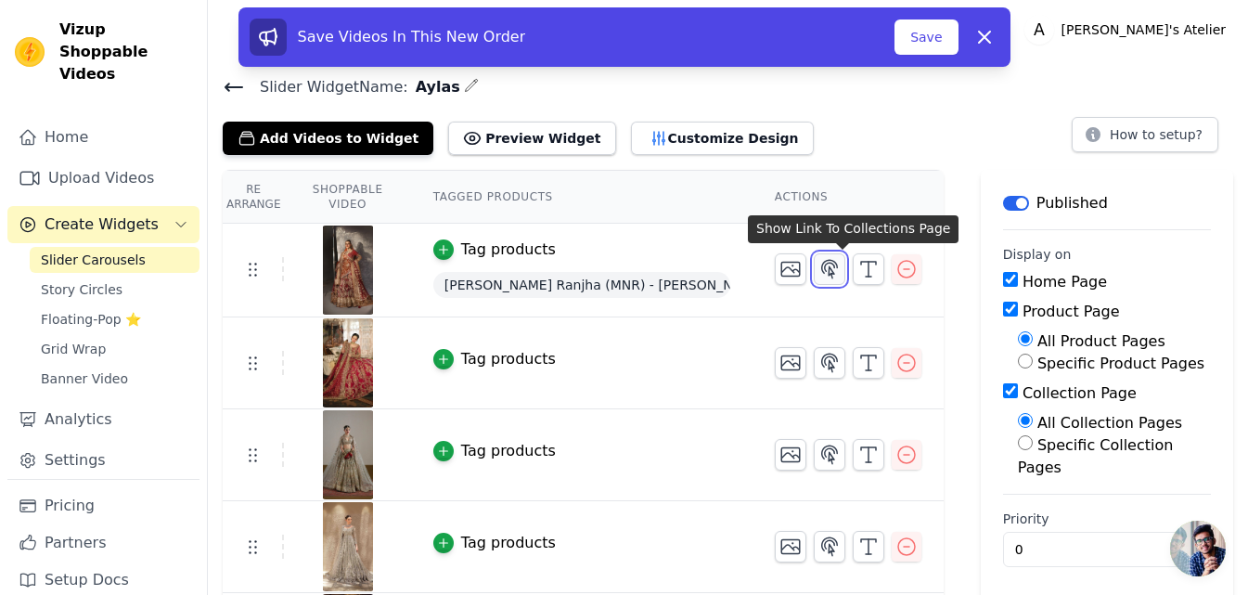
click at [838, 269] on icon "button" at bounding box center [830, 269] width 16 height 18
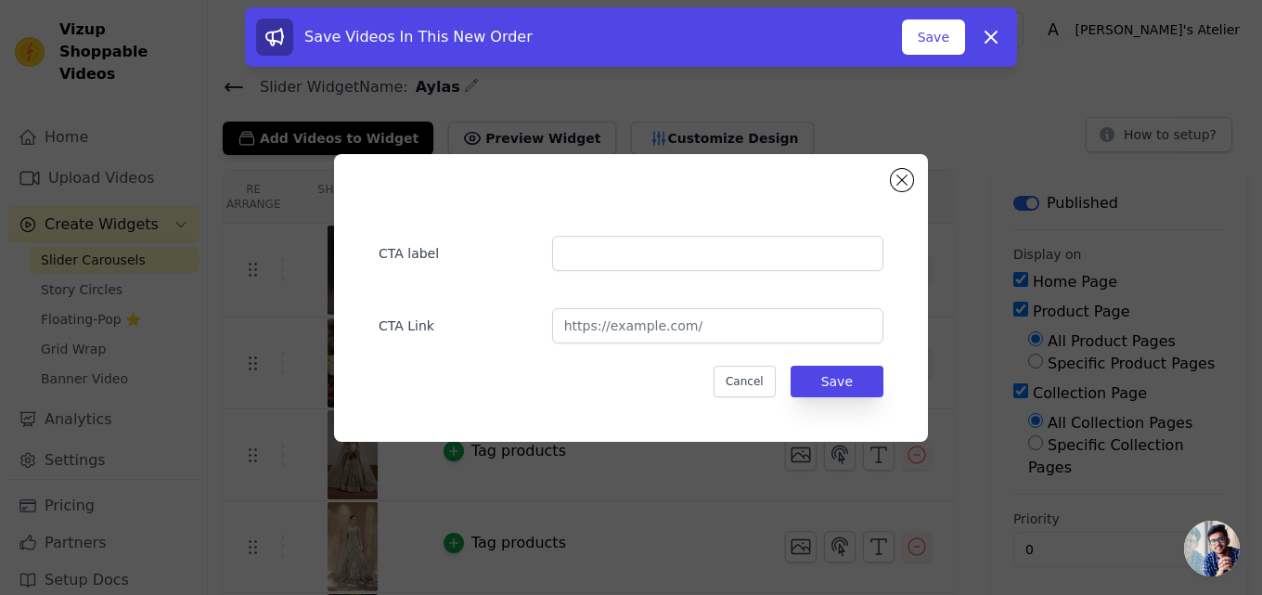
click at [916, 179] on div "CTA label CTA Link Cancel Save" at bounding box center [631, 298] width 594 height 288
click at [898, 182] on button "Close modal" at bounding box center [902, 180] width 22 height 22
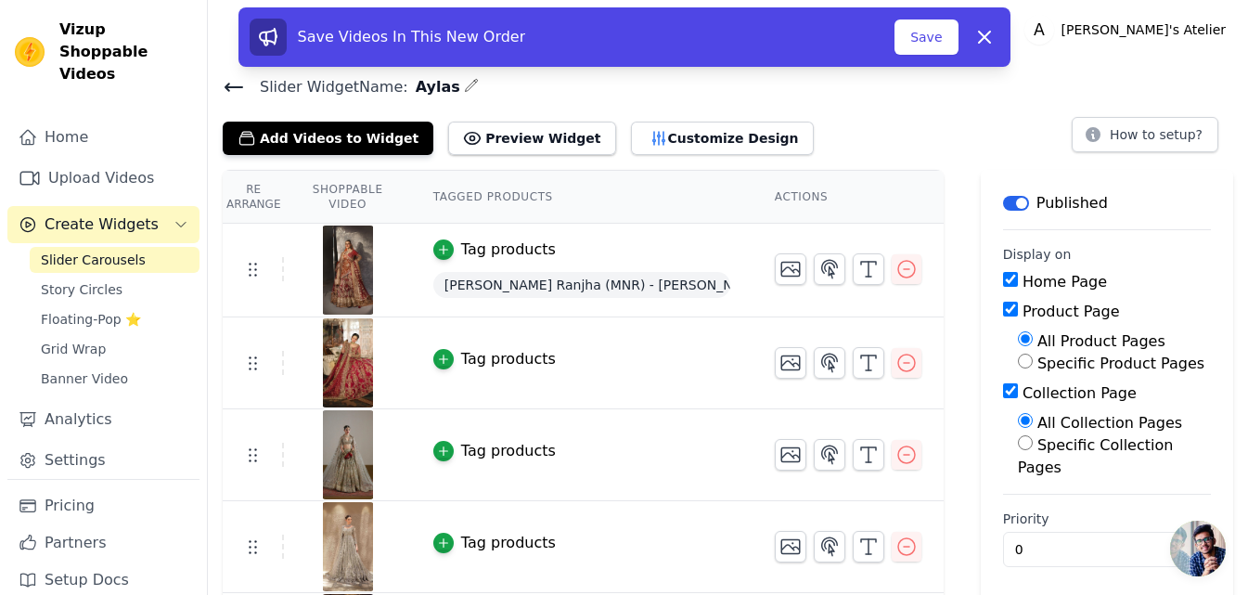
click at [469, 362] on button "Tag products" at bounding box center [494, 359] width 122 height 22
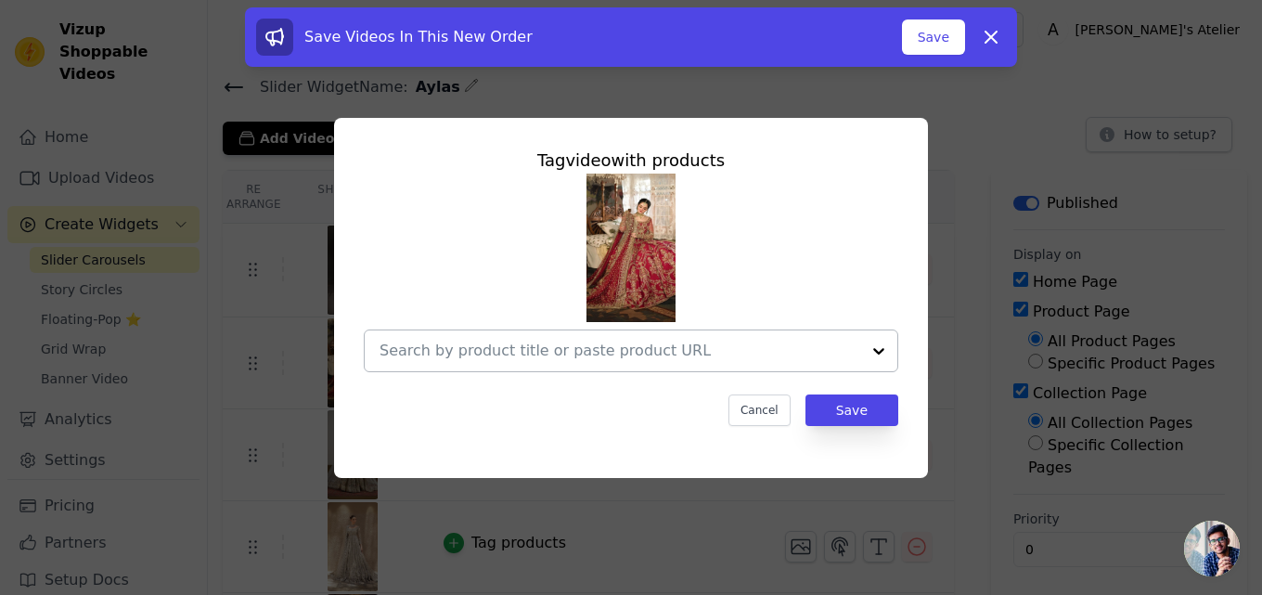
click at [601, 353] on input "text" at bounding box center [619, 351] width 481 height 22
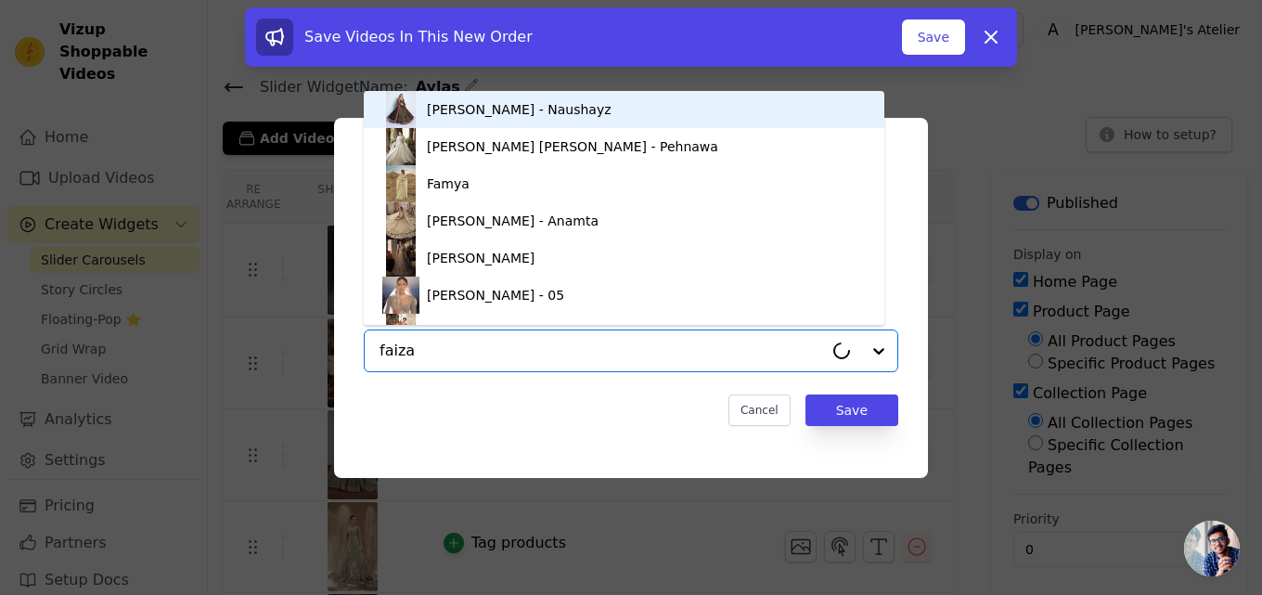
type input "faiza"
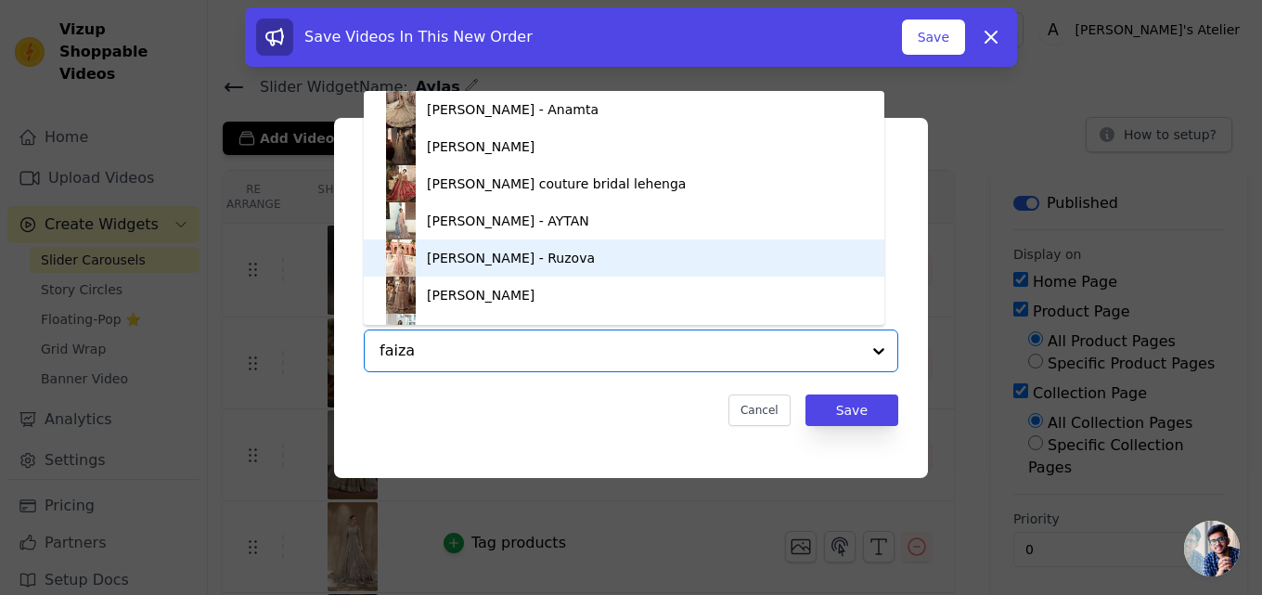
scroll to position [26, 0]
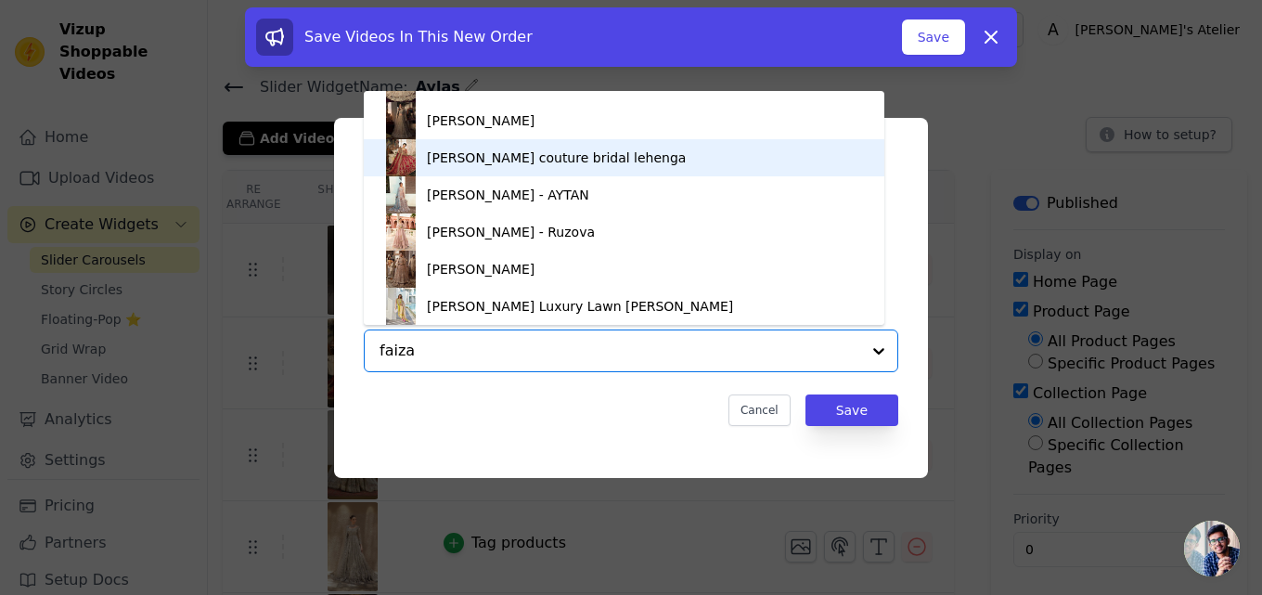
click at [503, 155] on div "Faiza Saqlain couture bridal lehenga" at bounding box center [556, 157] width 259 height 19
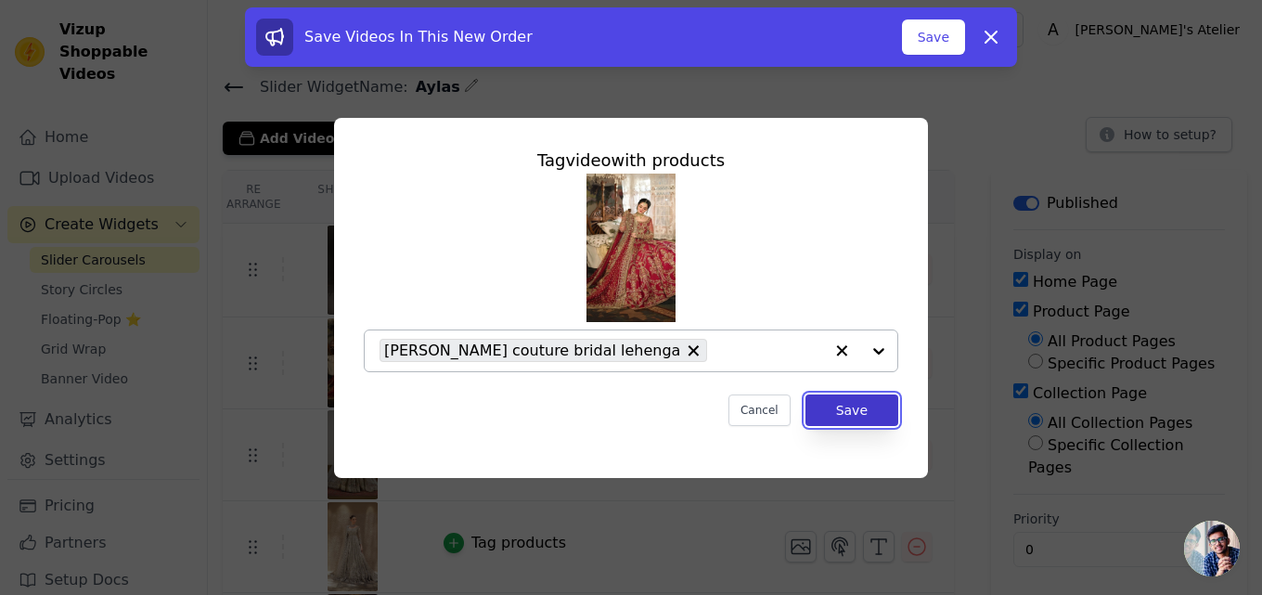
click at [863, 411] on button "Save" at bounding box center [851, 410] width 93 height 32
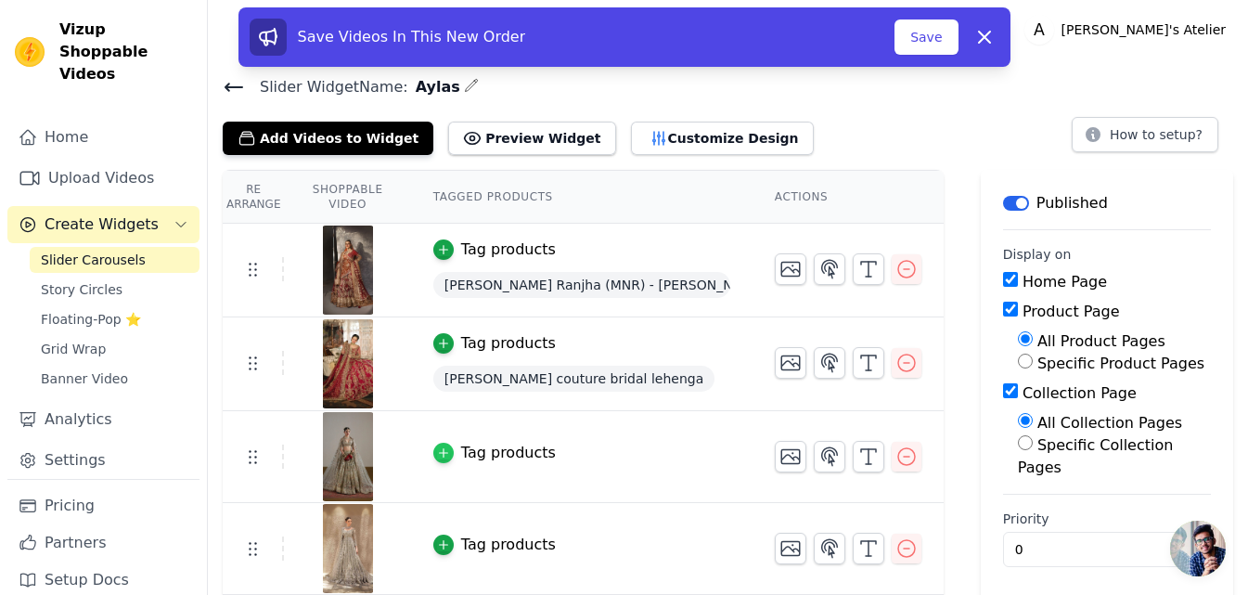
click at [450, 454] on icon "button" at bounding box center [443, 452] width 13 height 13
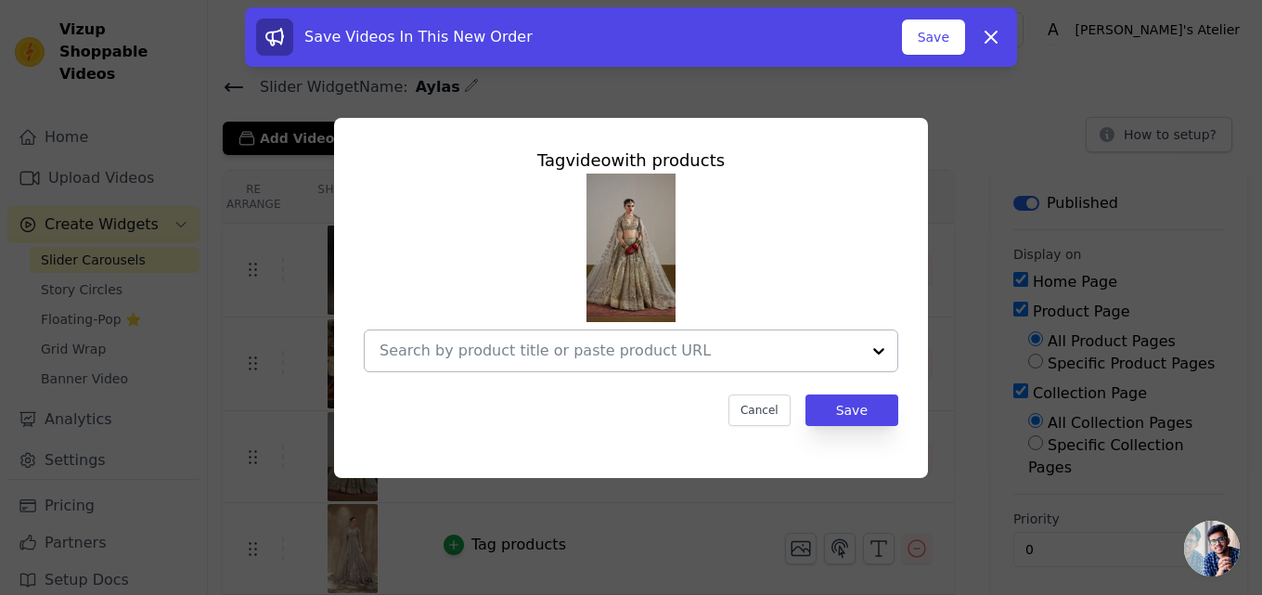
click at [686, 348] on input "text" at bounding box center [619, 351] width 481 height 22
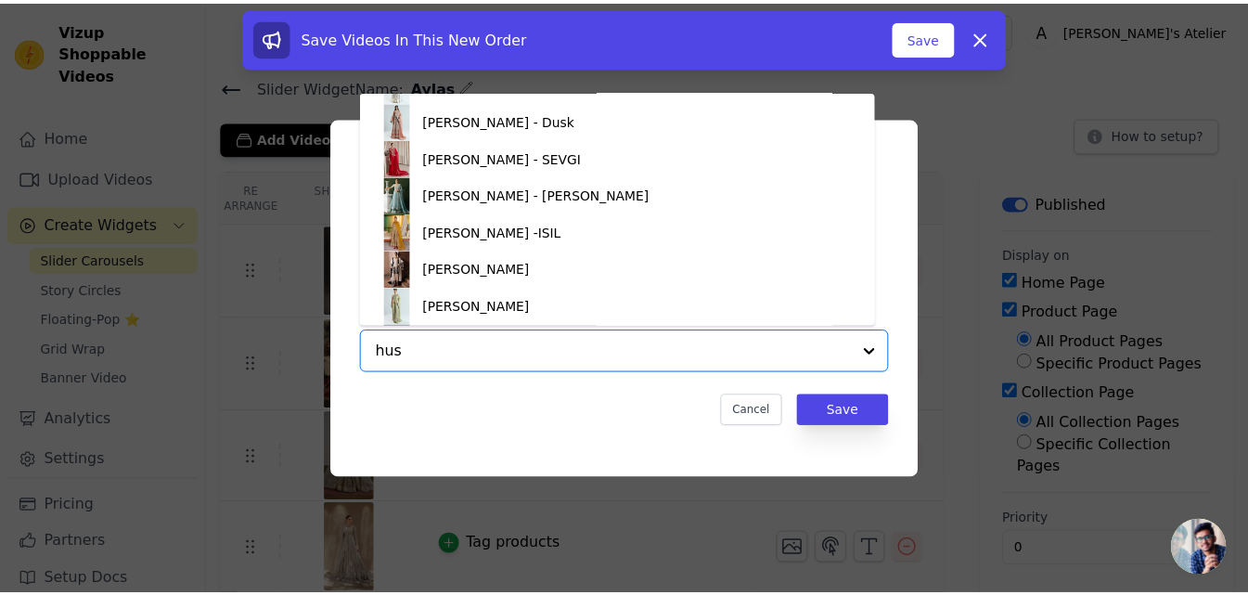
scroll to position [0, 0]
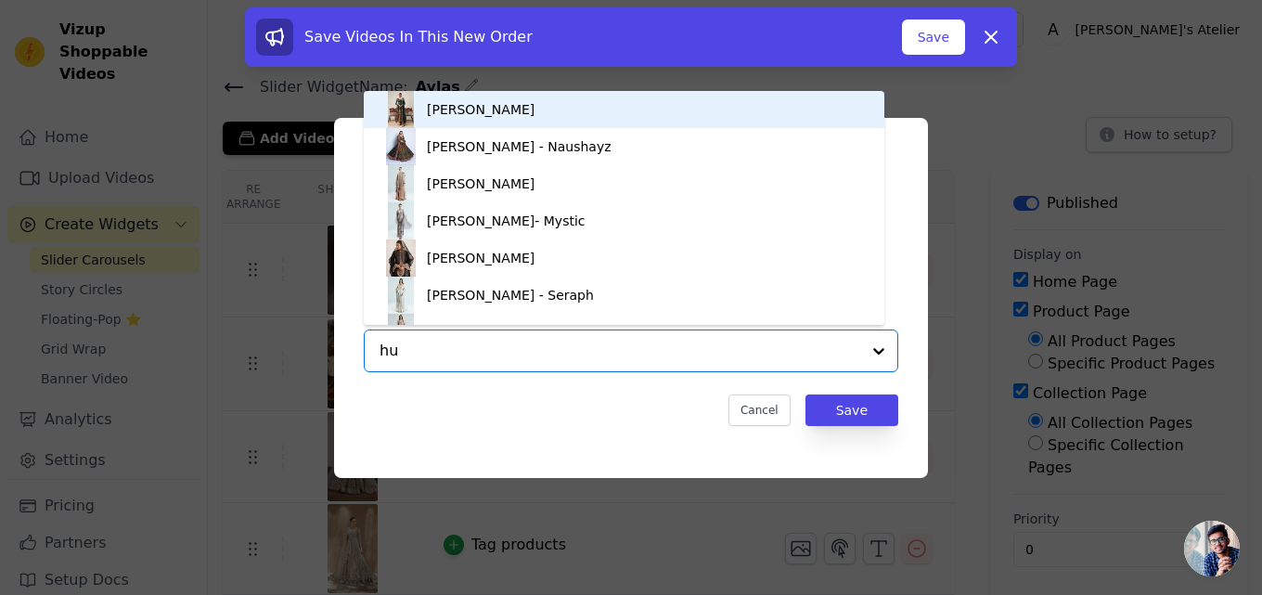
type input "h"
type input "saw"
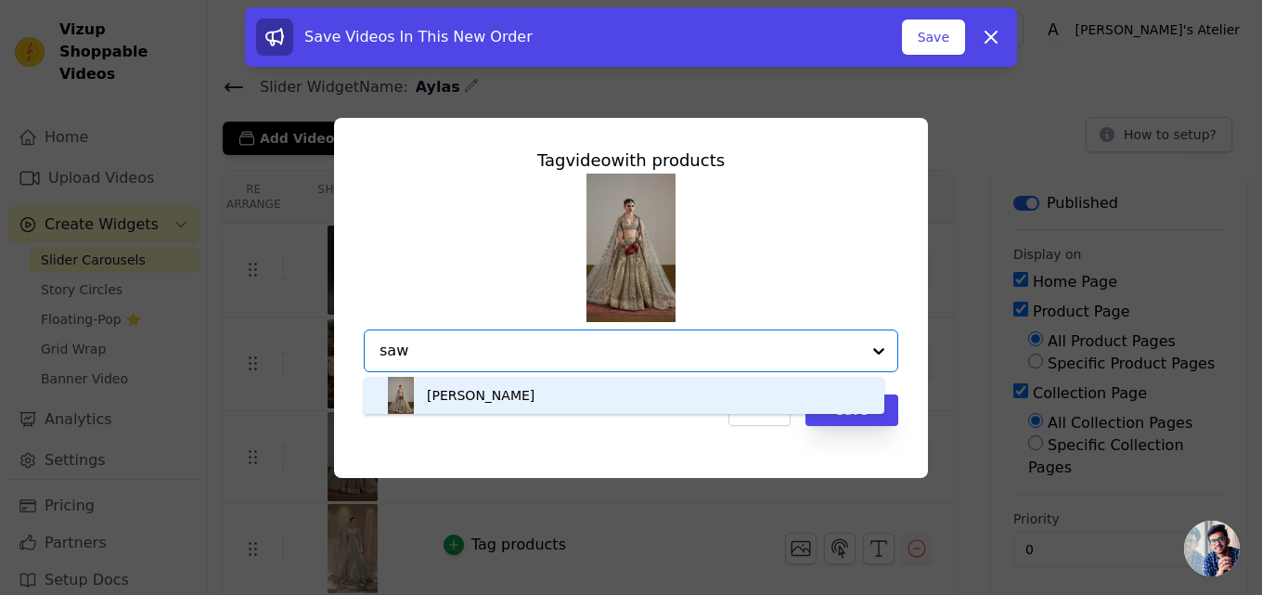
click at [468, 389] on div "Hussain Rehar Sawara" at bounding box center [481, 395] width 108 height 19
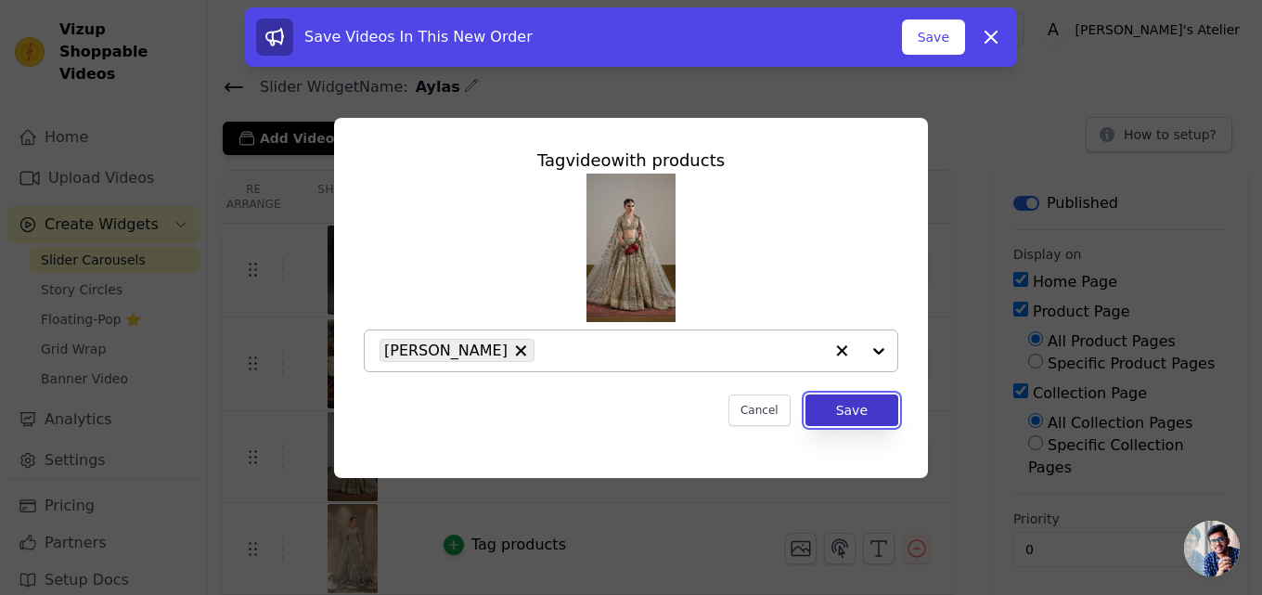
click at [845, 408] on button "Save" at bounding box center [851, 410] width 93 height 32
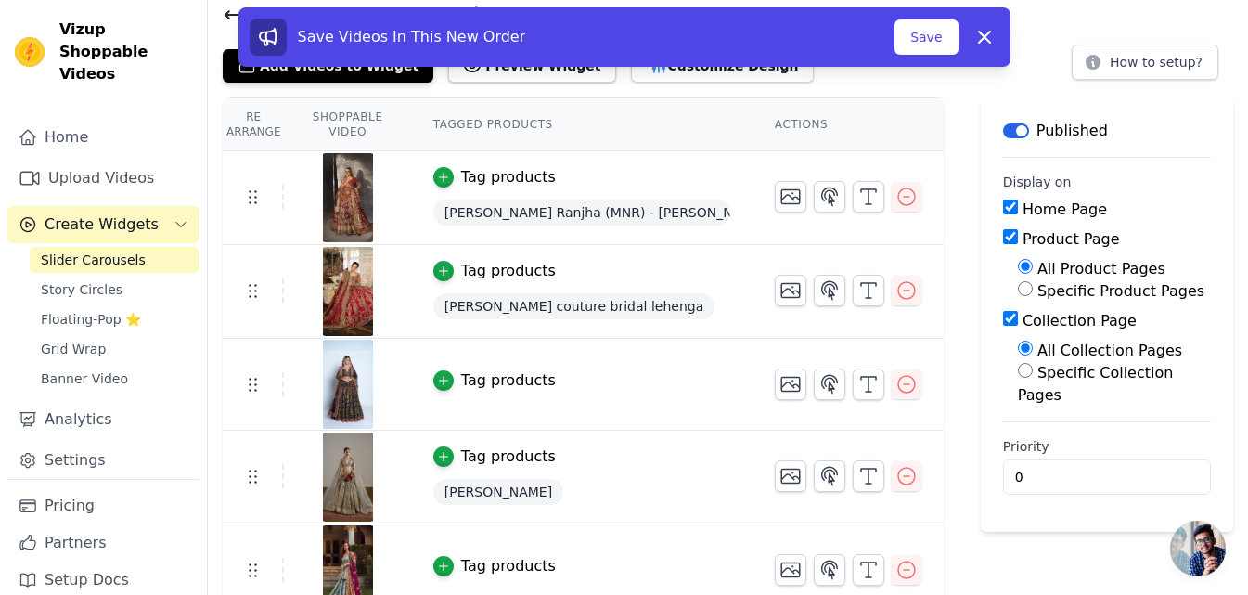
scroll to position [71, 0]
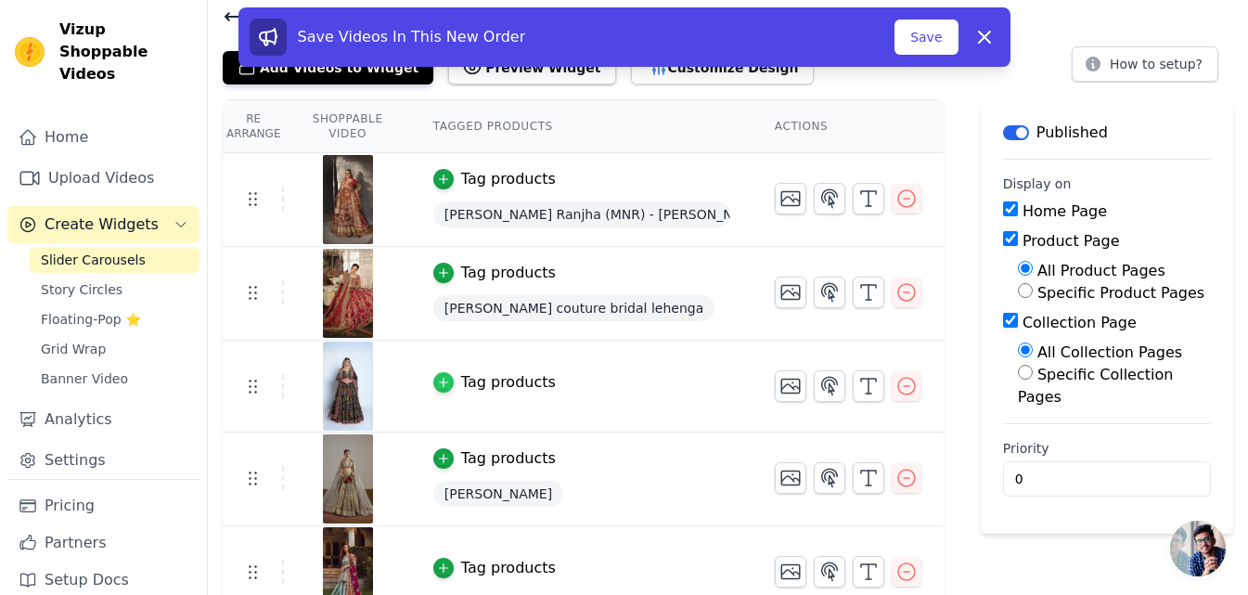
click at [454, 382] on div "button" at bounding box center [443, 382] width 20 height 20
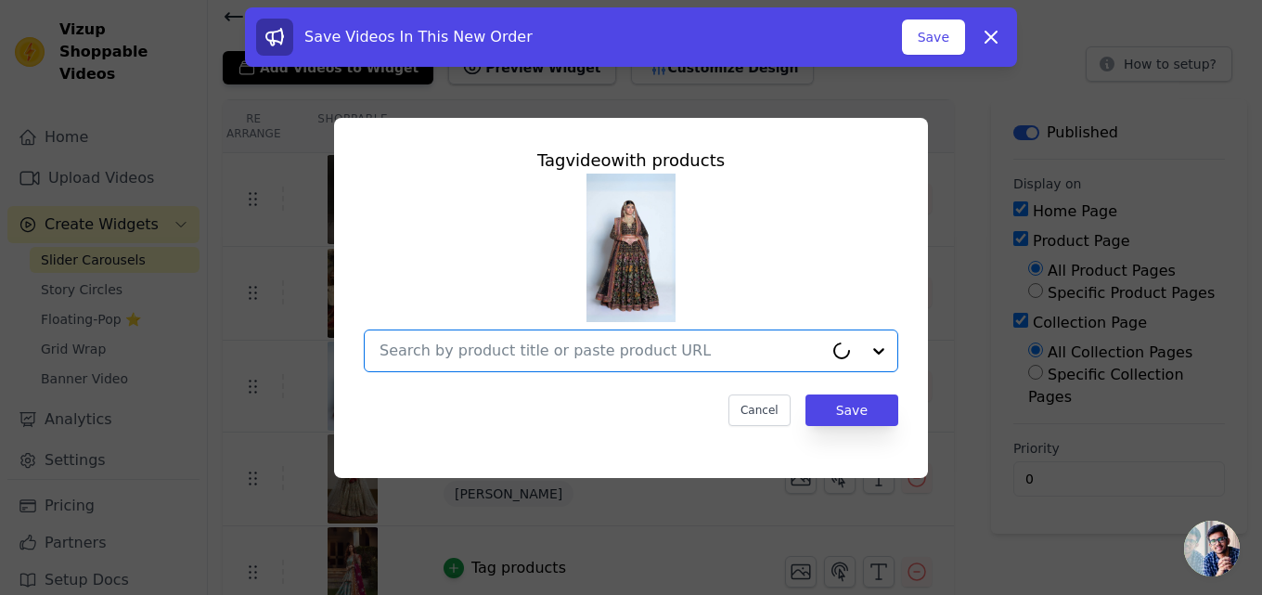
click at [572, 354] on input "text" at bounding box center [600, 351] width 443 height 22
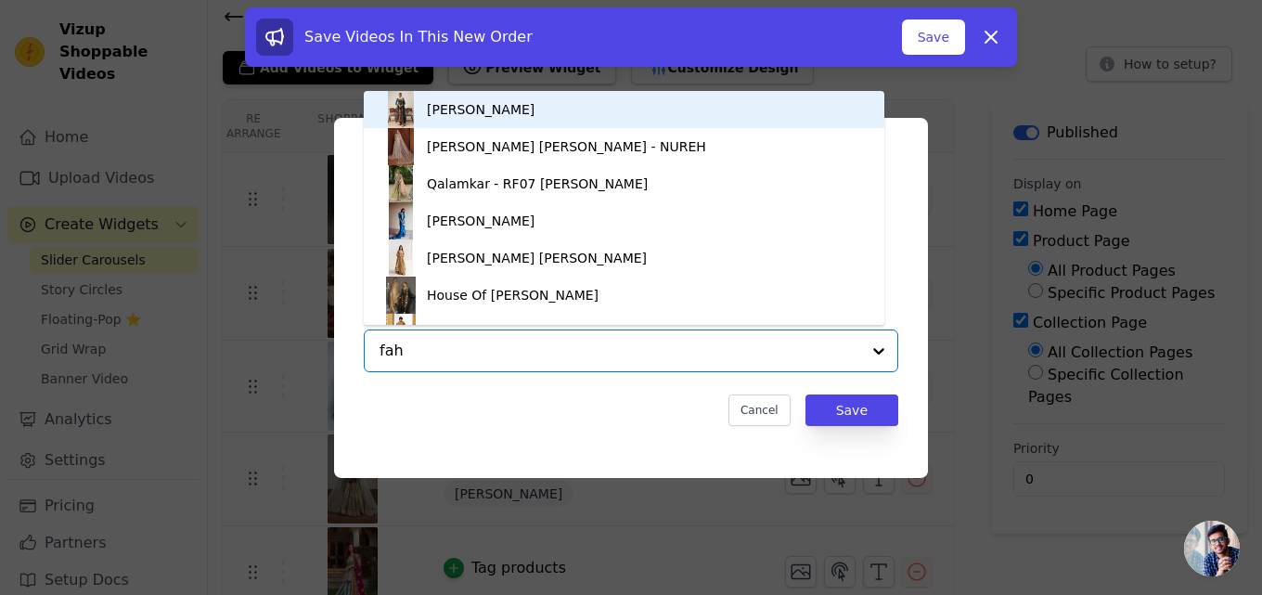
type input "faha"
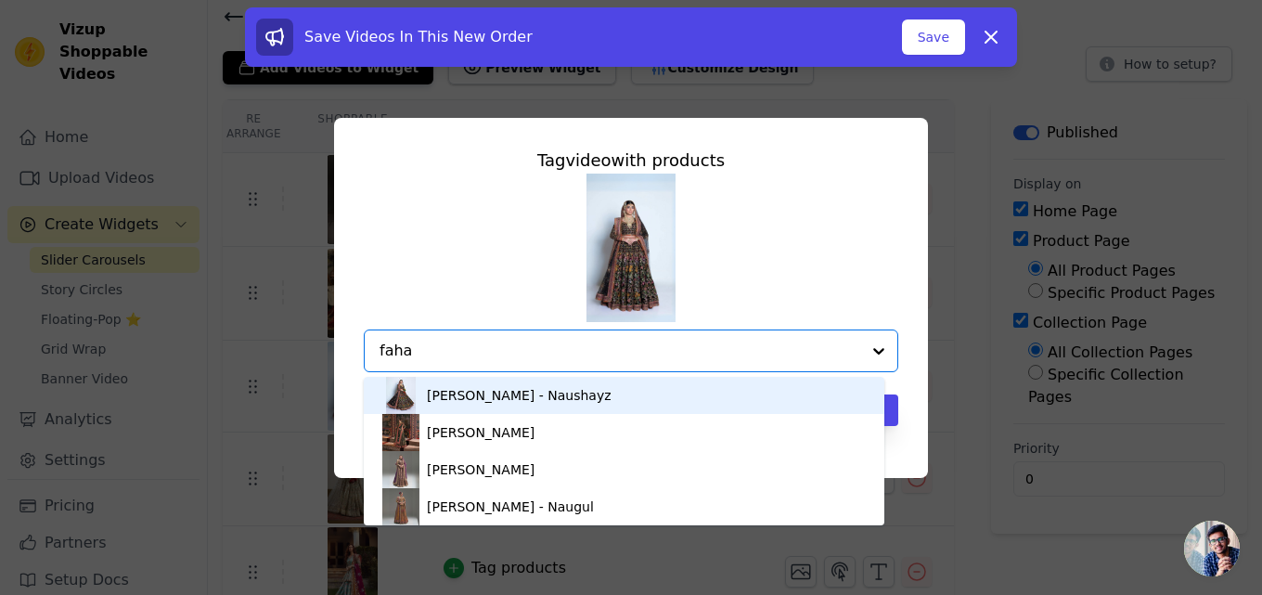
click at [480, 404] on div "Fahad Hussayn - Naushayz" at bounding box center [519, 395] width 185 height 19
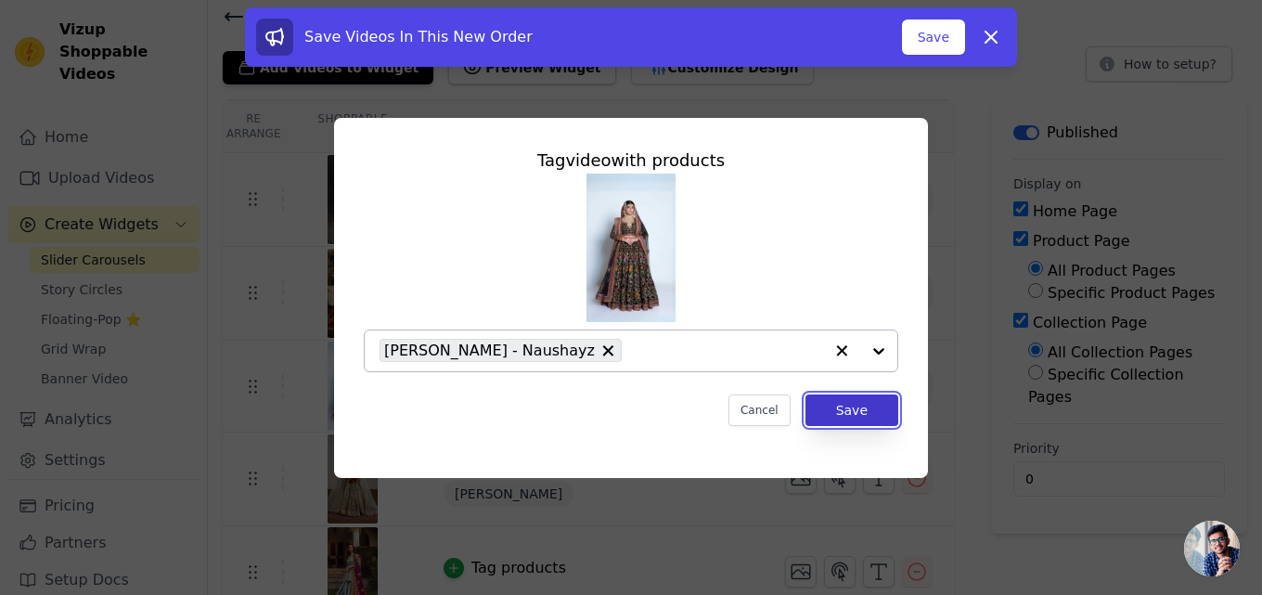
click at [850, 410] on button "Save" at bounding box center [851, 410] width 93 height 32
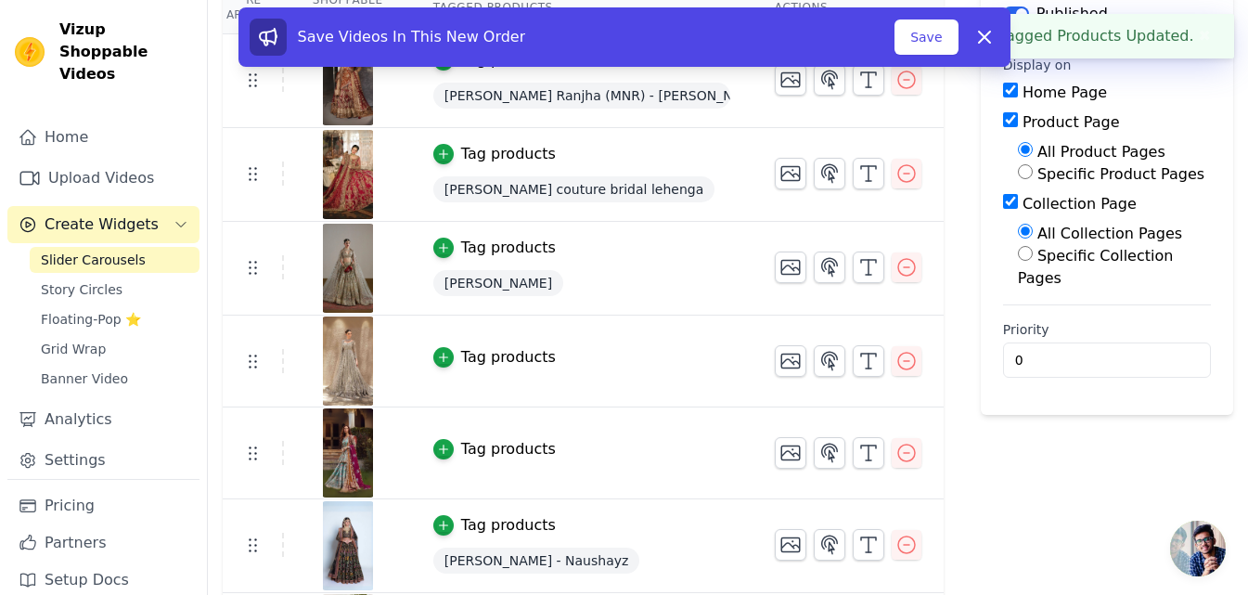
scroll to position [194, 0]
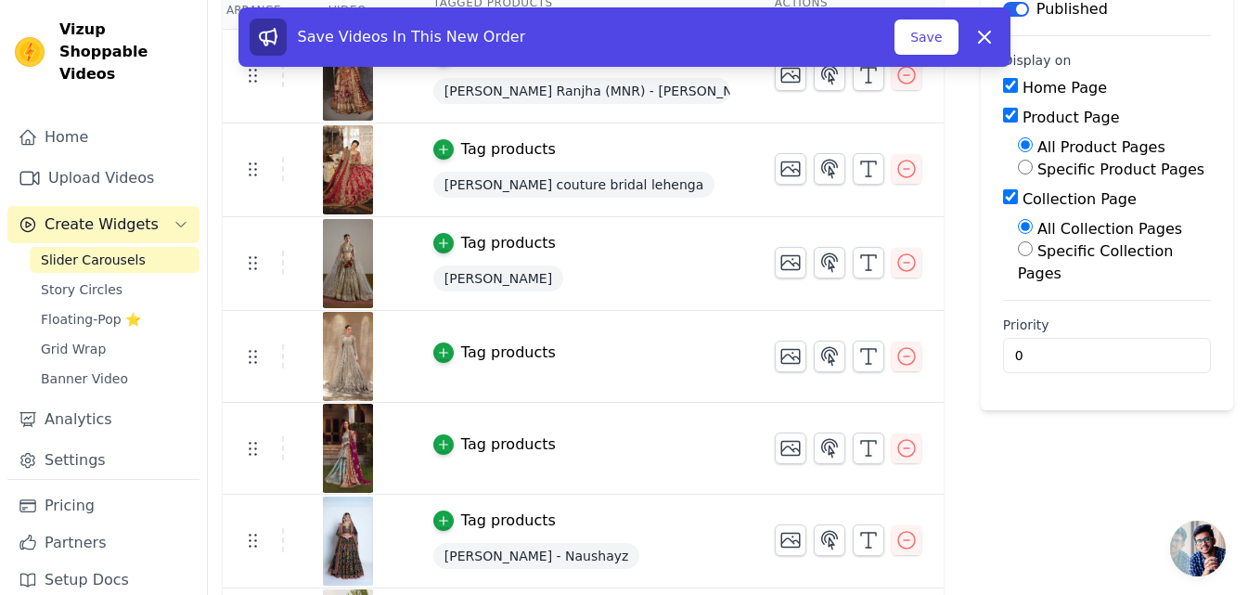
click at [525, 347] on div "Tag products" at bounding box center [508, 352] width 95 height 22
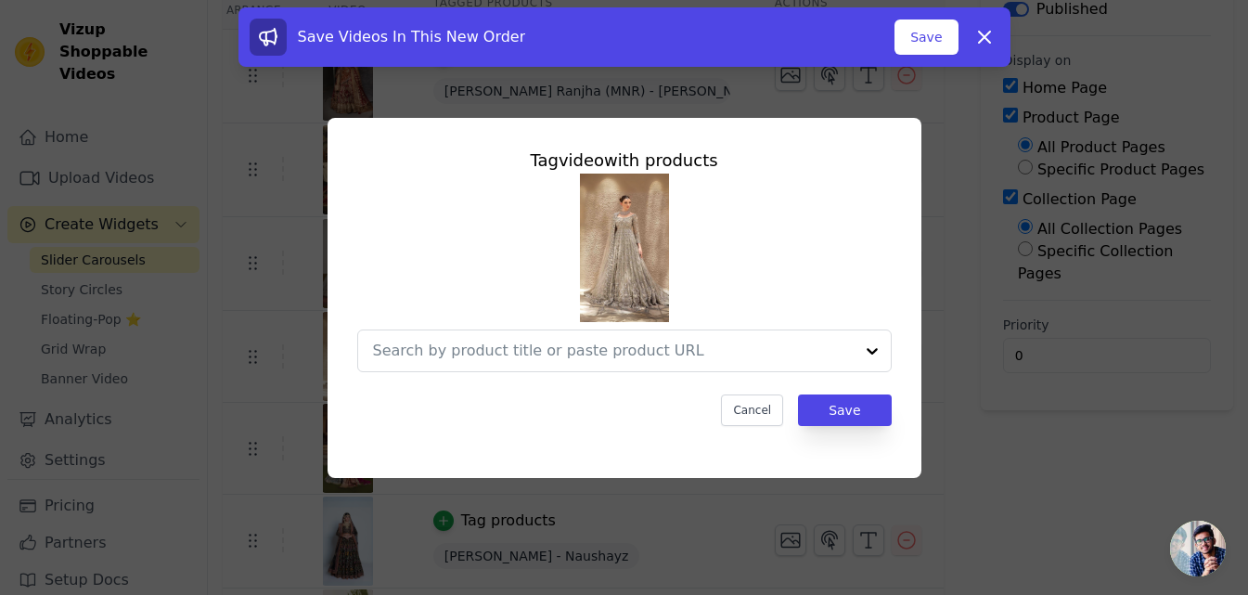
scroll to position [0, 0]
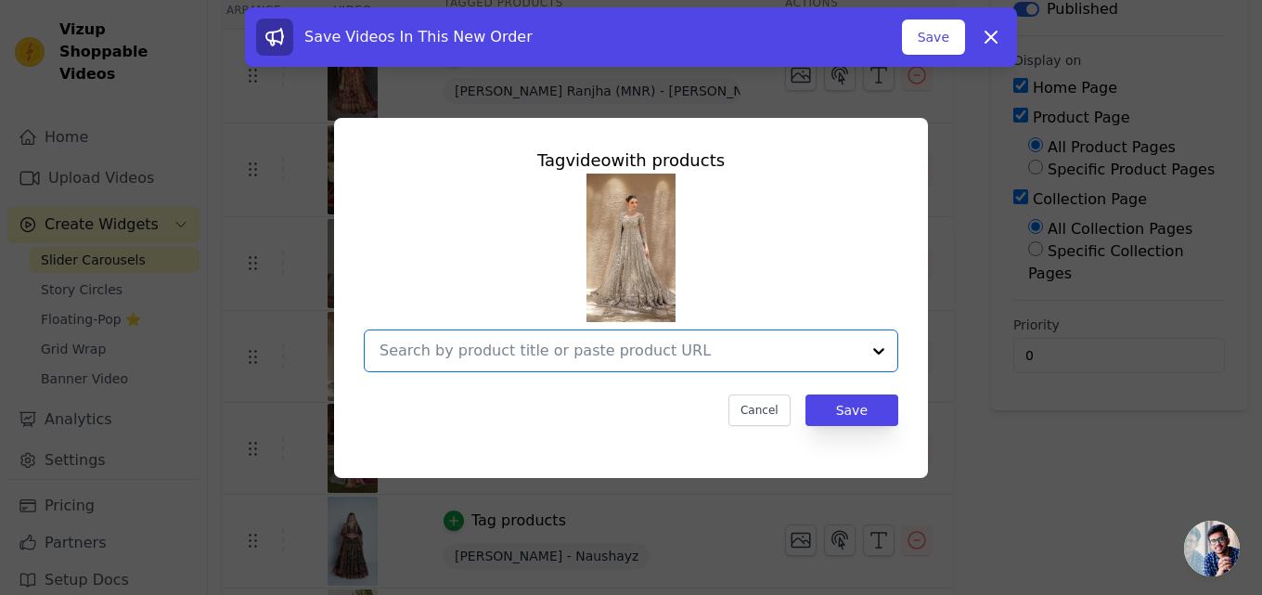
click at [525, 347] on input "text" at bounding box center [619, 351] width 481 height 22
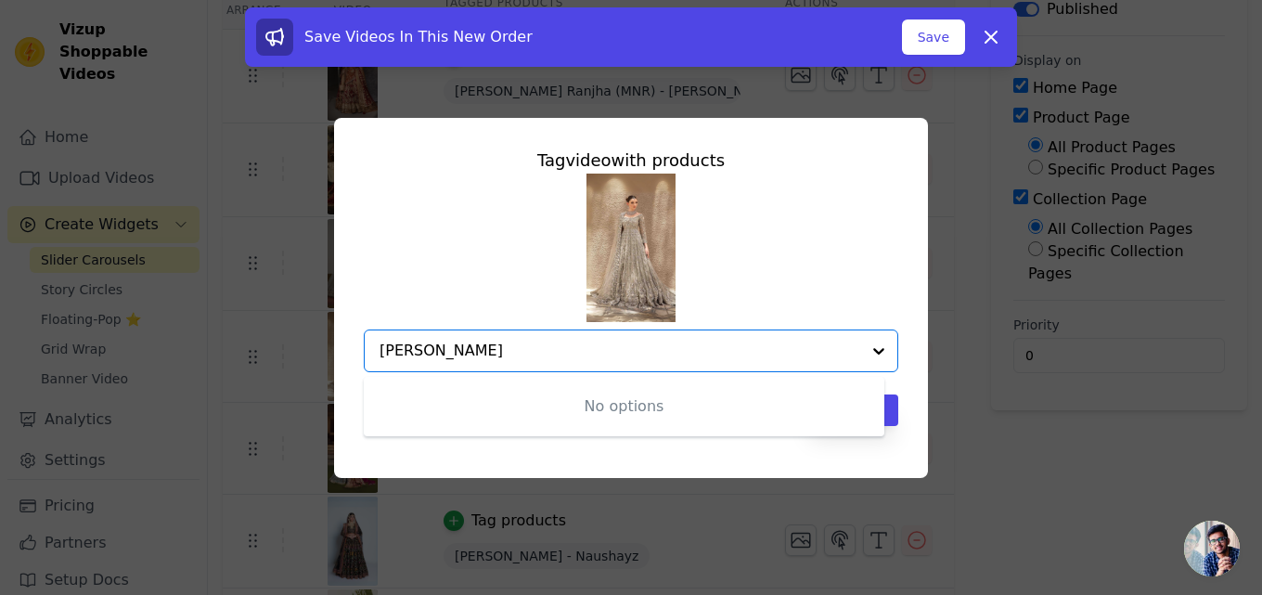
click at [475, 353] on input "maria b izu" at bounding box center [619, 351] width 481 height 22
type input "m"
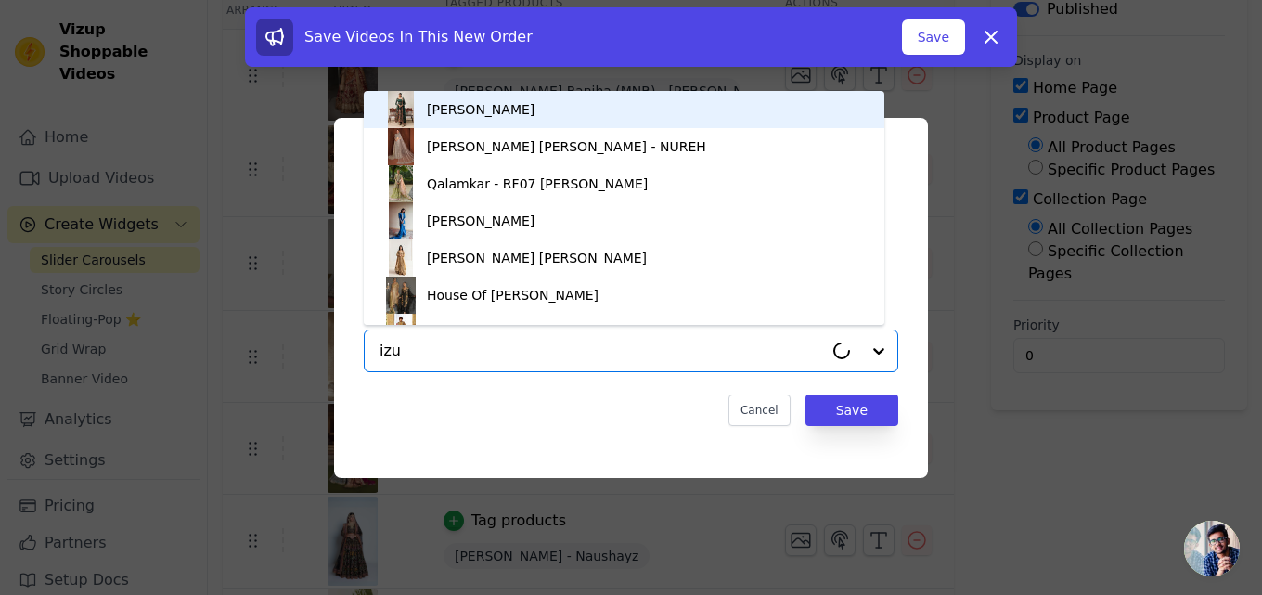
type input "izum"
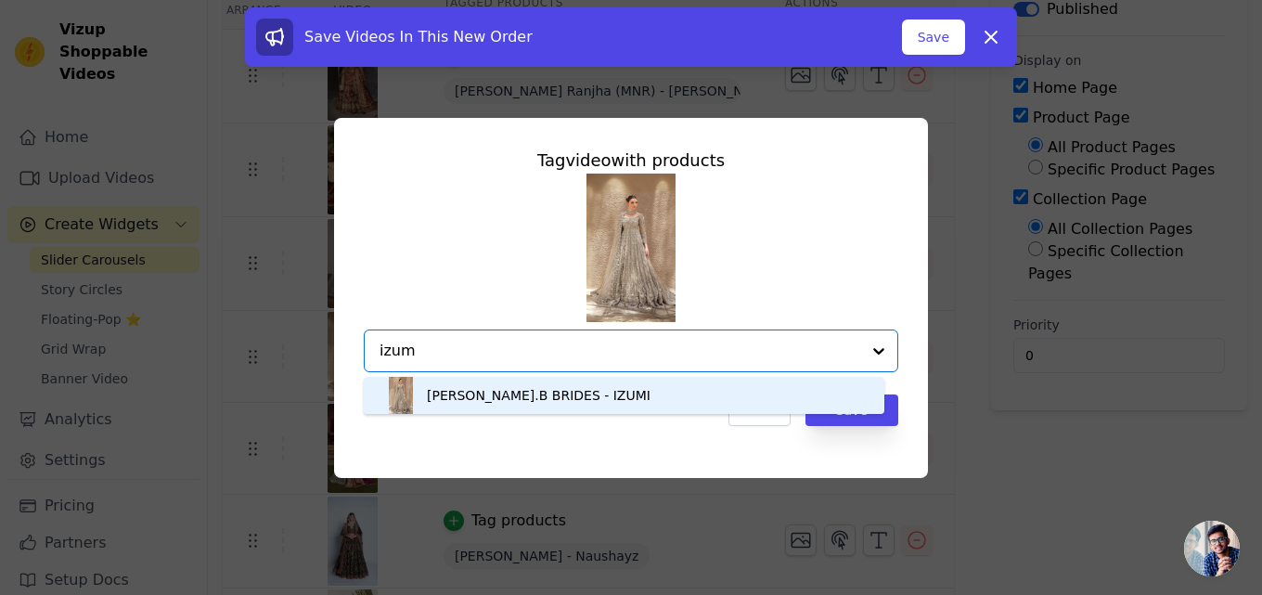
click at [464, 389] on div "MARIA.B BRIDES - IZUMI" at bounding box center [539, 395] width 224 height 19
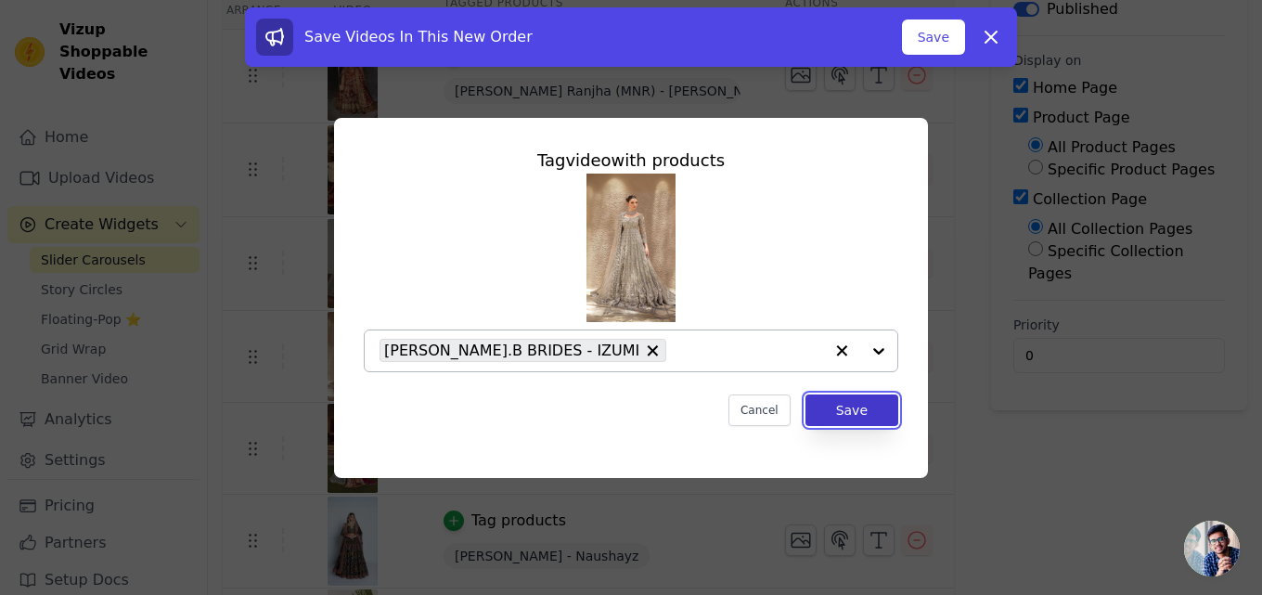
click at [862, 413] on button "Save" at bounding box center [851, 410] width 93 height 32
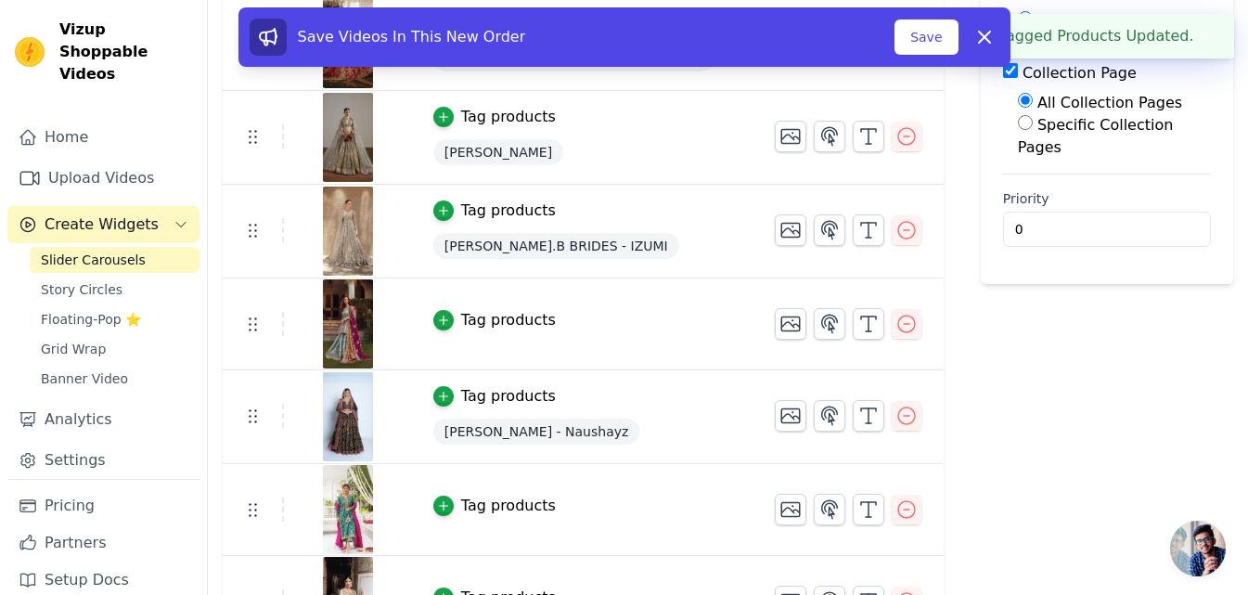
scroll to position [324, 0]
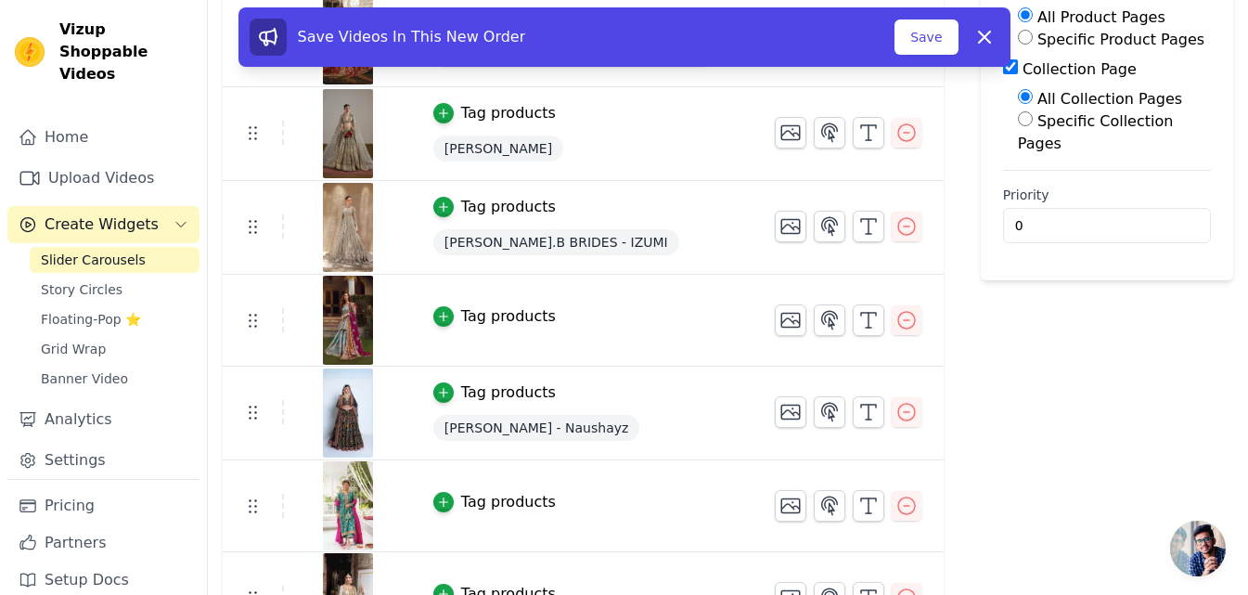
click at [477, 313] on div "Tag products" at bounding box center [508, 316] width 95 height 22
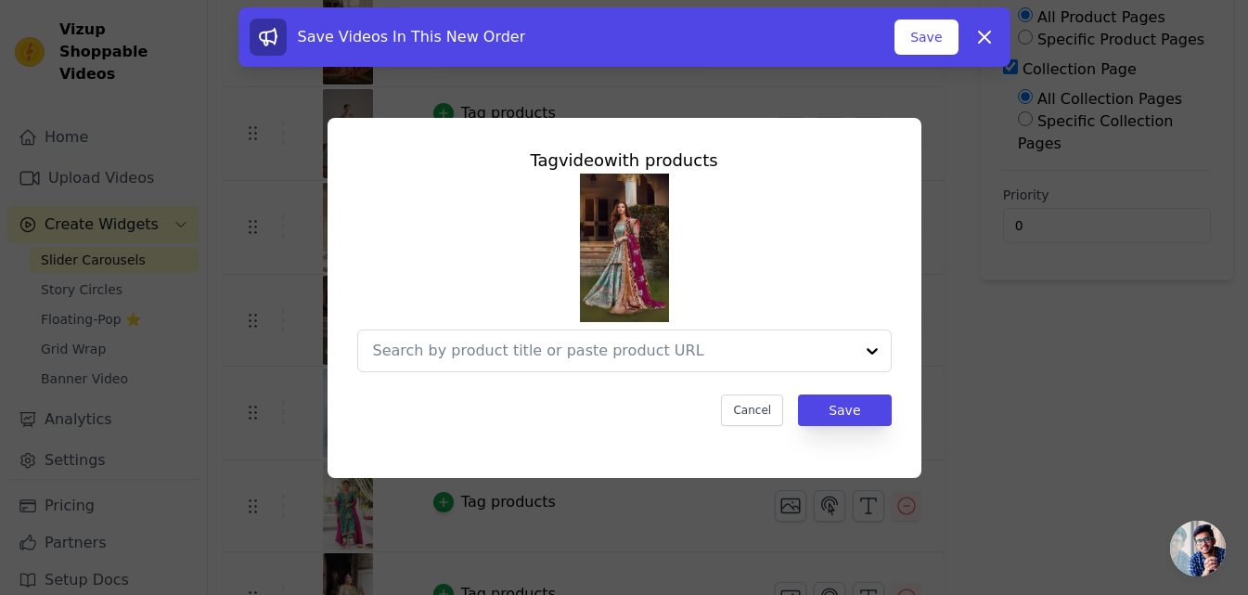
scroll to position [0, 0]
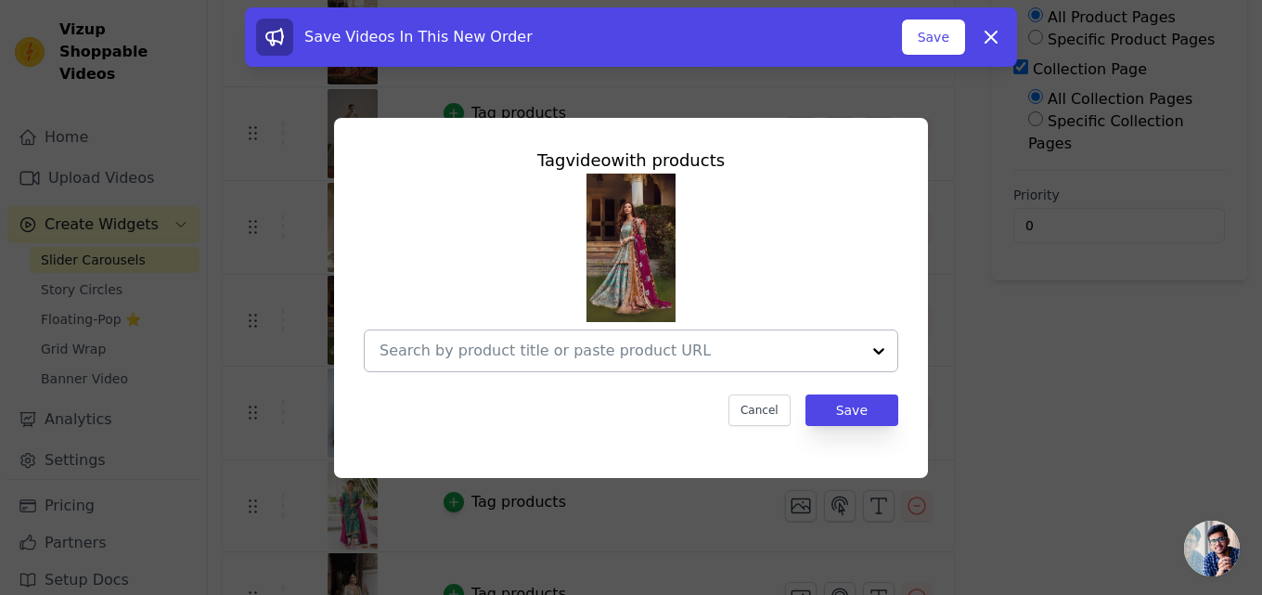
click at [583, 344] on input "text" at bounding box center [619, 351] width 481 height 22
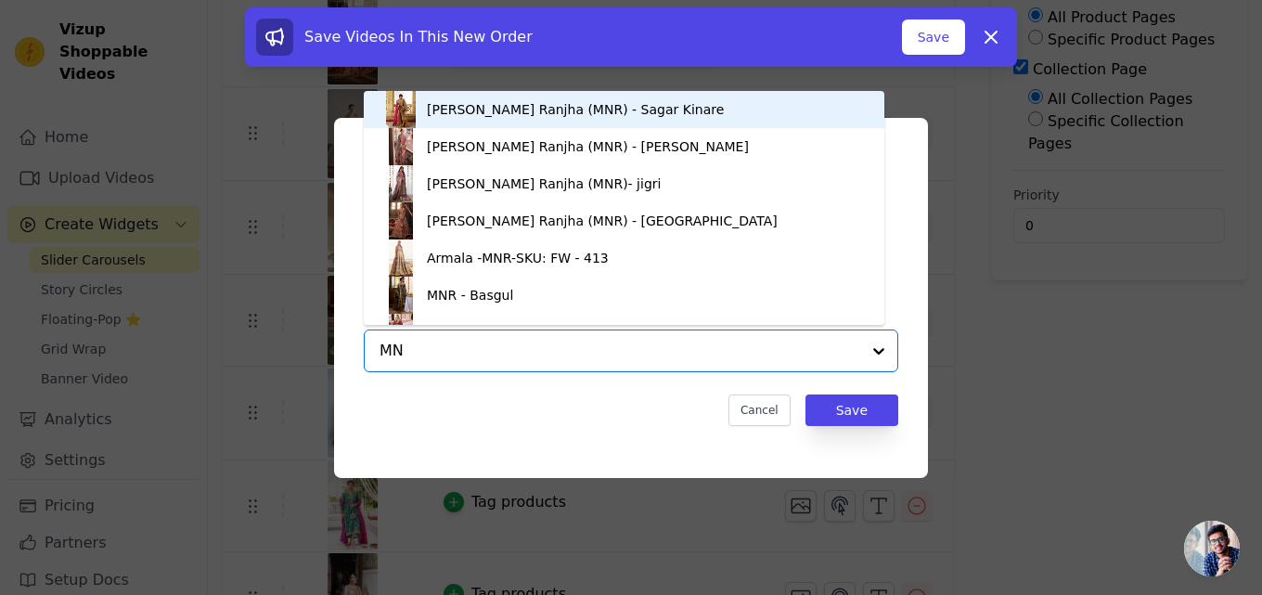
type input "M"
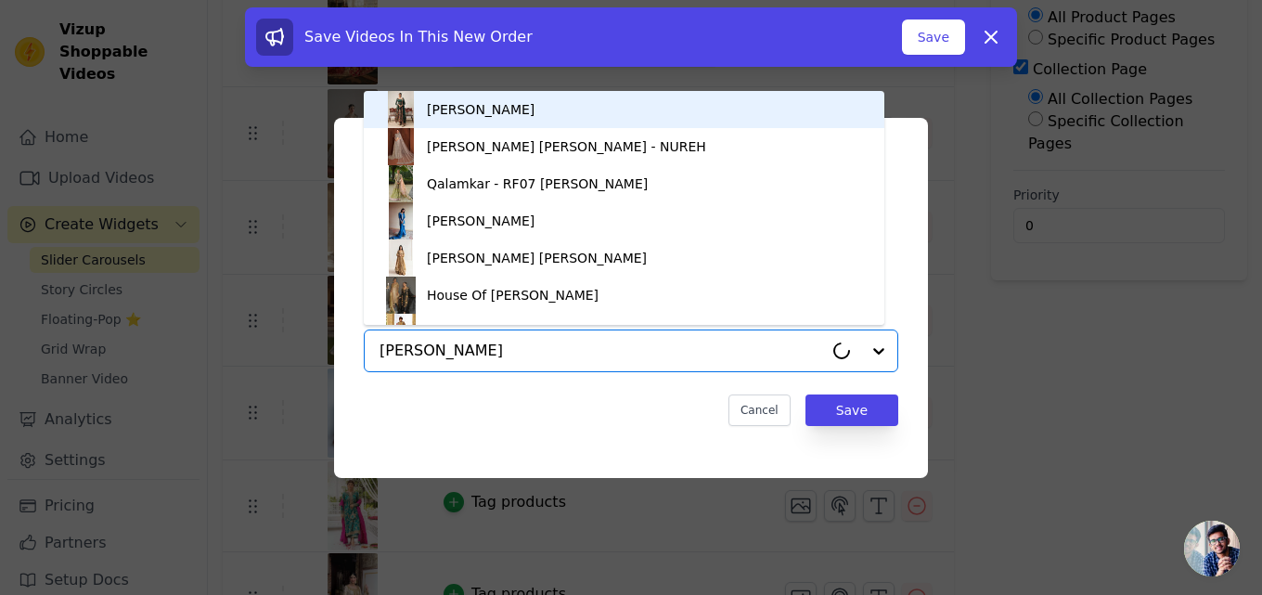
type input "RONA"
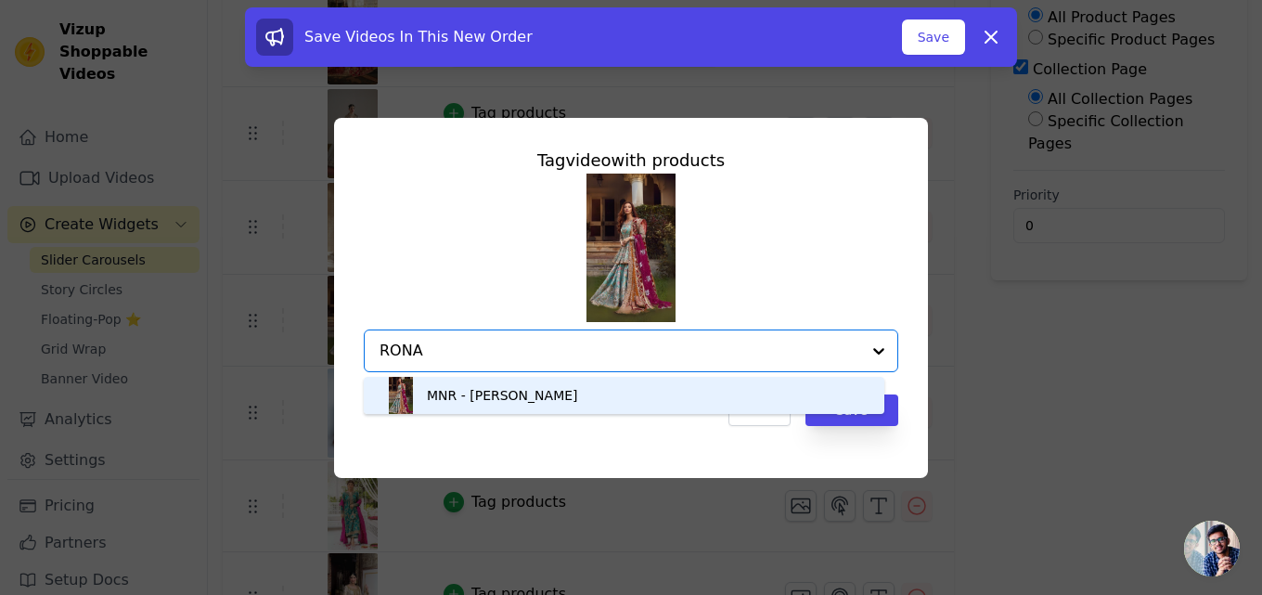
click at [520, 398] on div "MNR - Ronaq Jahan" at bounding box center [502, 395] width 151 height 19
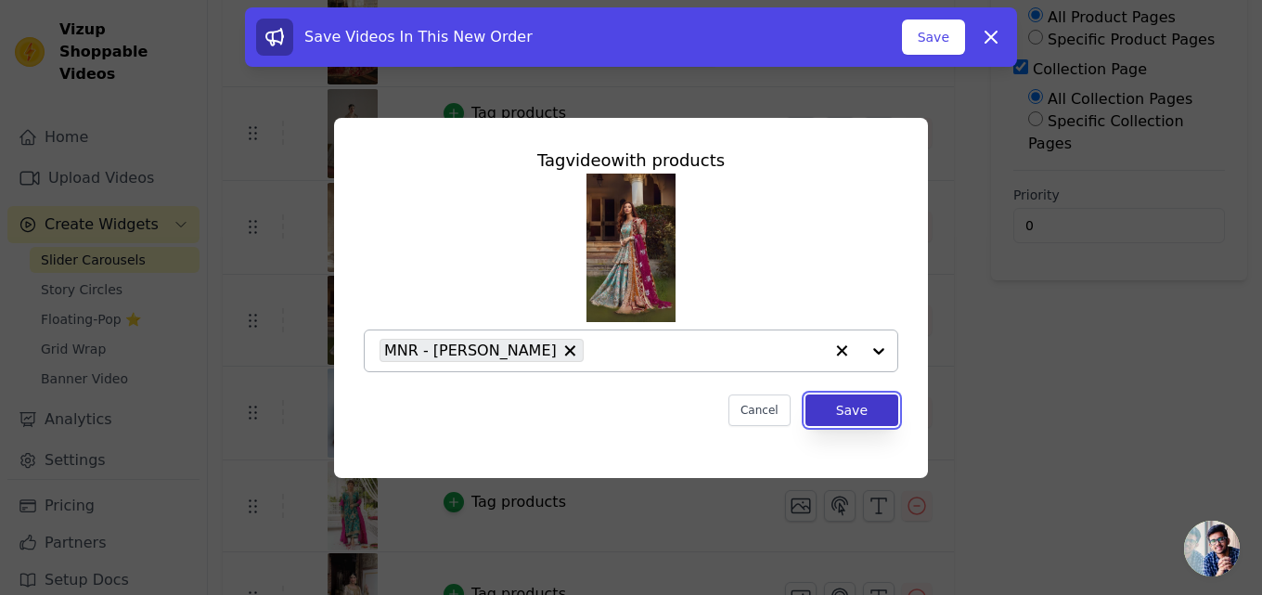
click at [859, 418] on button "Save" at bounding box center [851, 410] width 93 height 32
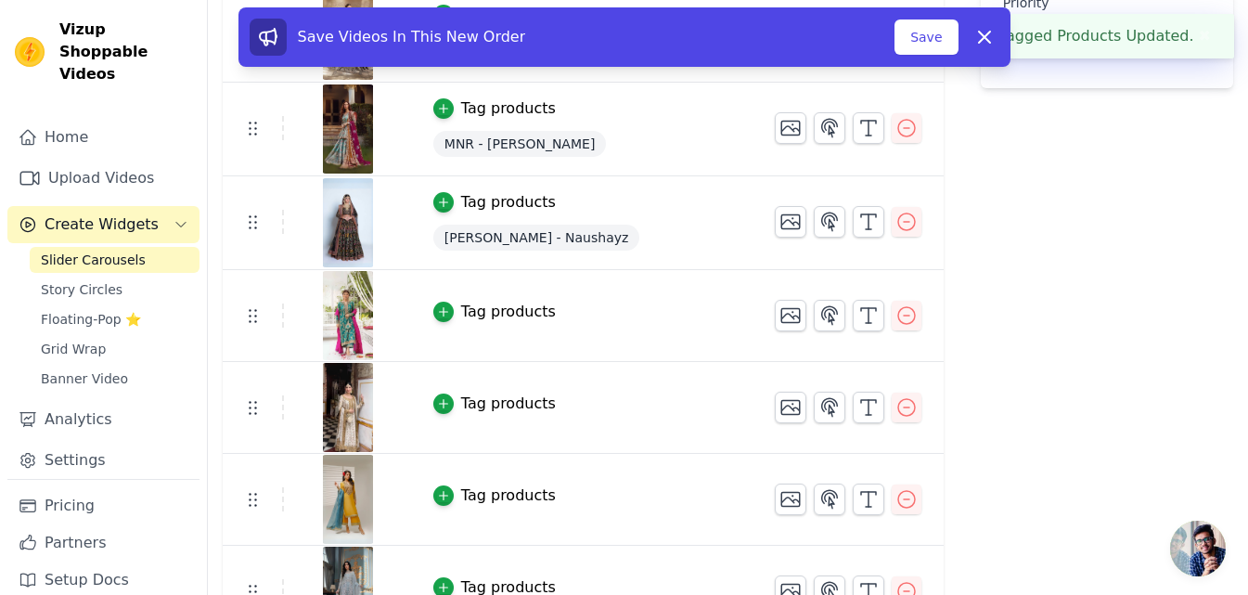
scroll to position [529, 0]
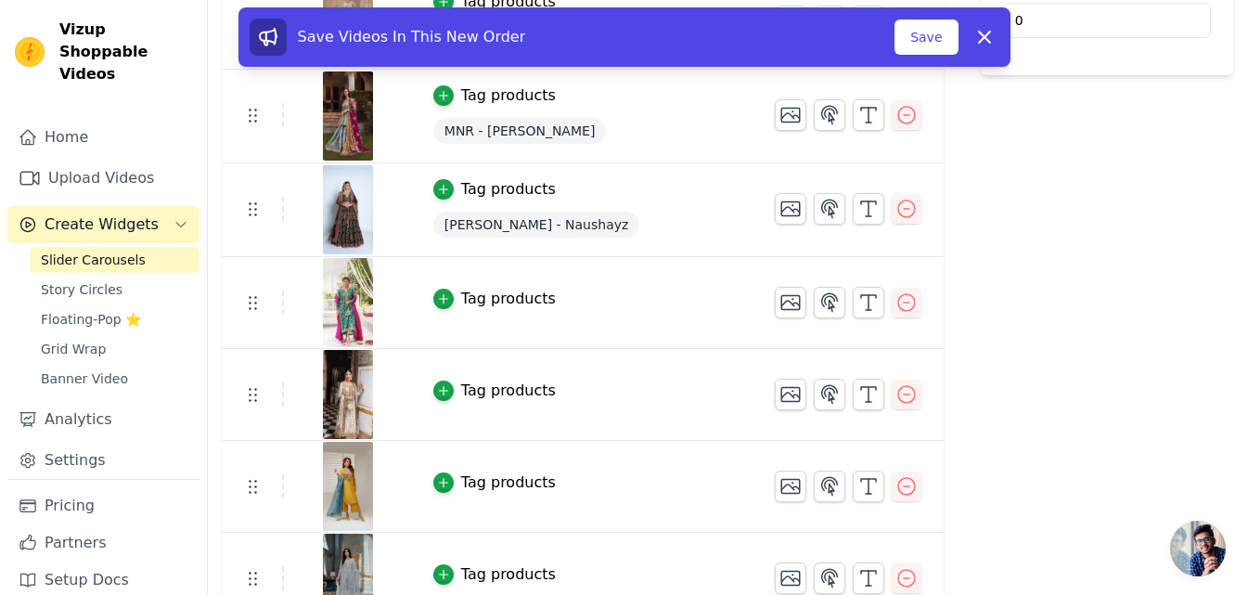
click at [498, 301] on div "Tag products" at bounding box center [508, 299] width 95 height 22
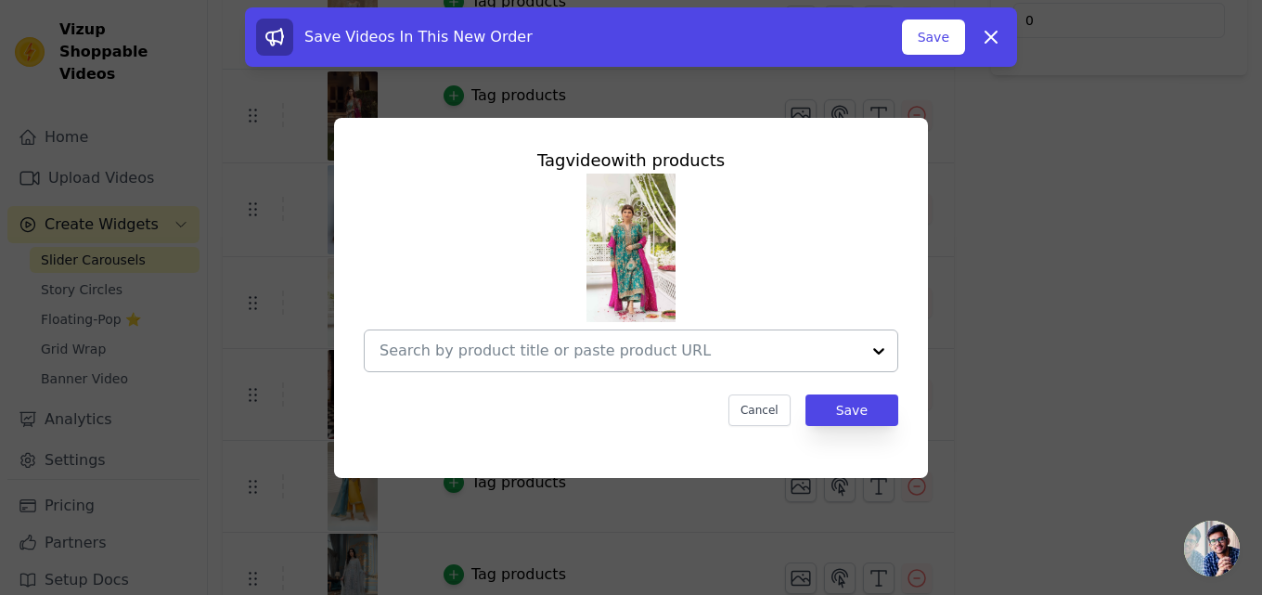
click at [608, 355] on input "text" at bounding box center [619, 351] width 481 height 22
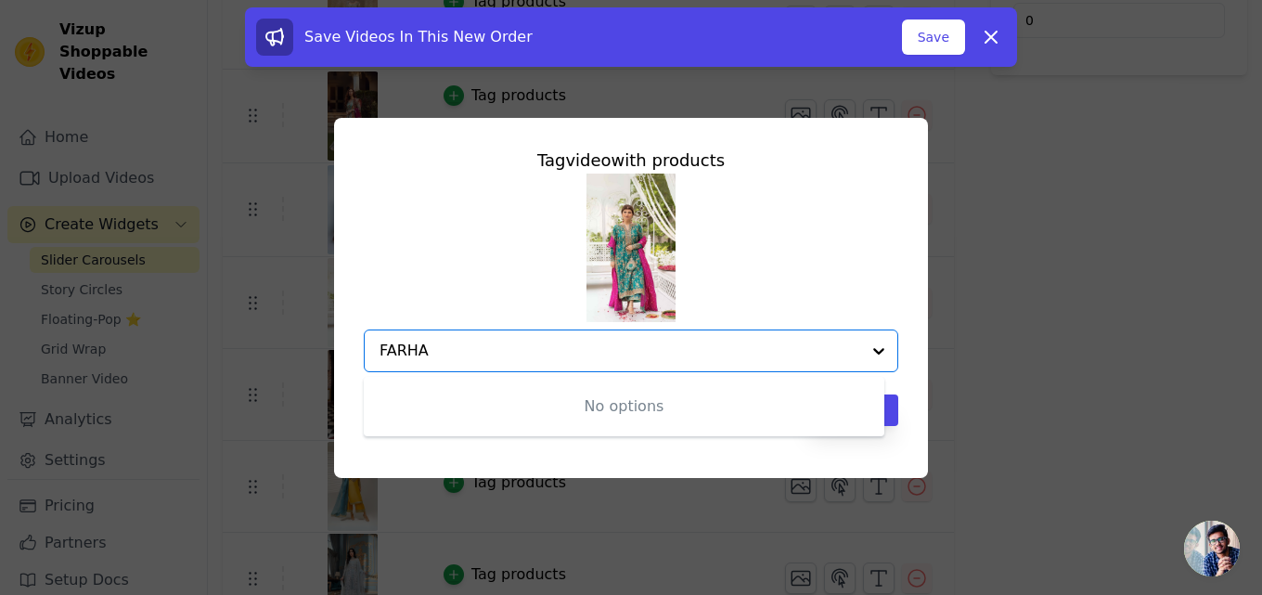
click at [427, 344] on input "FARHA" at bounding box center [619, 351] width 481 height 22
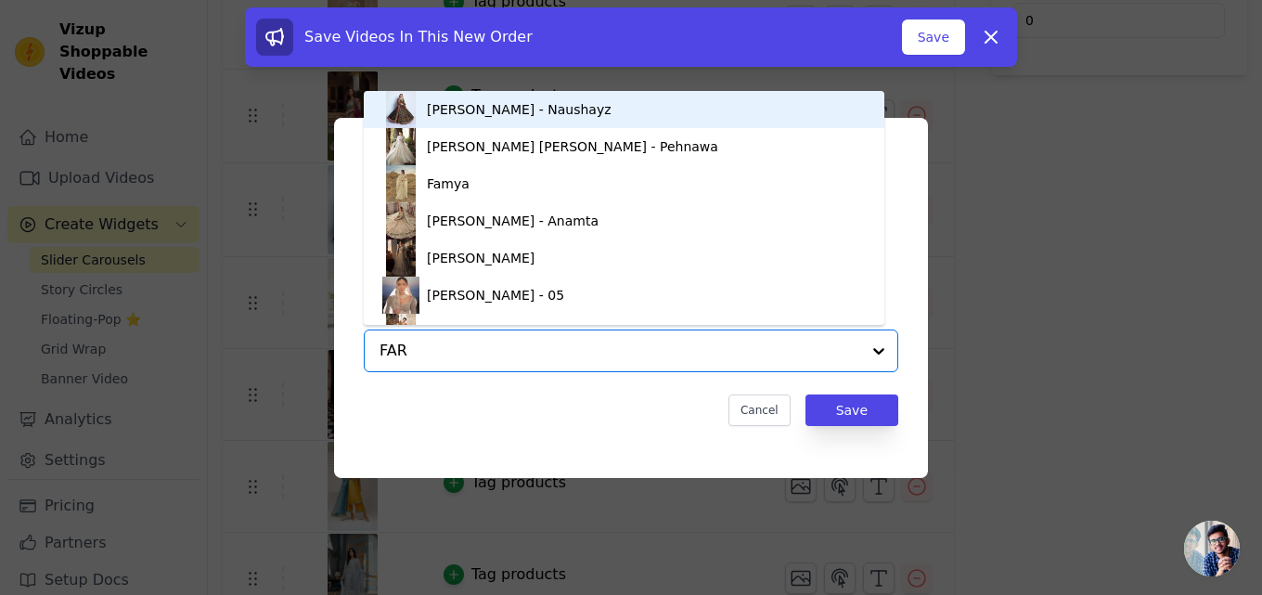
type input "FARA"
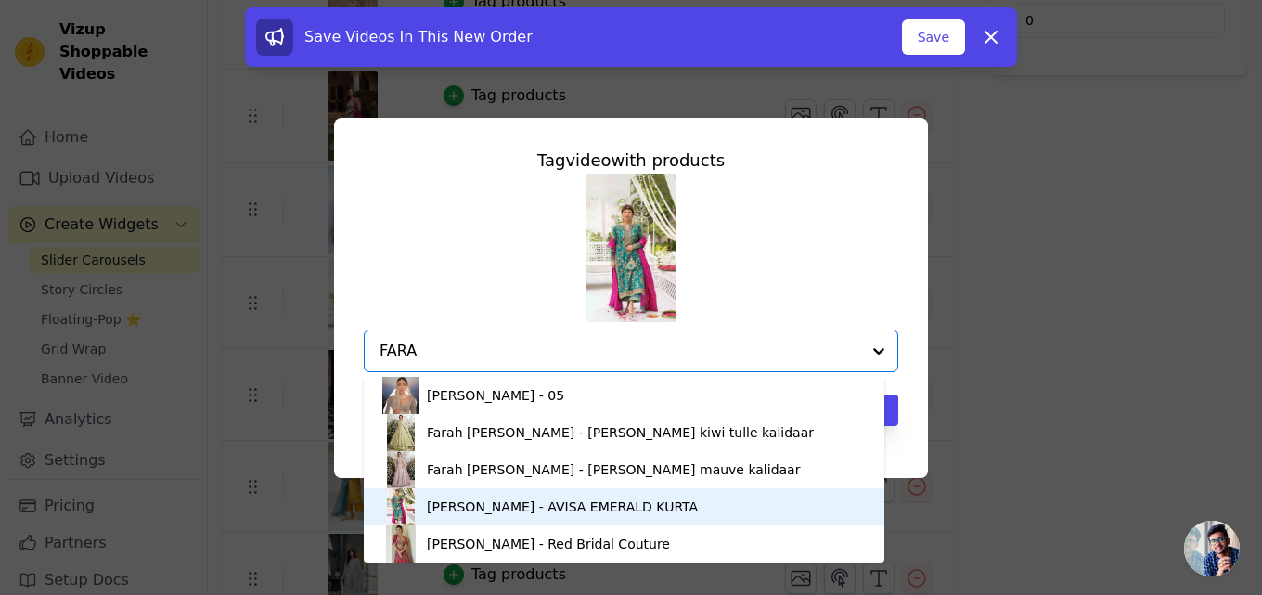
click at [459, 504] on div "Farah Talib Aziz - AVISA EMERALD KURTA" at bounding box center [562, 506] width 271 height 19
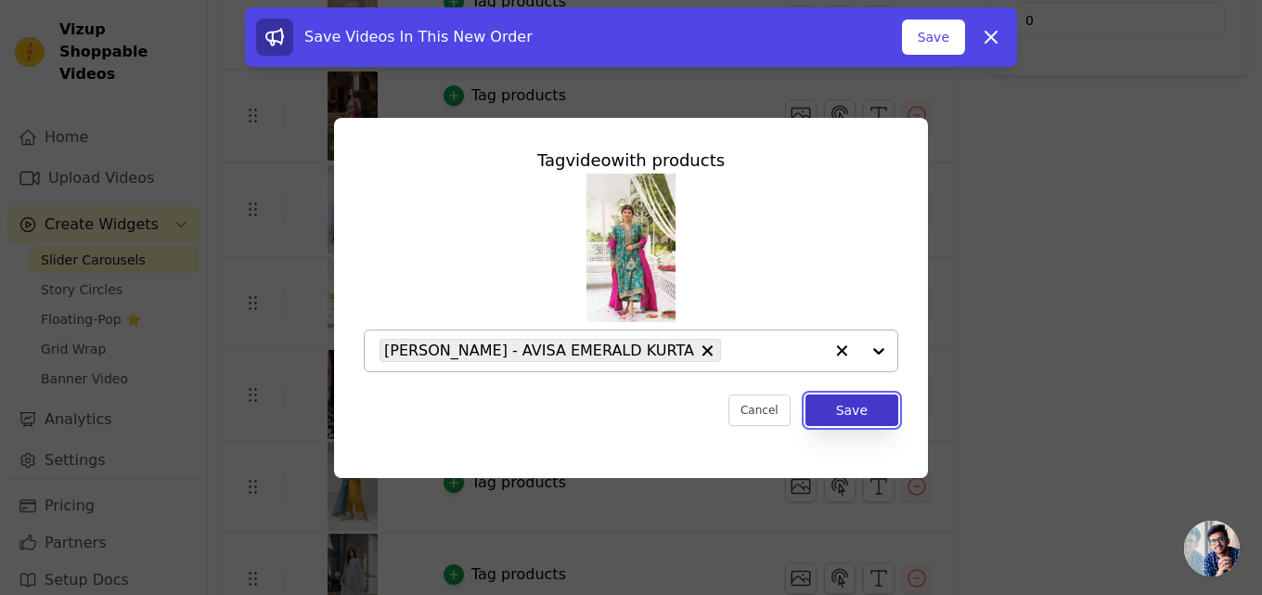
click at [842, 414] on button "Save" at bounding box center [851, 410] width 93 height 32
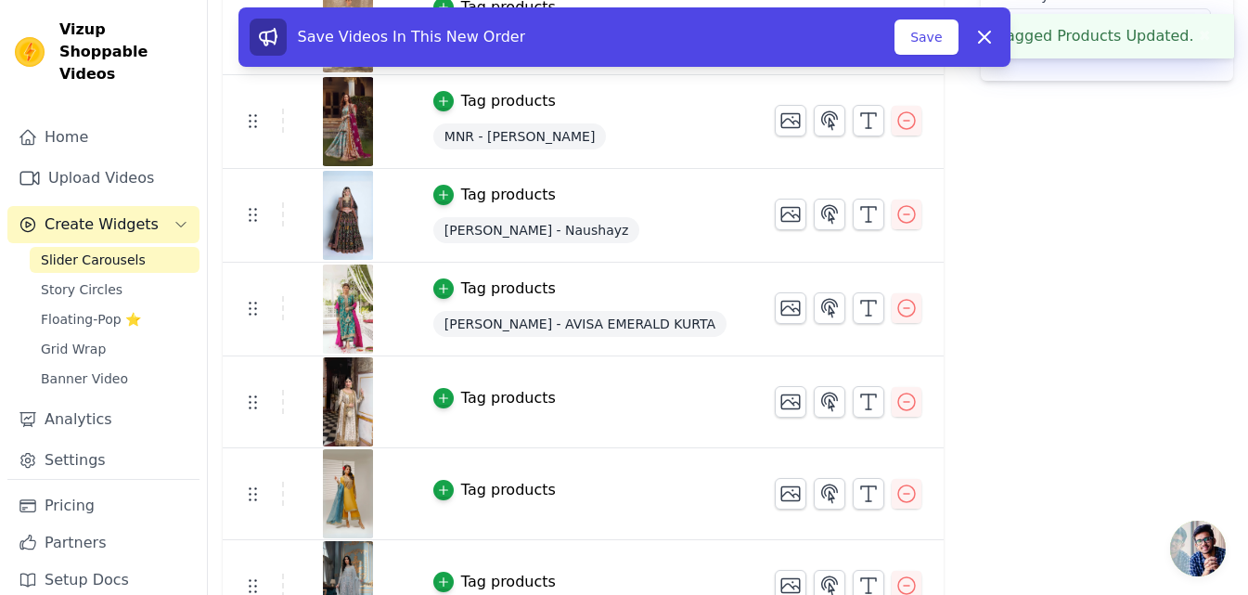
scroll to position [559, 0]
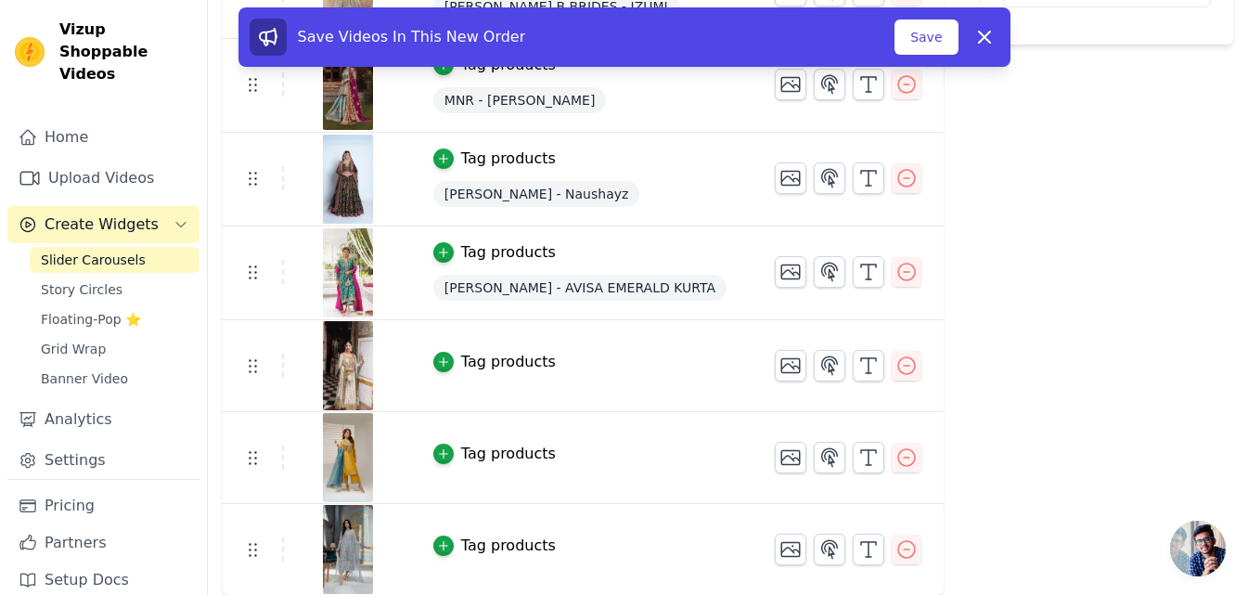
click at [493, 356] on div "Tag products" at bounding box center [508, 362] width 95 height 22
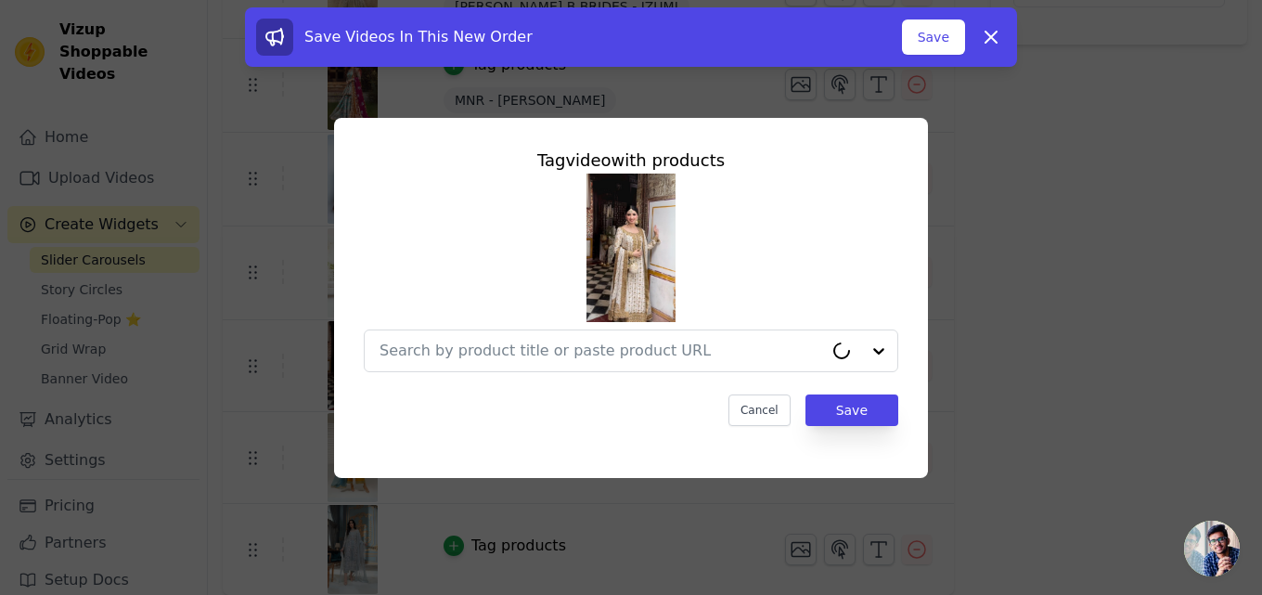
click at [493, 356] on input "text" at bounding box center [600, 351] width 443 height 22
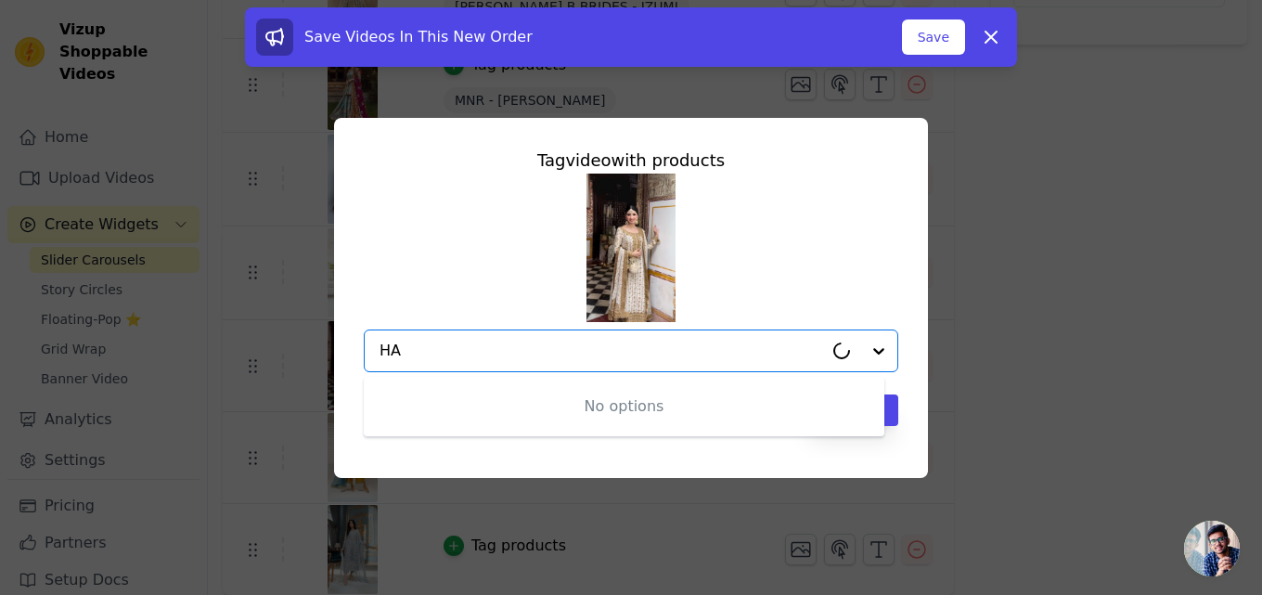
type input "H"
type input "IV"
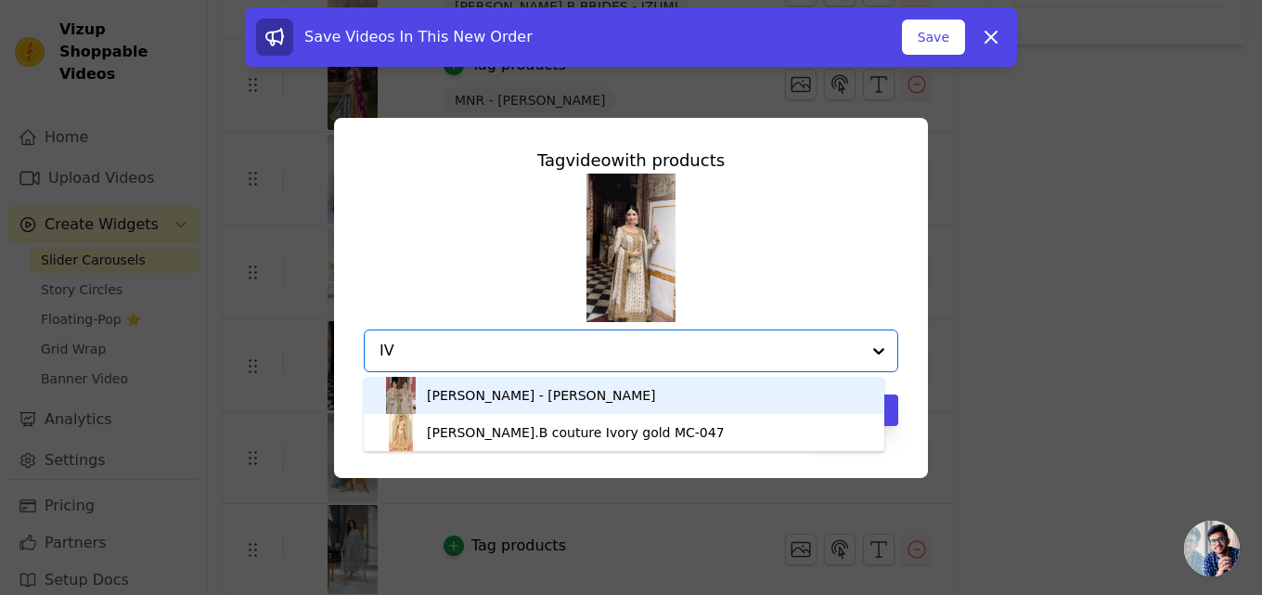
click at [516, 400] on div "Haris Shakeel - Ivory White" at bounding box center [541, 395] width 229 height 19
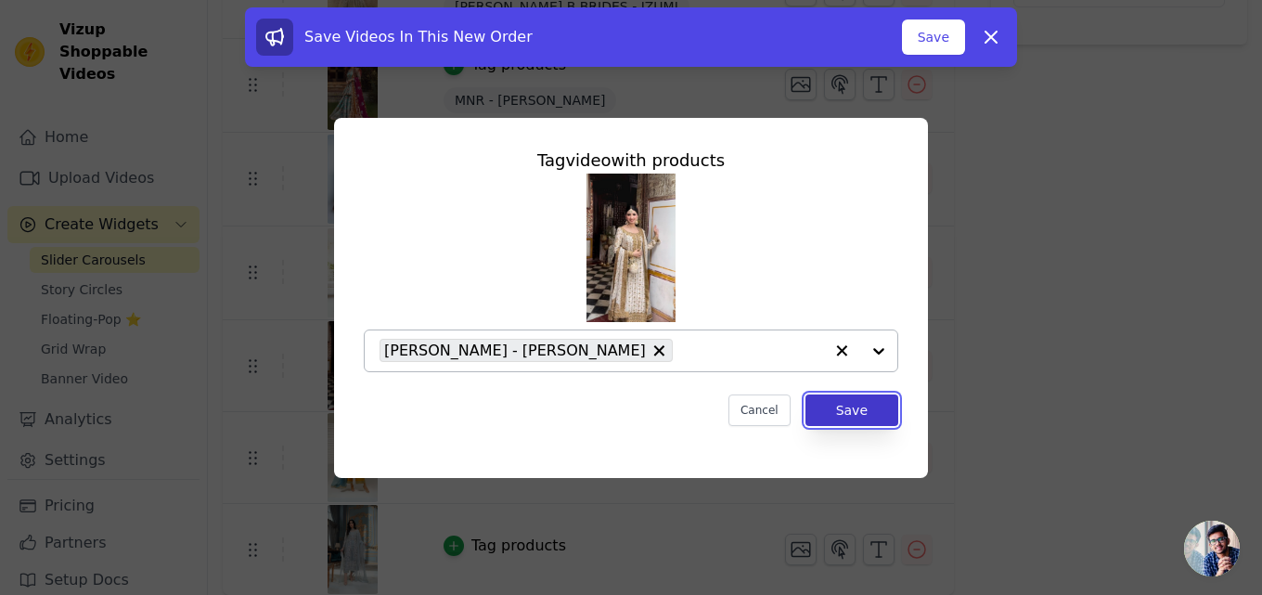
click at [840, 415] on button "Save" at bounding box center [851, 410] width 93 height 32
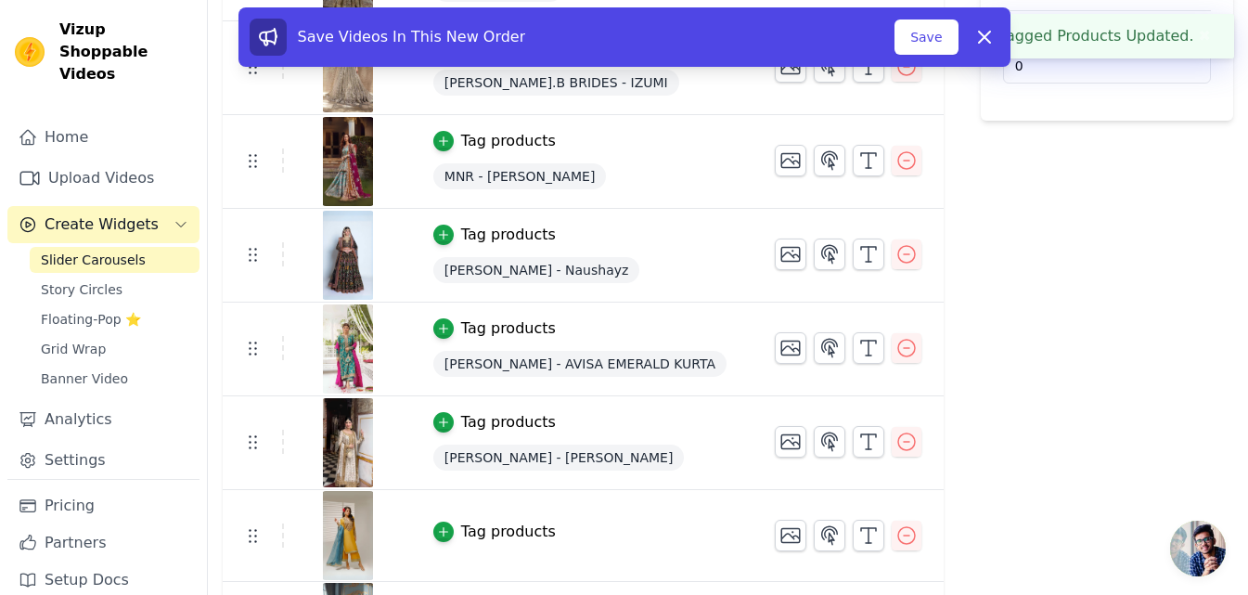
scroll to position [561, 0]
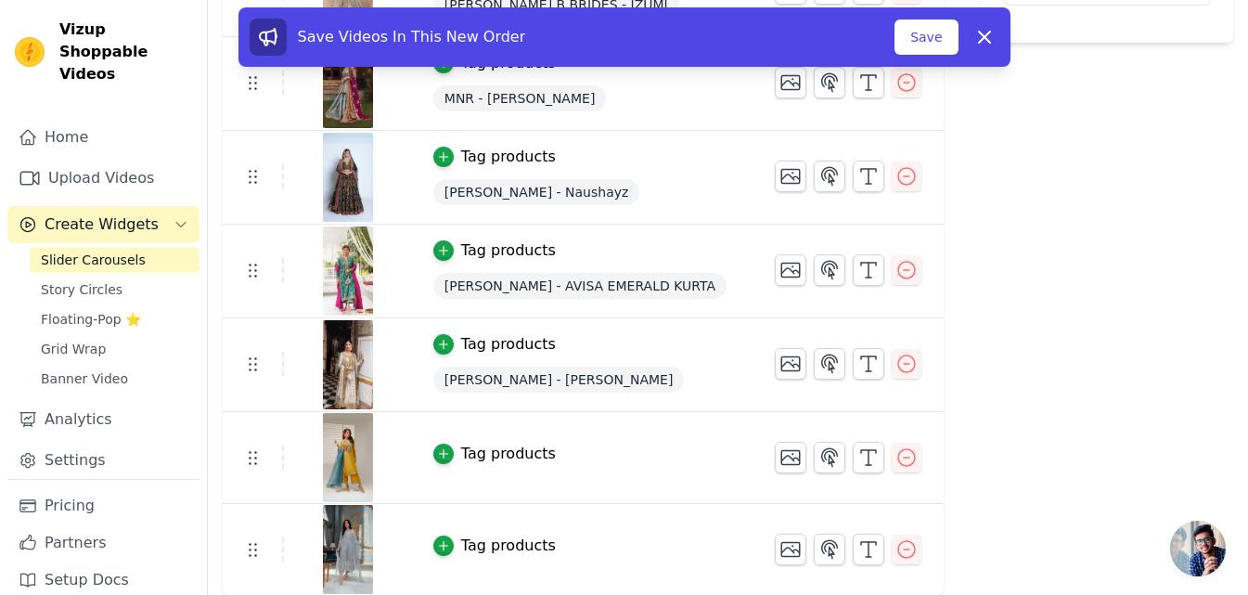
click at [500, 452] on div "Tag products" at bounding box center [508, 454] width 95 height 22
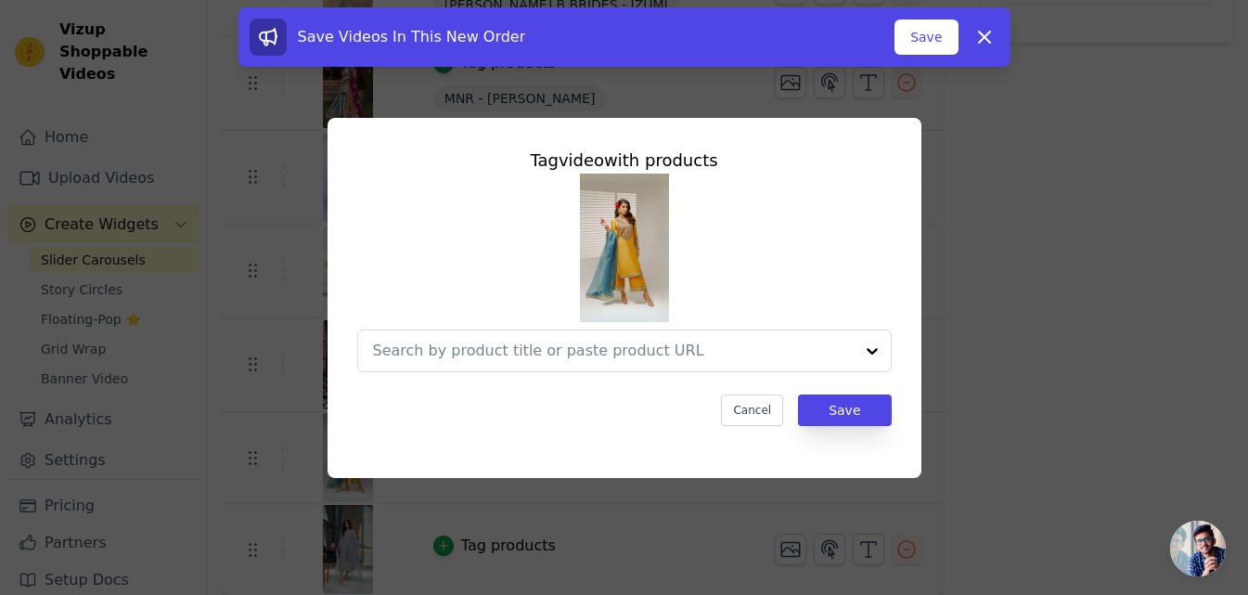
scroll to position [0, 0]
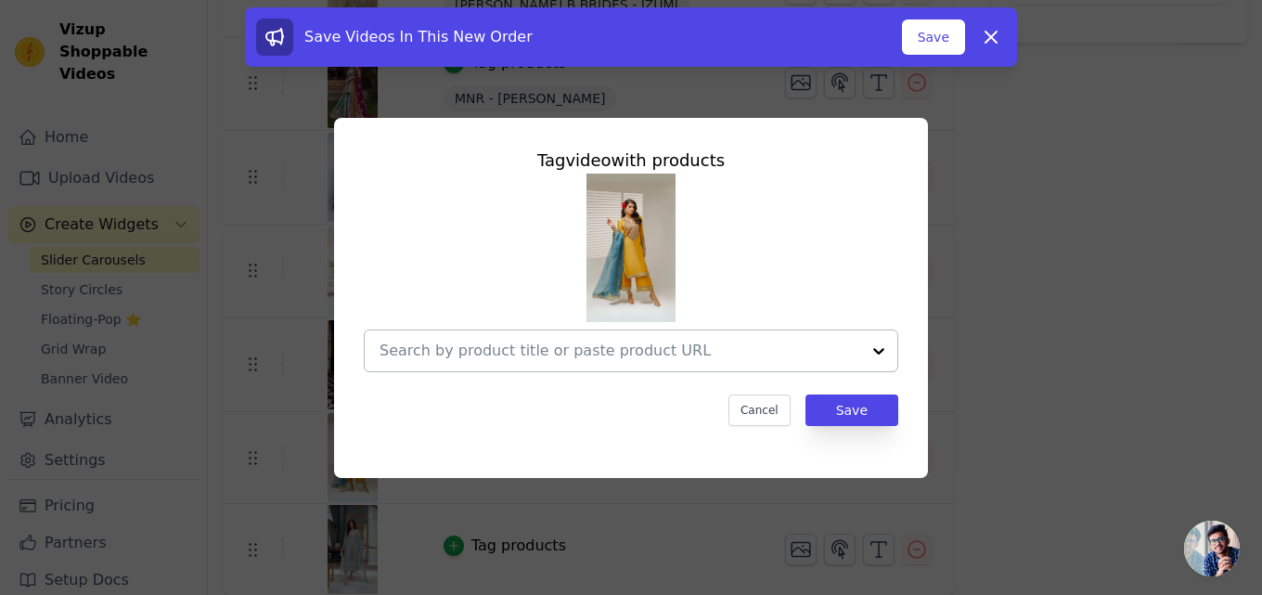
click at [577, 354] on input "text" at bounding box center [619, 351] width 481 height 22
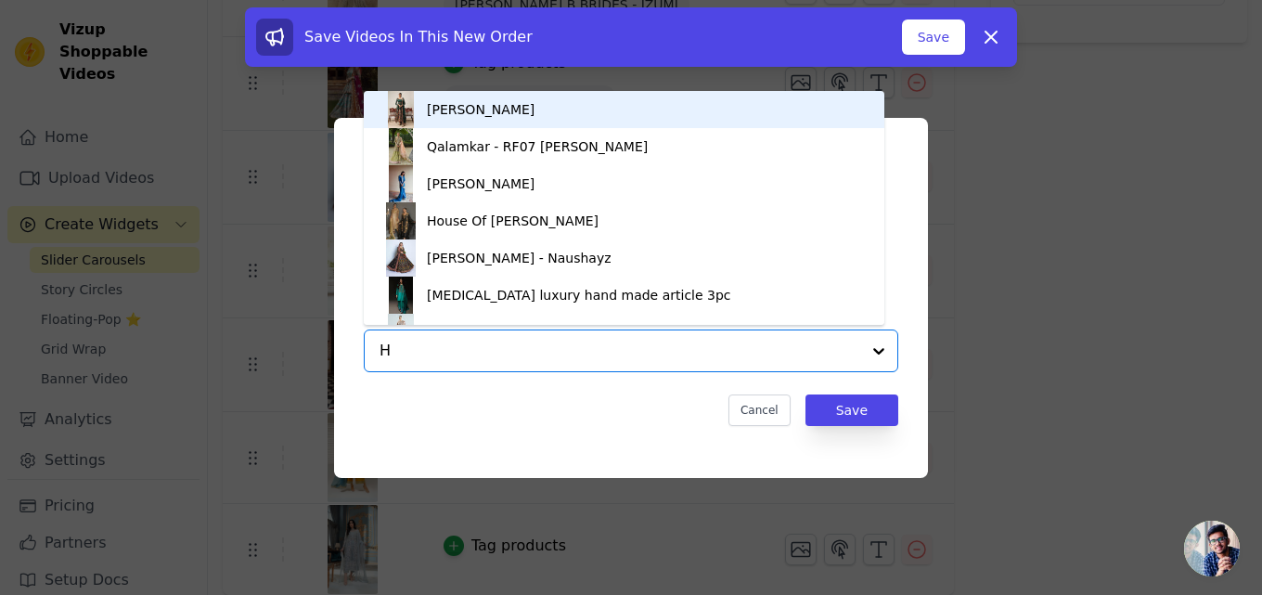
type input "H"
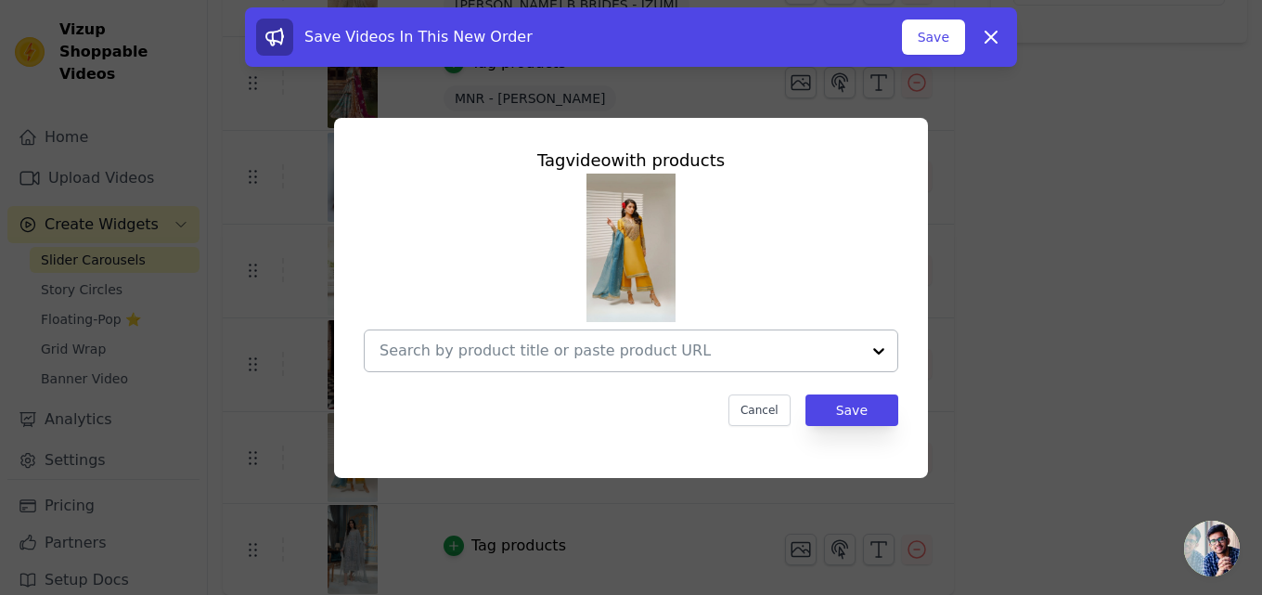
click at [423, 353] on input "text" at bounding box center [619, 351] width 481 height 22
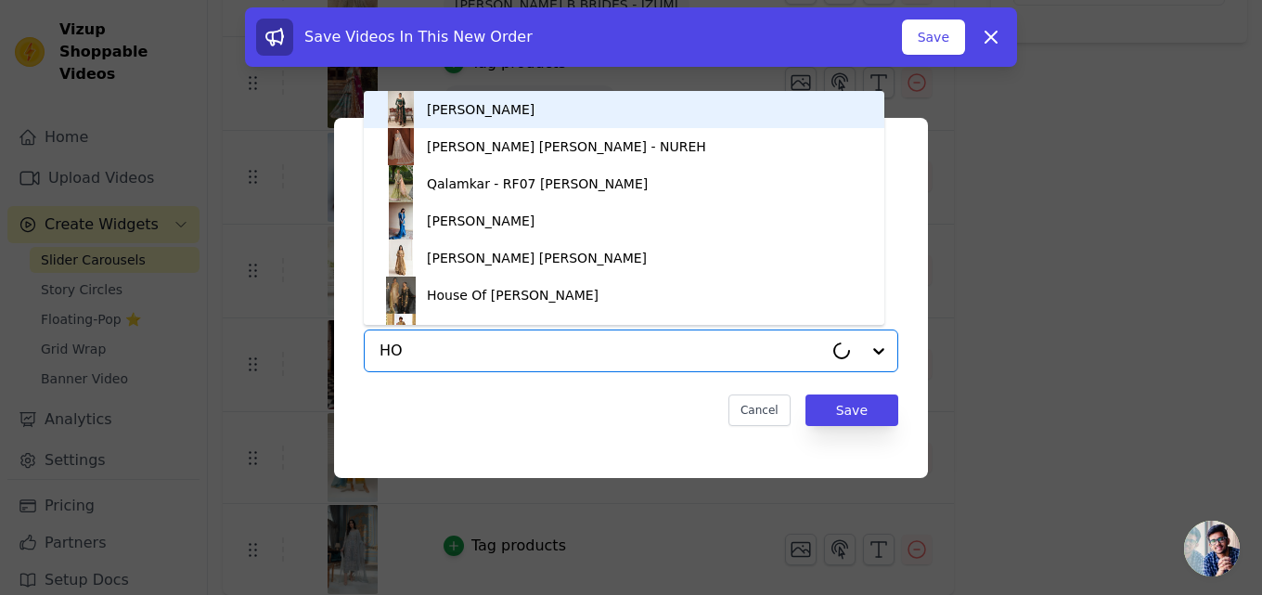
type input "HON"
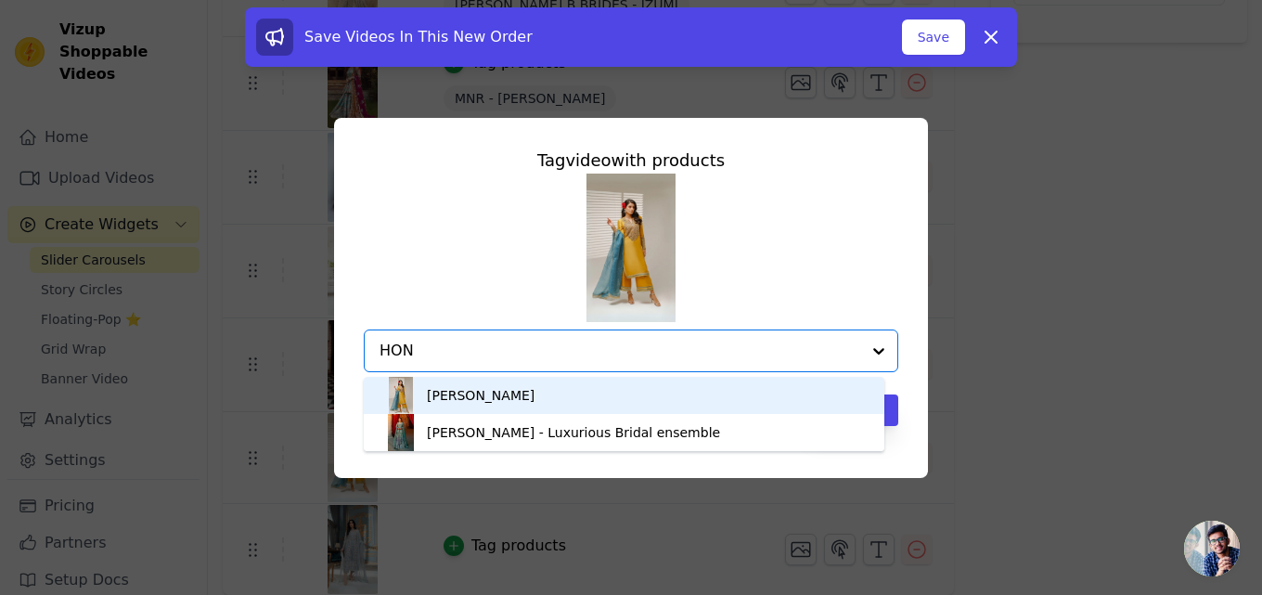
click at [443, 396] on div "Shahid Chuhan - Hone Hue" at bounding box center [481, 395] width 108 height 19
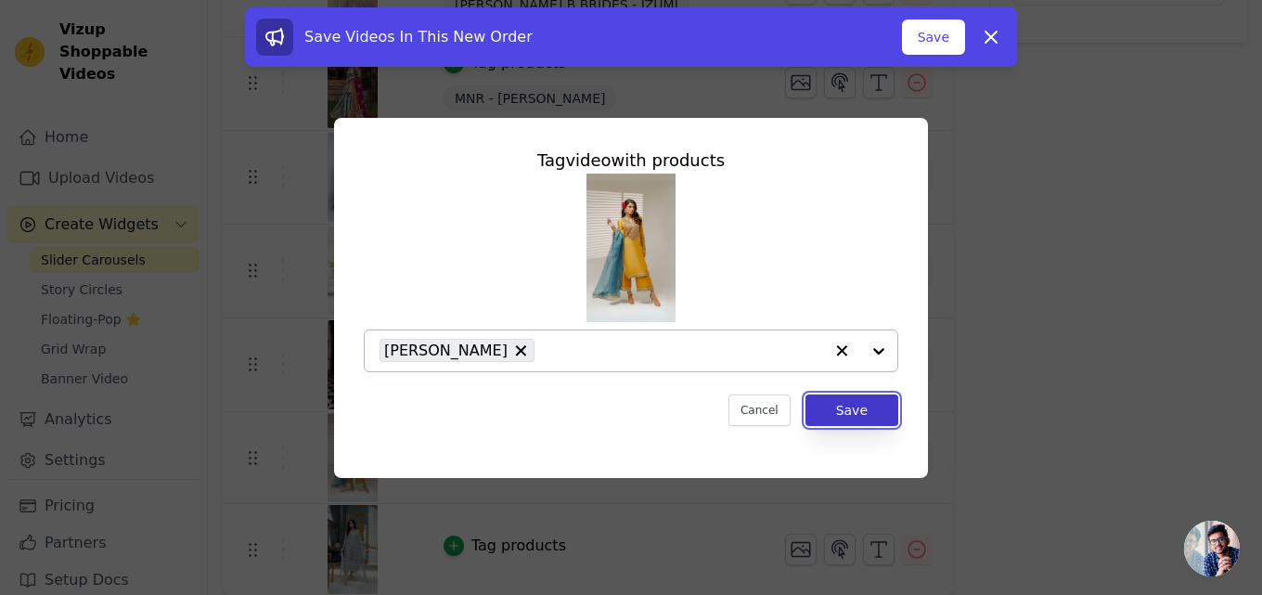
click at [840, 414] on button "Save" at bounding box center [851, 410] width 93 height 32
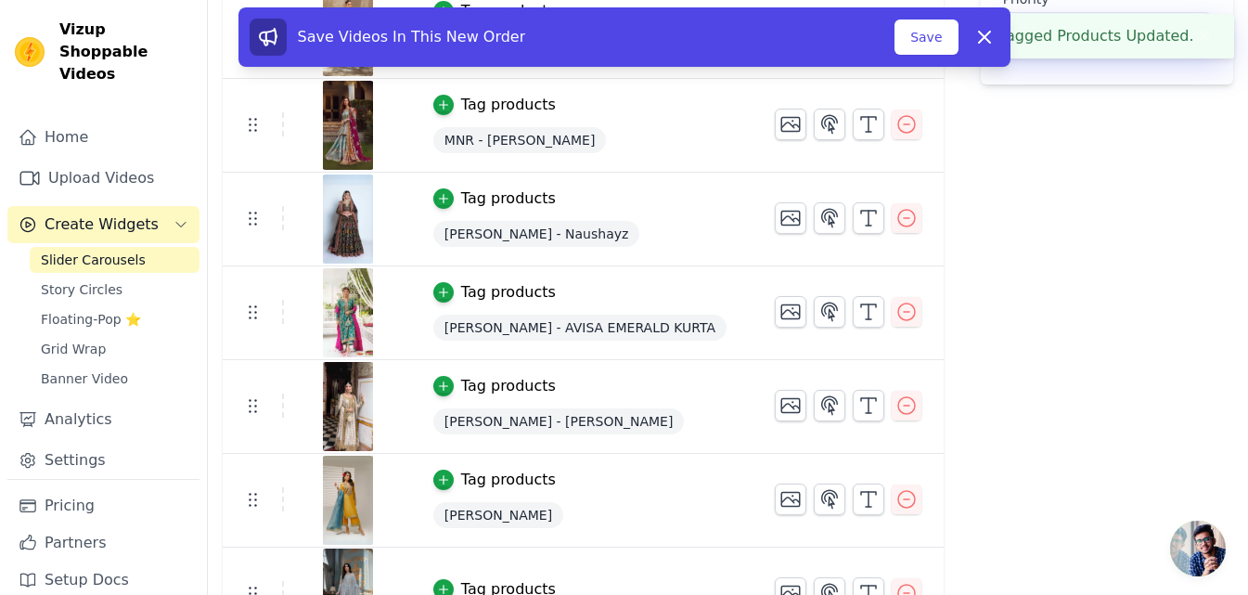
scroll to position [563, 0]
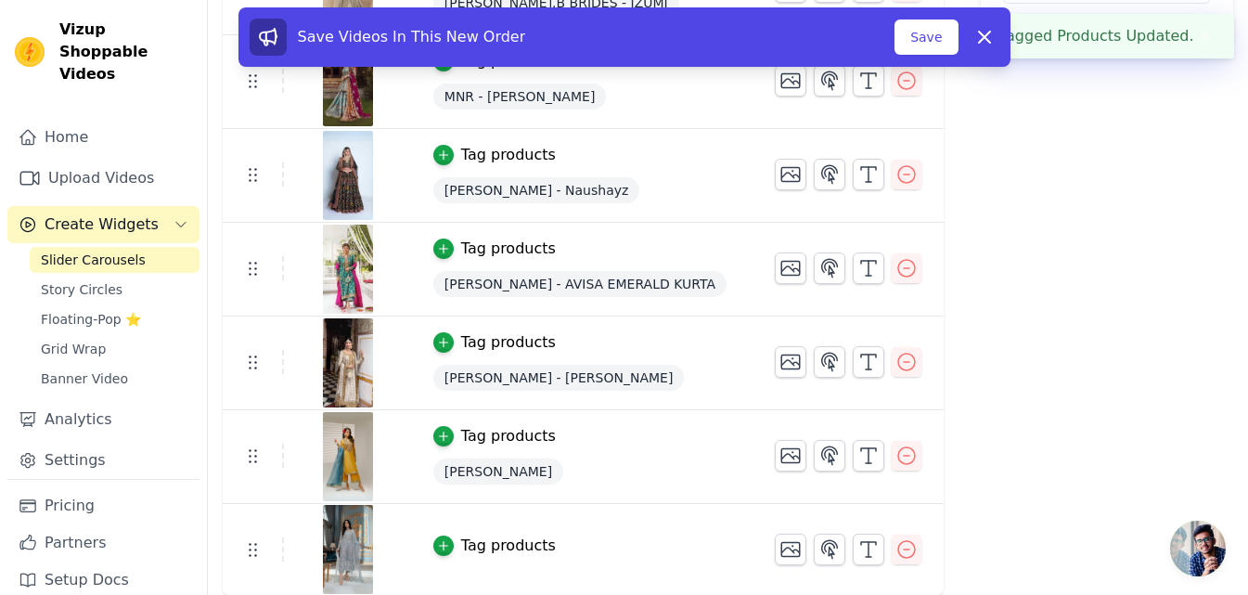
click at [508, 541] on div "Tag products" at bounding box center [508, 545] width 95 height 22
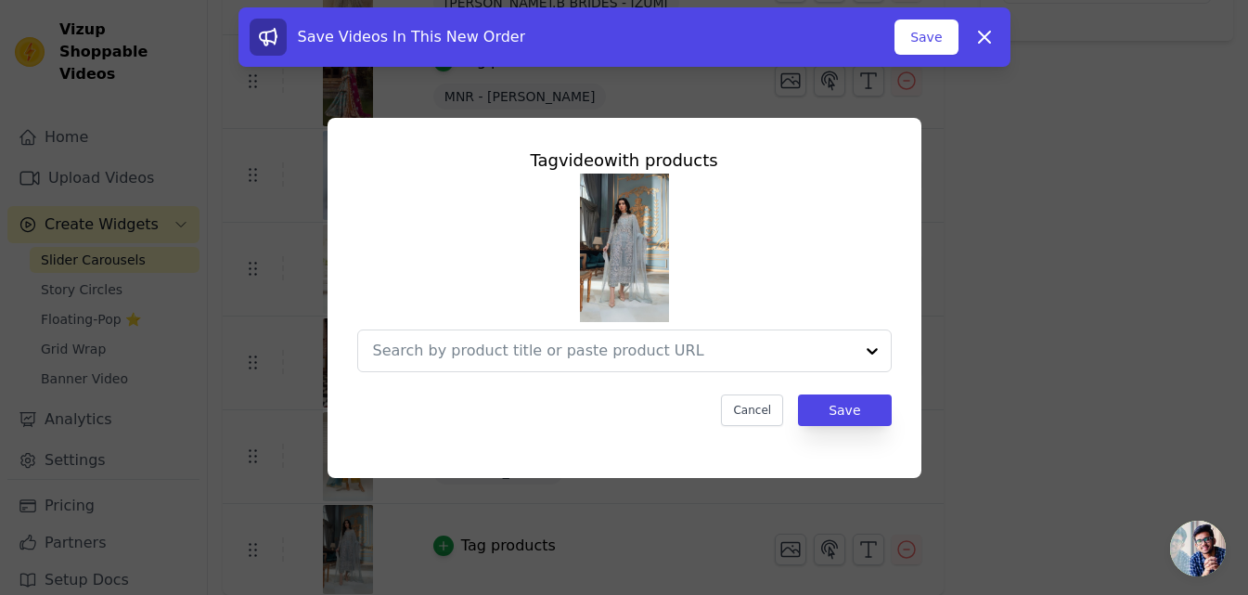
scroll to position [0, 0]
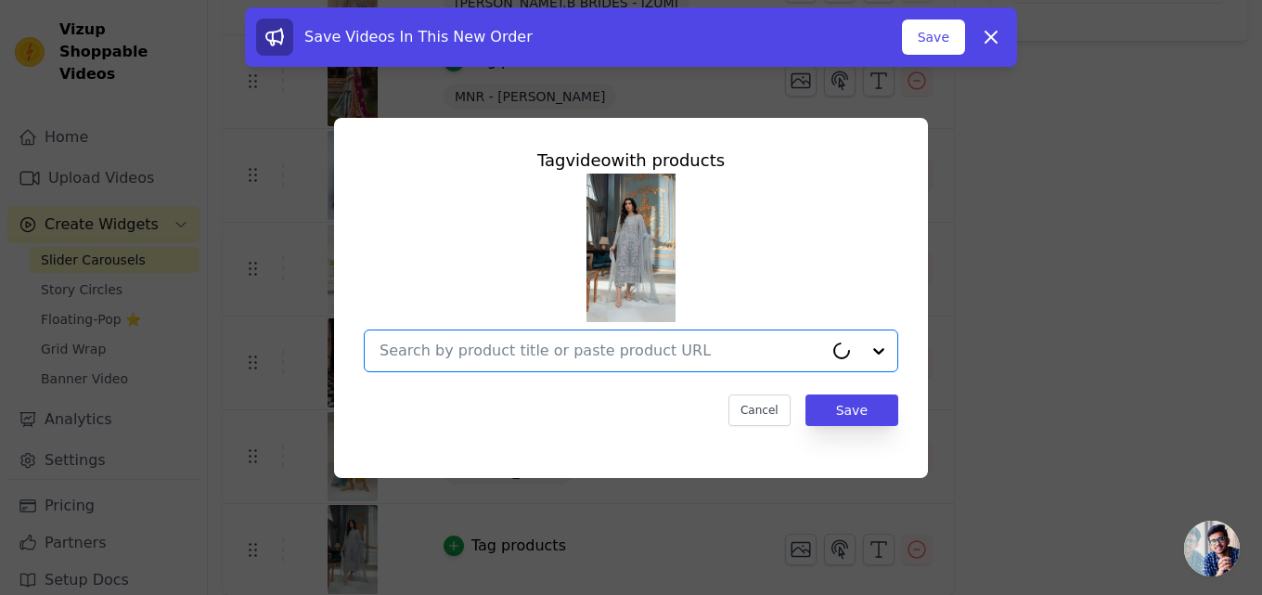
click at [645, 353] on input "text" at bounding box center [600, 351] width 443 height 22
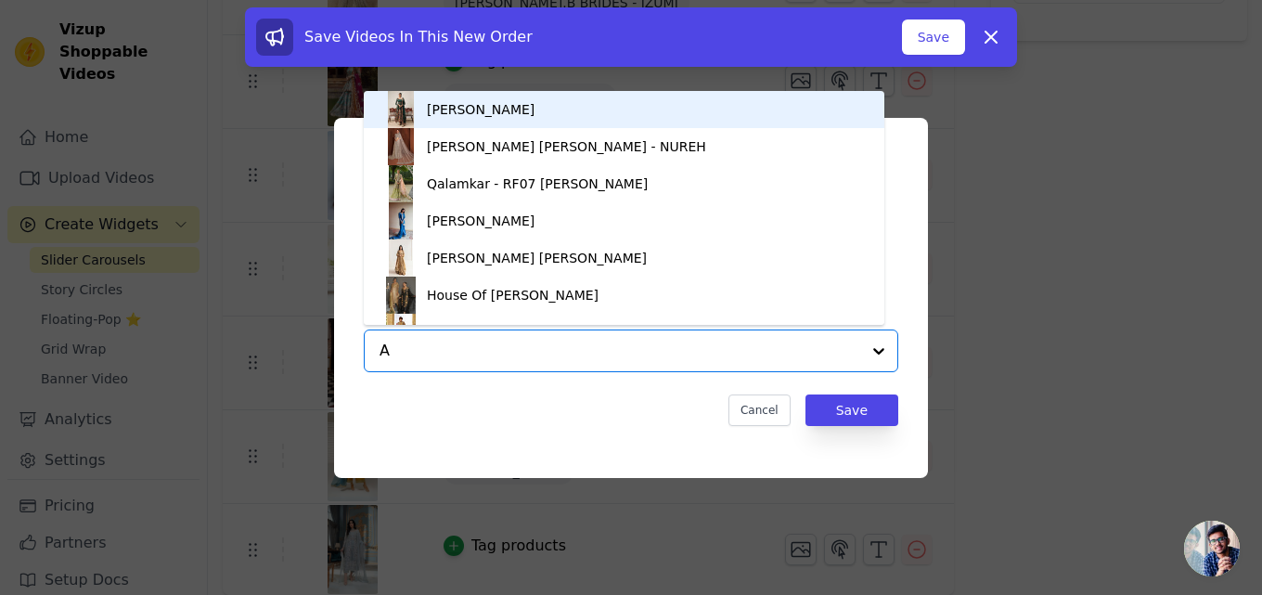
type input "AD"
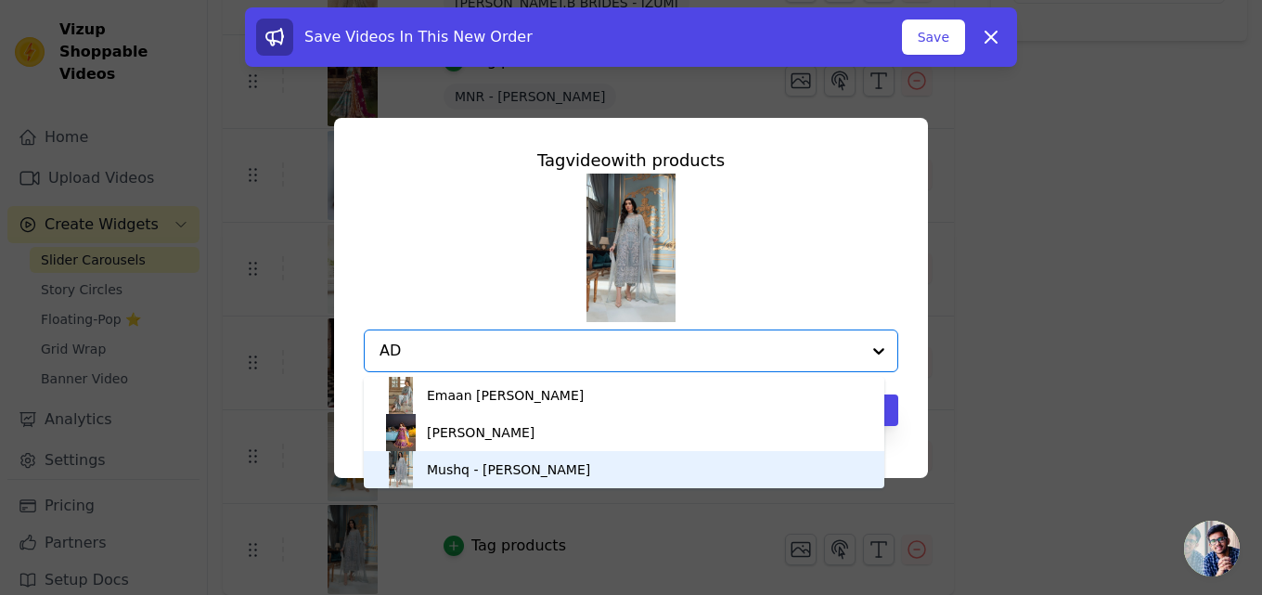
click at [501, 460] on div "Mushq - ADELA" at bounding box center [508, 469] width 163 height 19
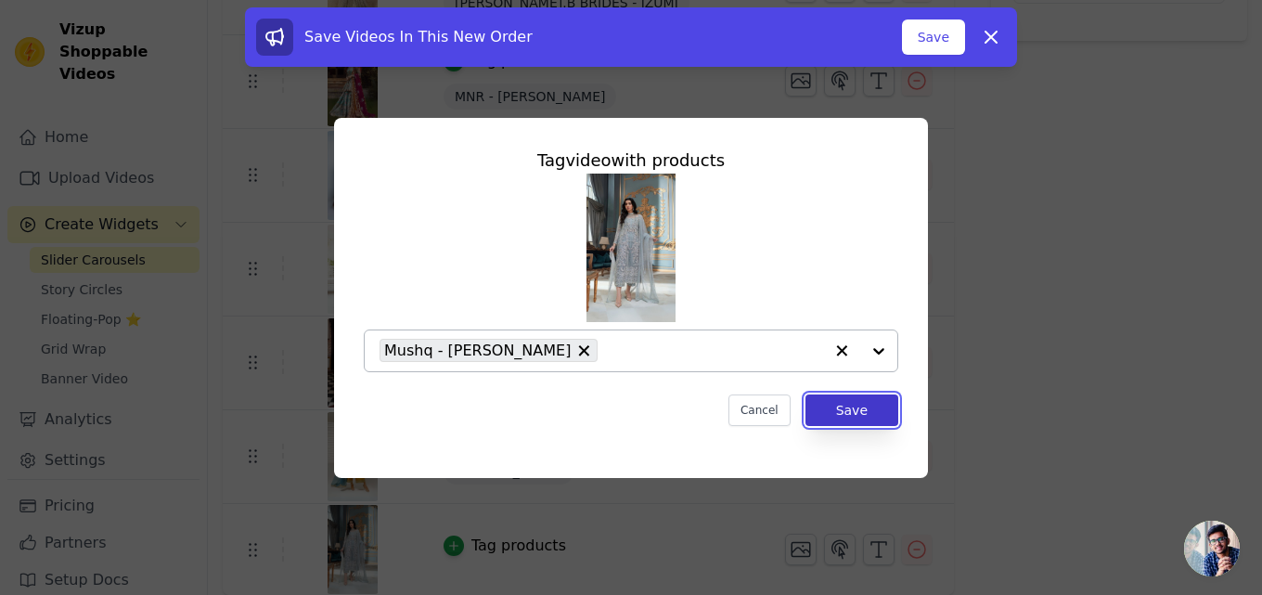
click at [853, 400] on button "Save" at bounding box center [851, 410] width 93 height 32
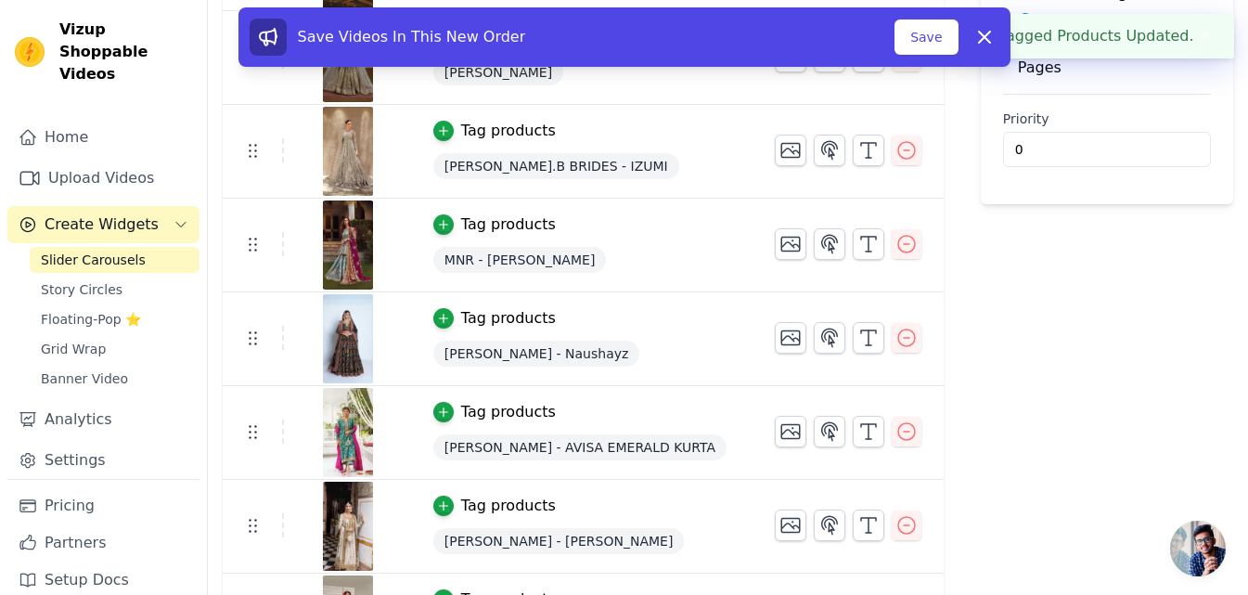
scroll to position [565, 0]
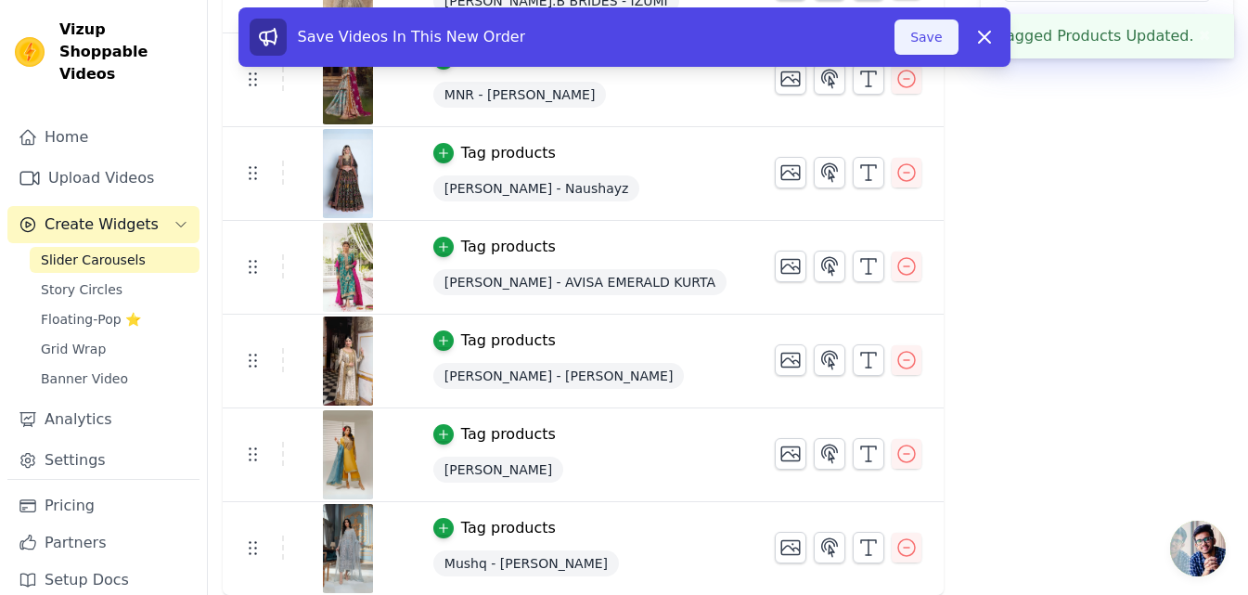
click at [932, 33] on button "Save" at bounding box center [925, 36] width 63 height 35
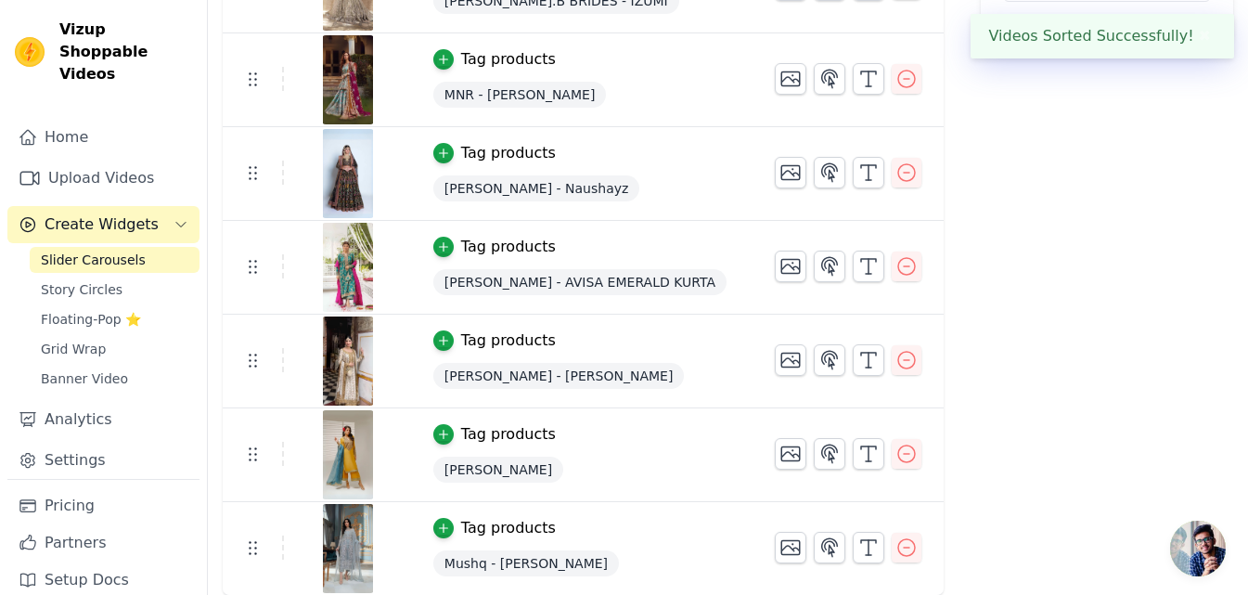
scroll to position [329, 0]
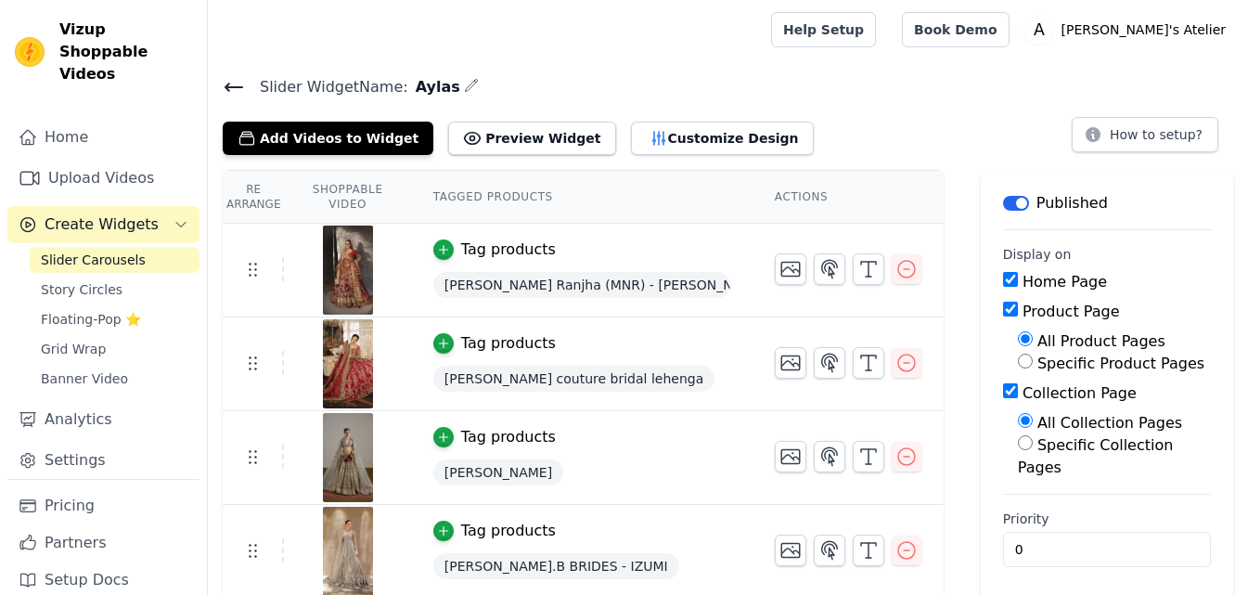
scroll to position [241, 0]
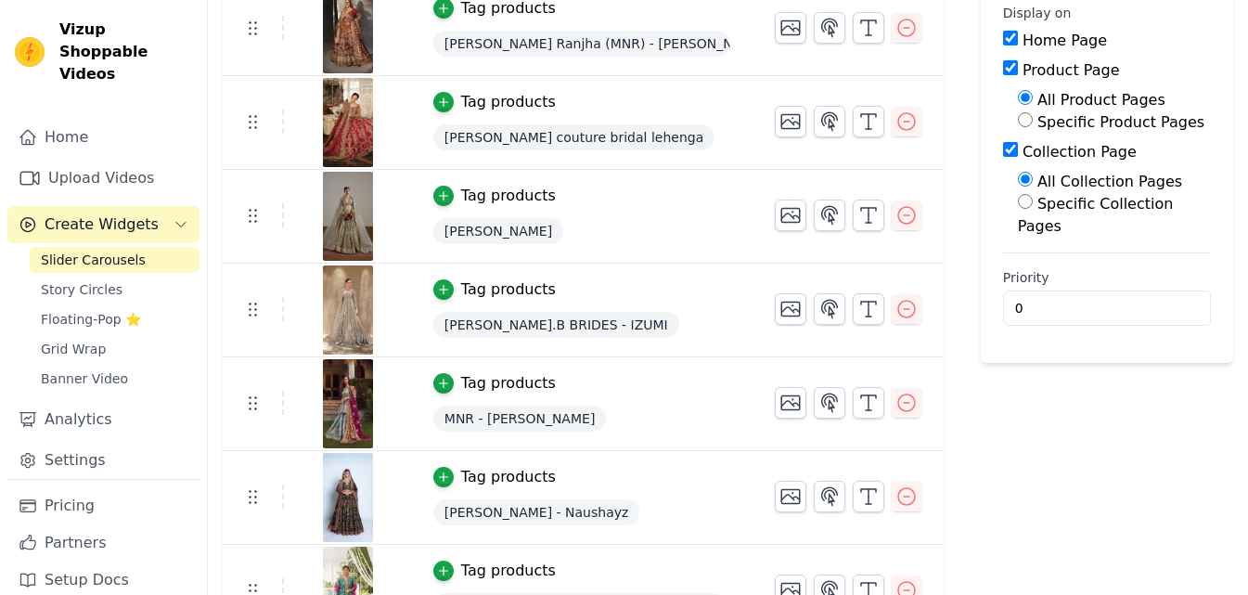
click at [1163, 446] on div "Label Published Display on Home Page Product Page All Product Pages Specific Pr…" at bounding box center [1107, 424] width 252 height 991
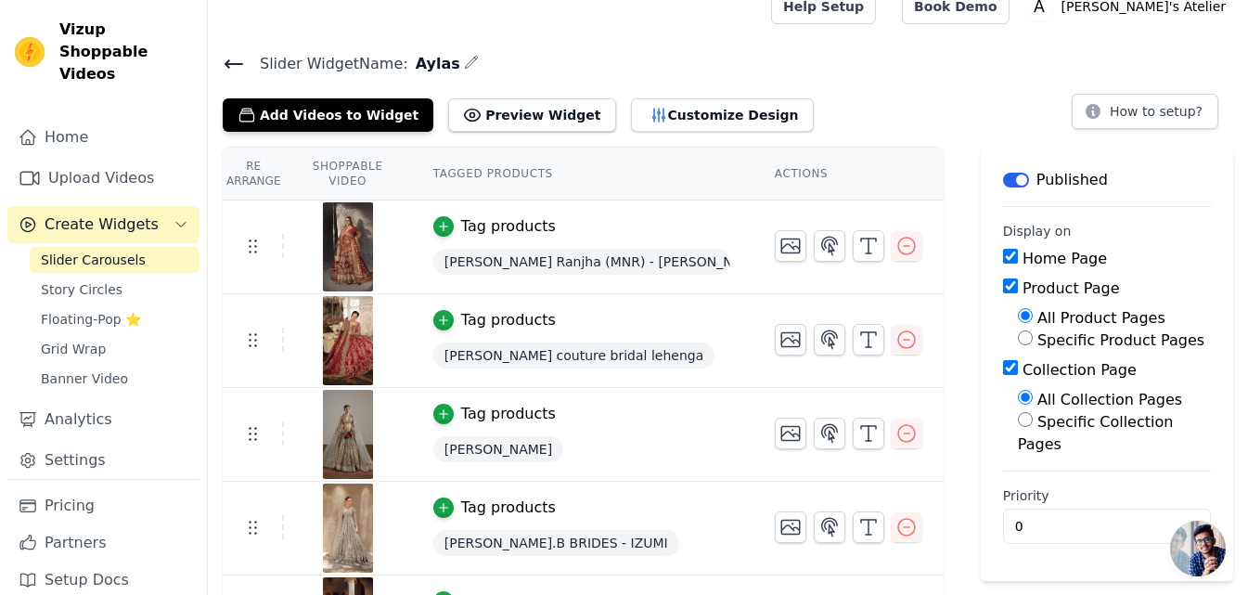
scroll to position [0, 0]
